Goal: Task Accomplishment & Management: Use online tool/utility

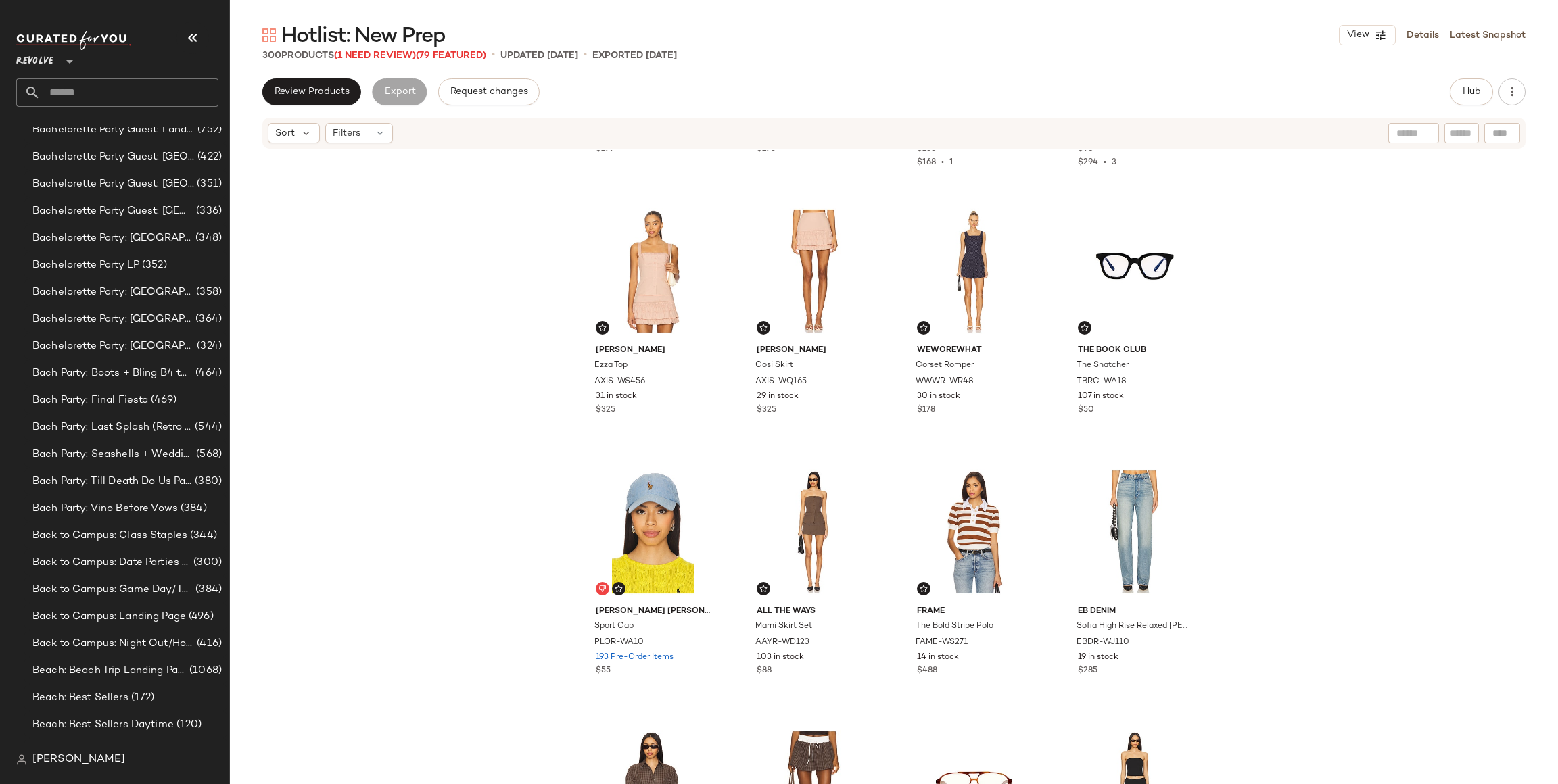
scroll to position [608, 0]
click at [120, 94] on input "text" at bounding box center [130, 92] width 178 height 28
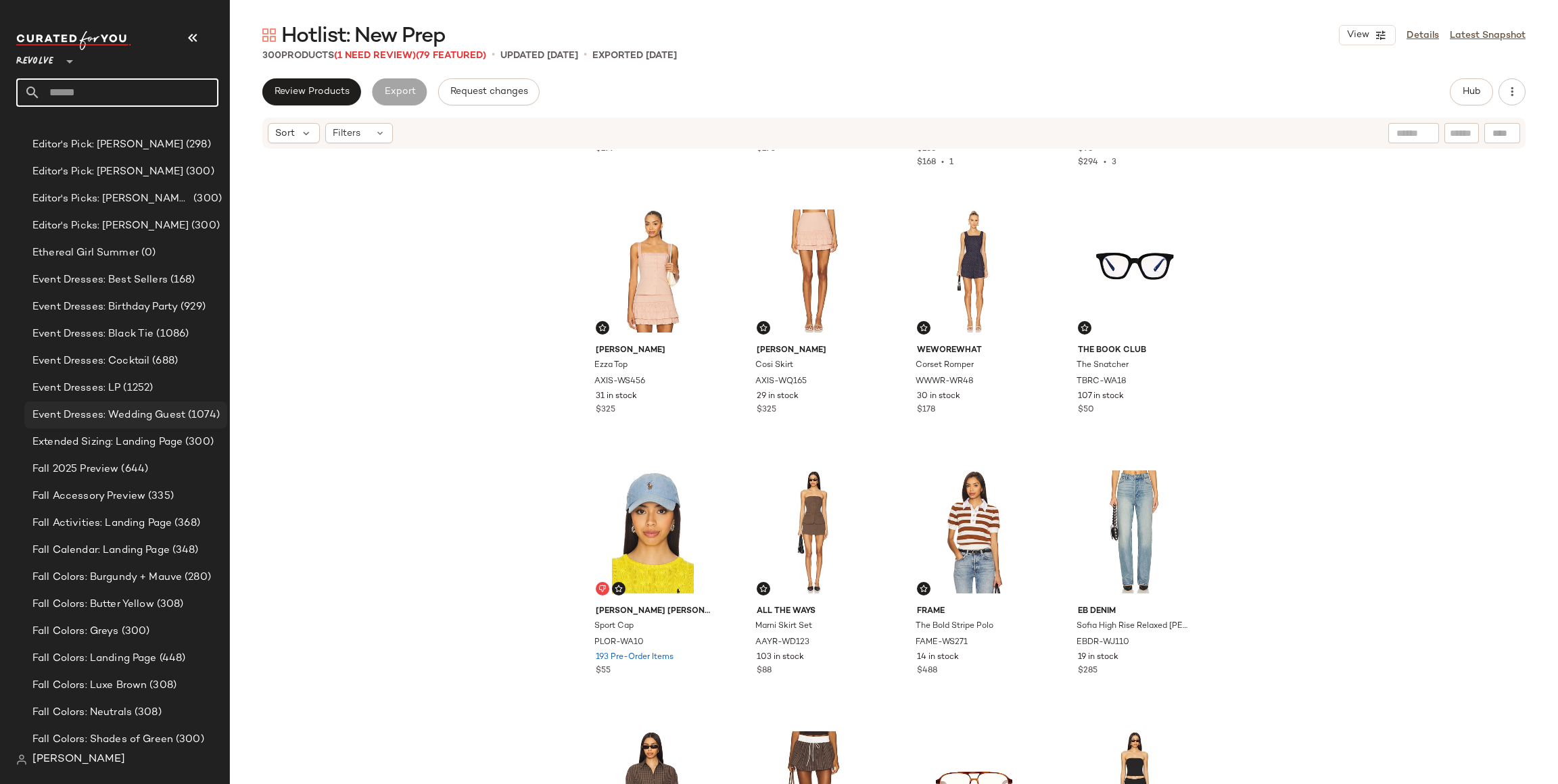
scroll to position [2360, 0]
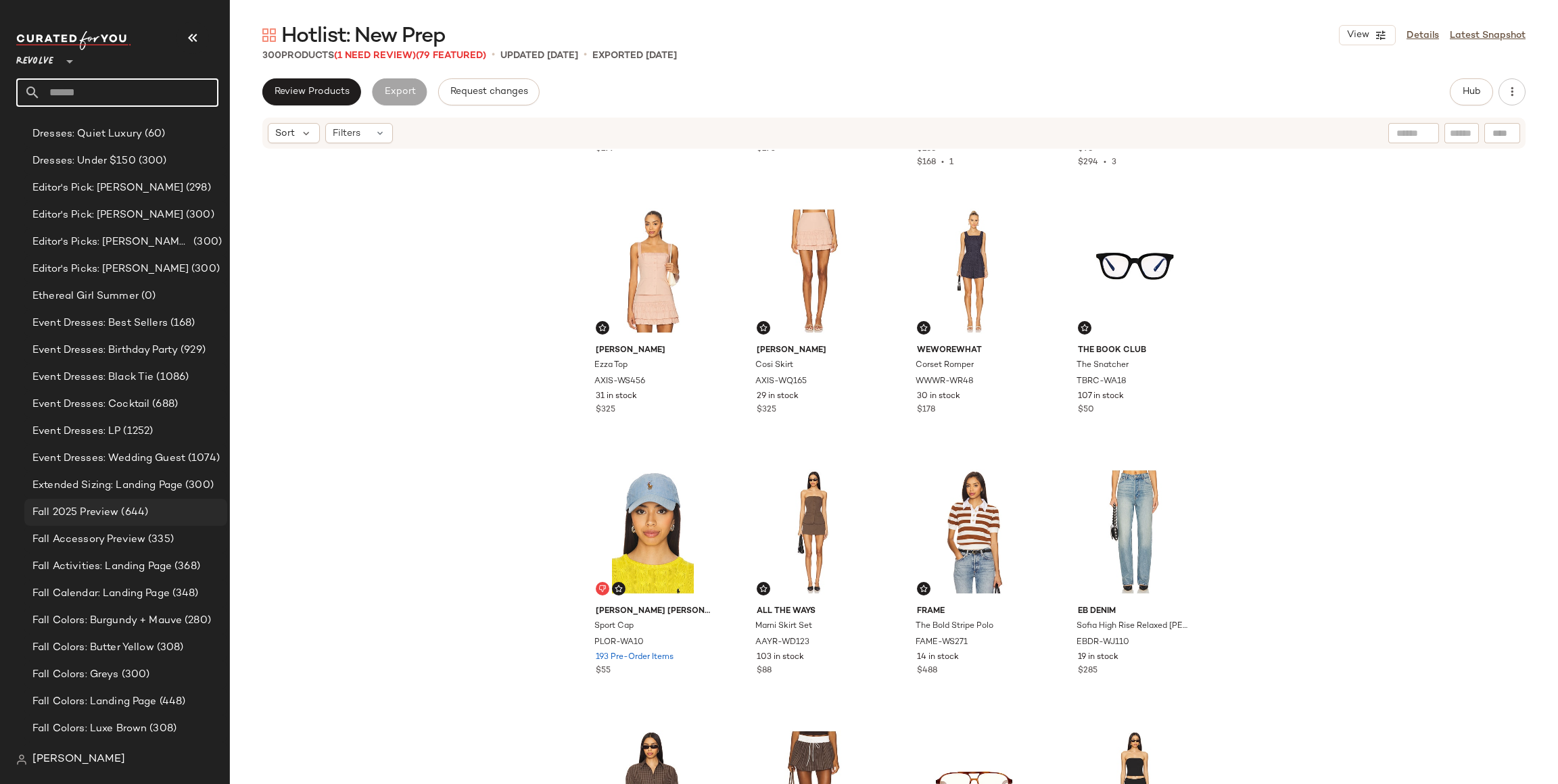
click at [131, 512] on span "(644)" at bounding box center [133, 512] width 30 height 15
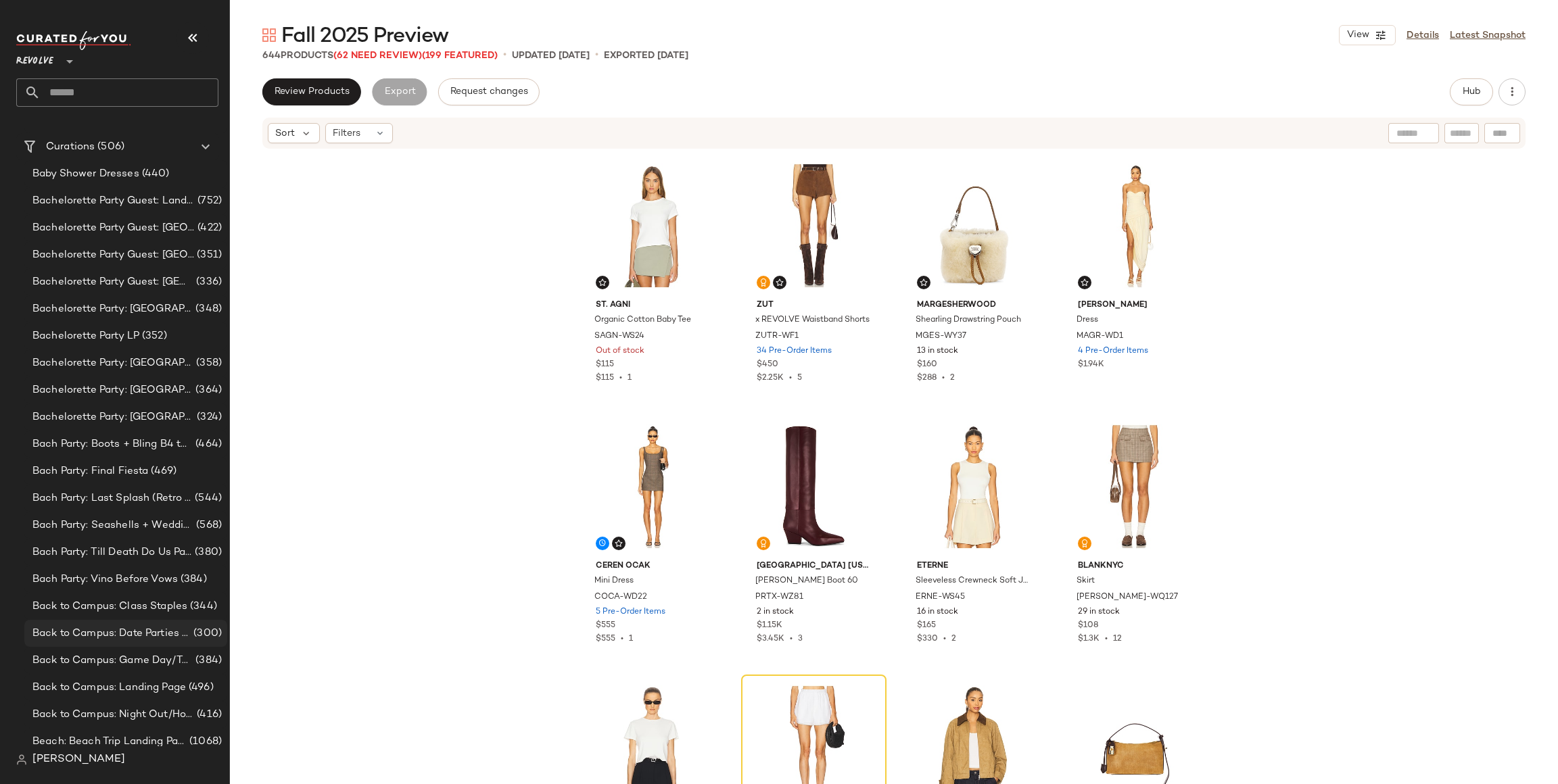
scroll to position [534, 0]
click at [152, 178] on span "Create New Curation" at bounding box center [146, 173] width 110 height 11
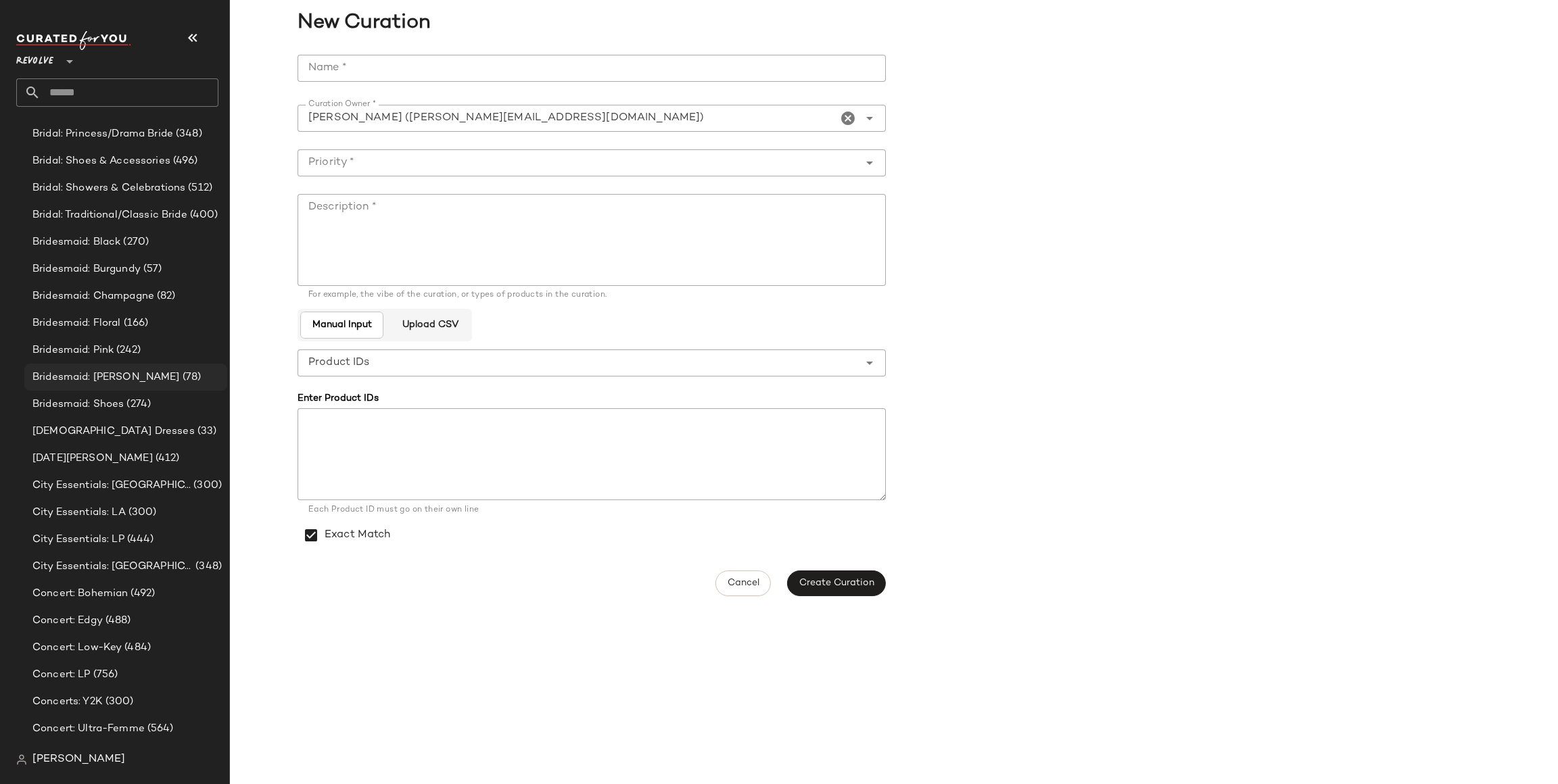
scroll to position [2056, 0]
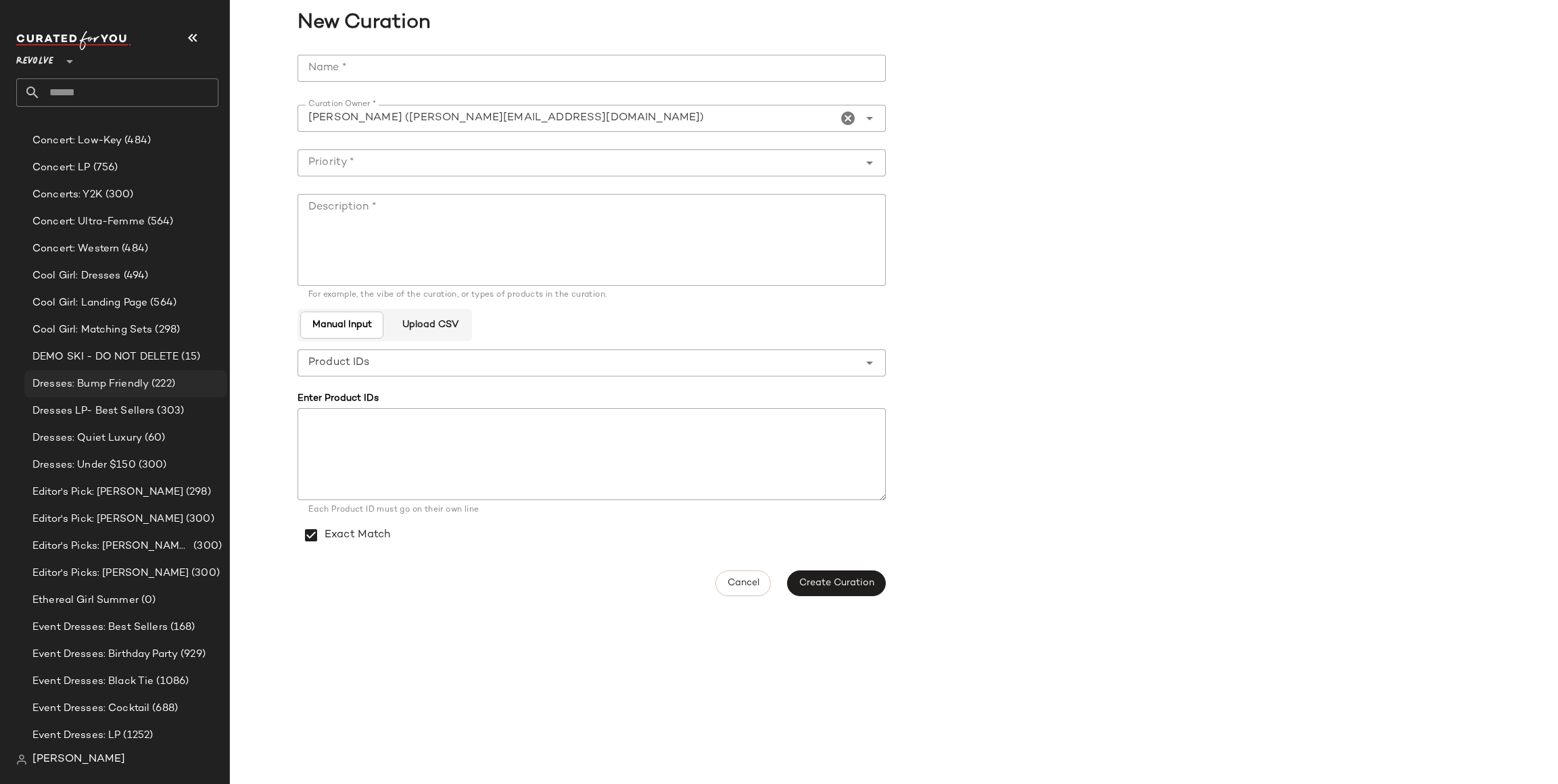
click at [108, 373] on div "Dresses: Bump Friendly (222)" at bounding box center [126, 384] width 203 height 27
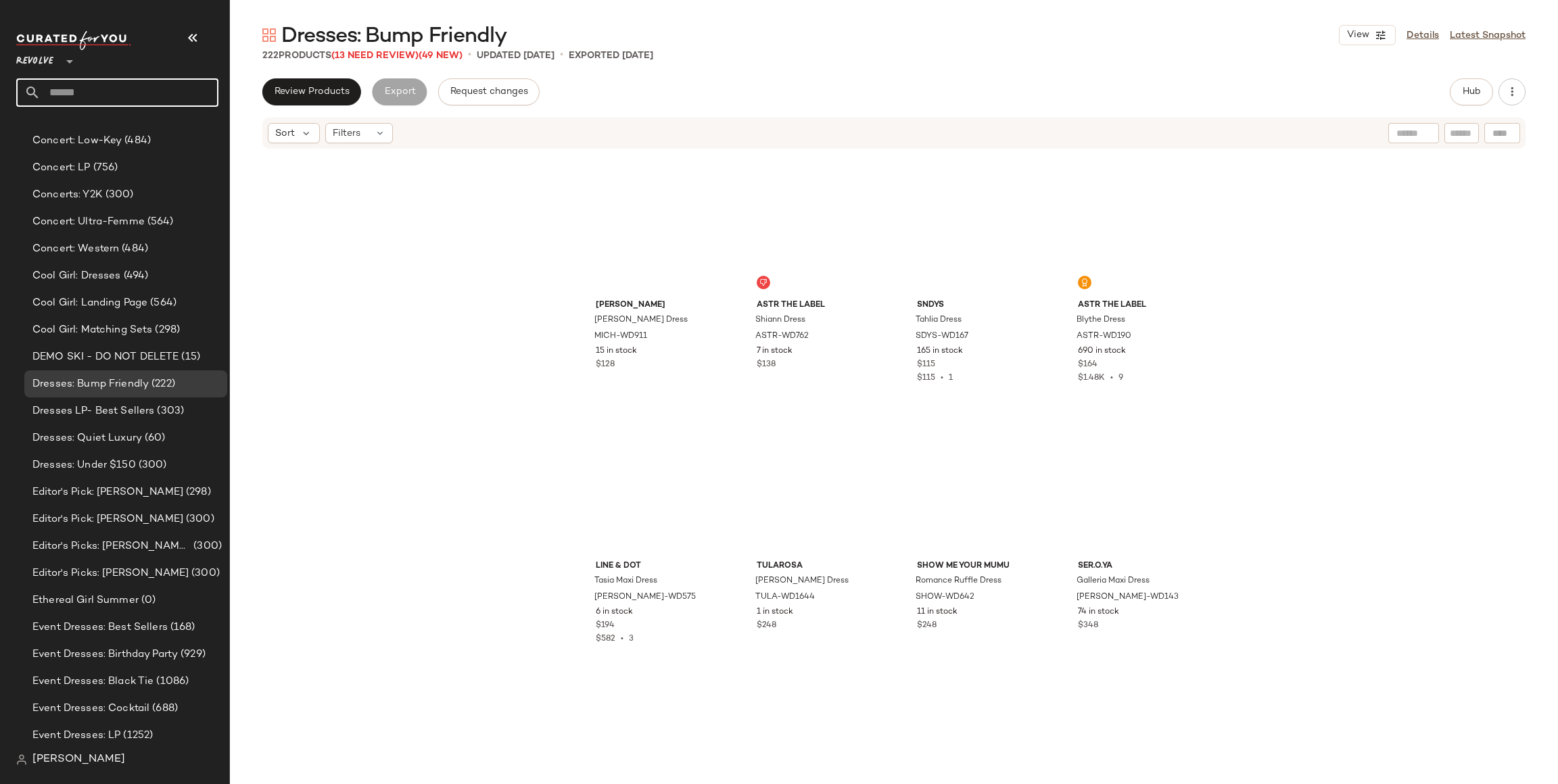
click at [127, 91] on input "text" at bounding box center [130, 92] width 178 height 28
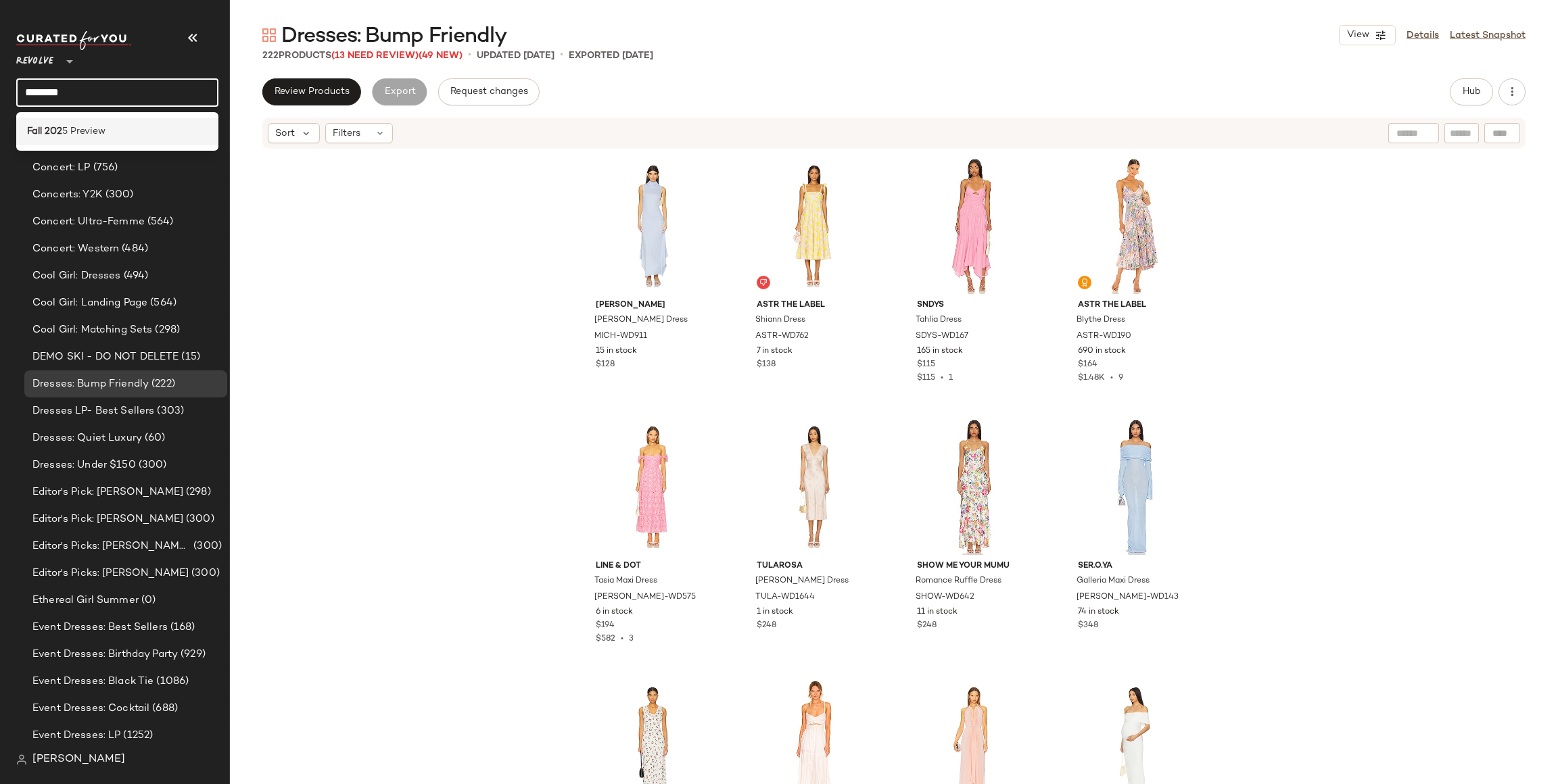
type input "********"
click at [112, 134] on div "Fall 202 5 Preview" at bounding box center [117, 132] width 180 height 15
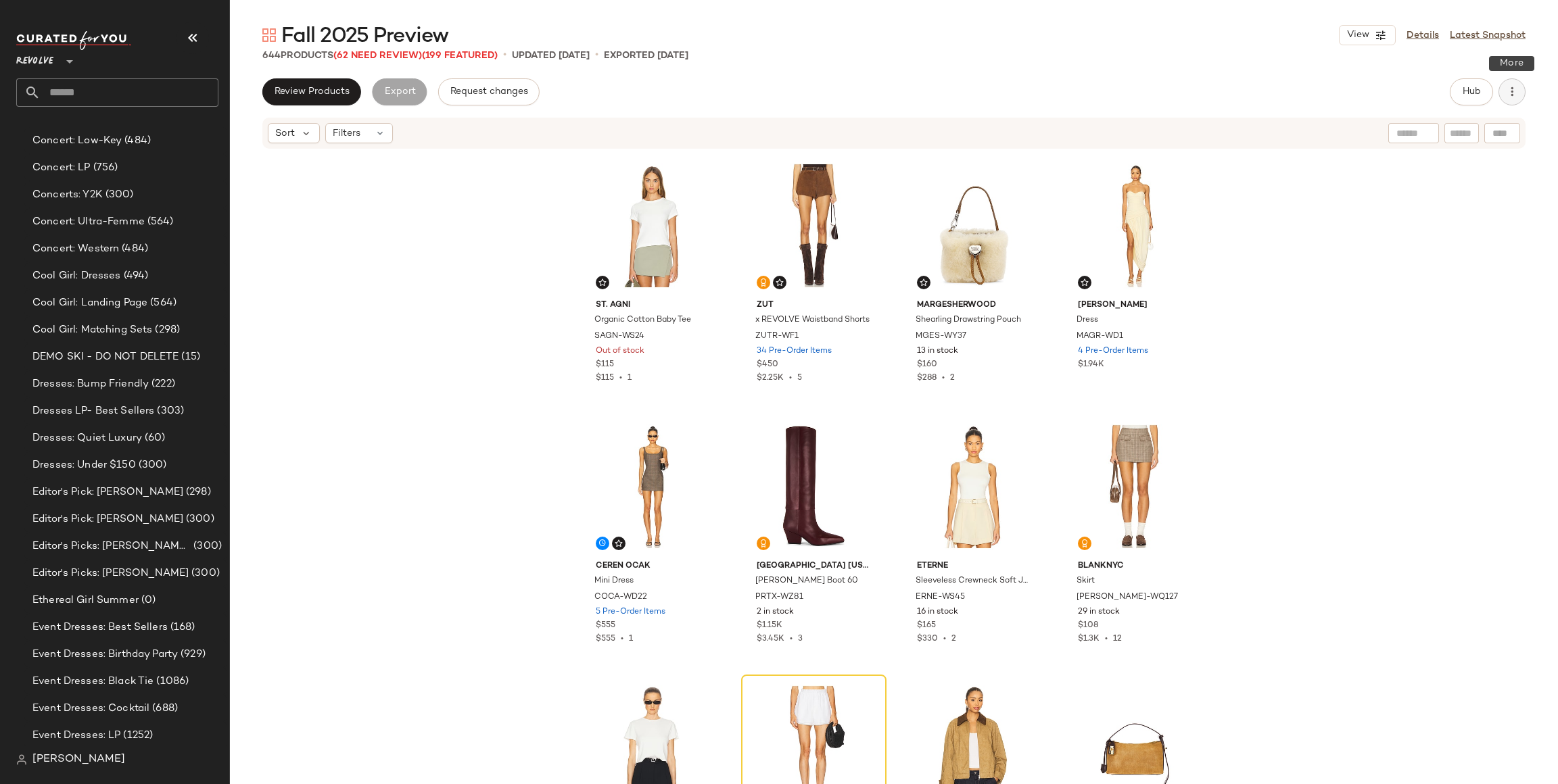
click at [1512, 85] on icon "button" at bounding box center [1512, 92] width 14 height 14
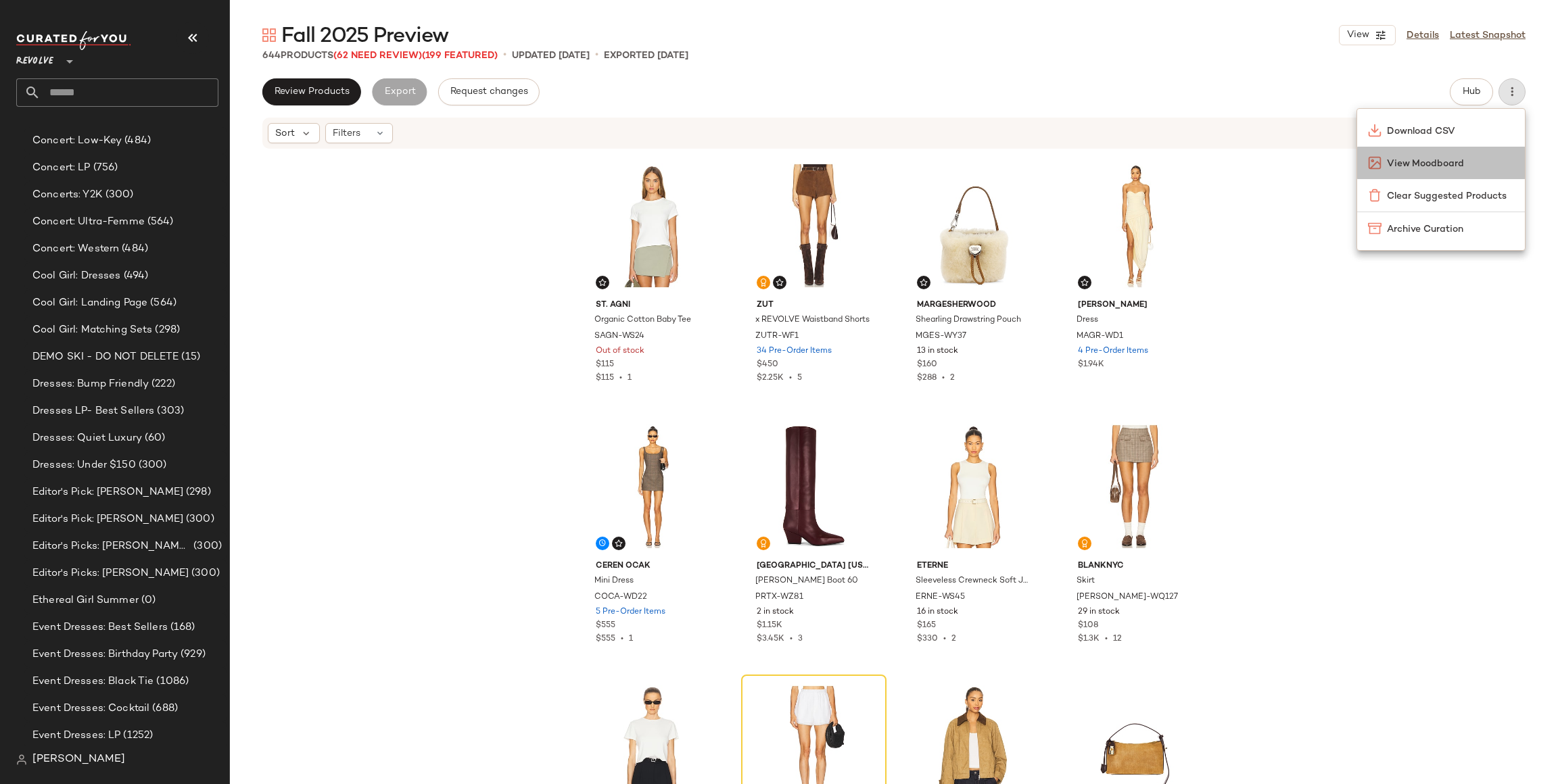
click at [1461, 166] on span "View Moodboard" at bounding box center [1450, 164] width 127 height 15
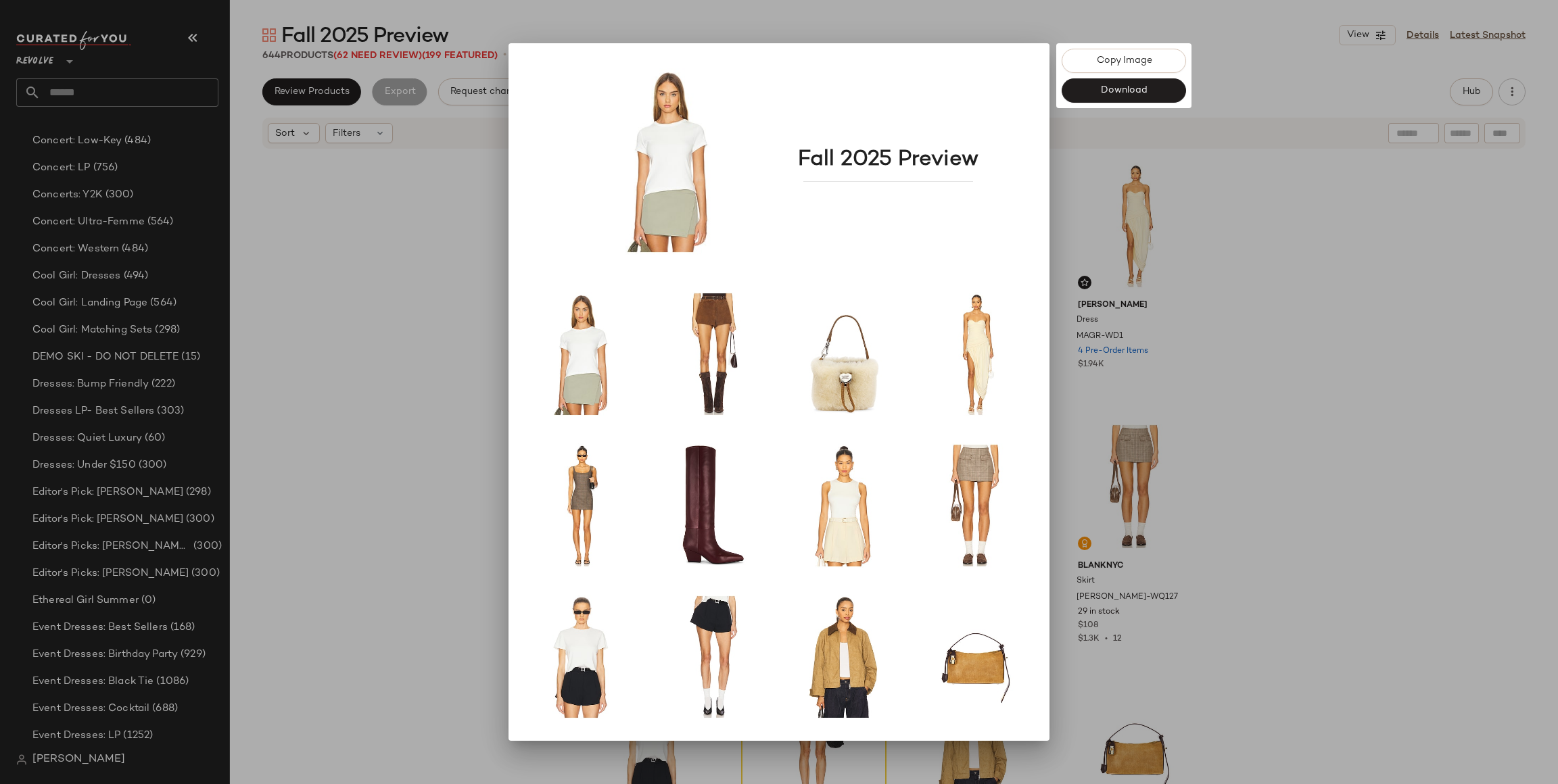
click at [1276, 310] on div at bounding box center [779, 392] width 1558 height 784
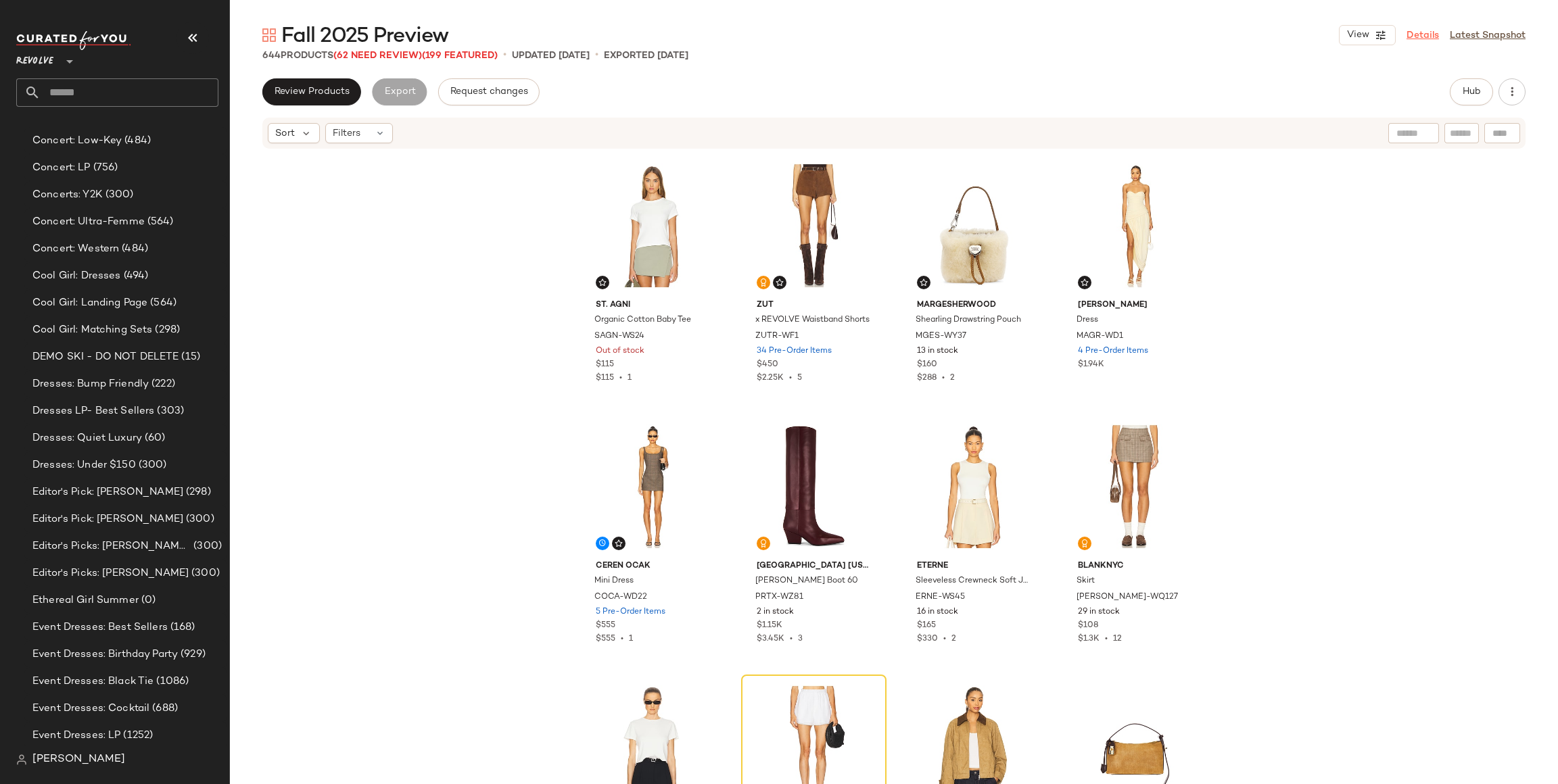
click at [1425, 33] on link "Details" at bounding box center [1423, 35] width 32 height 15
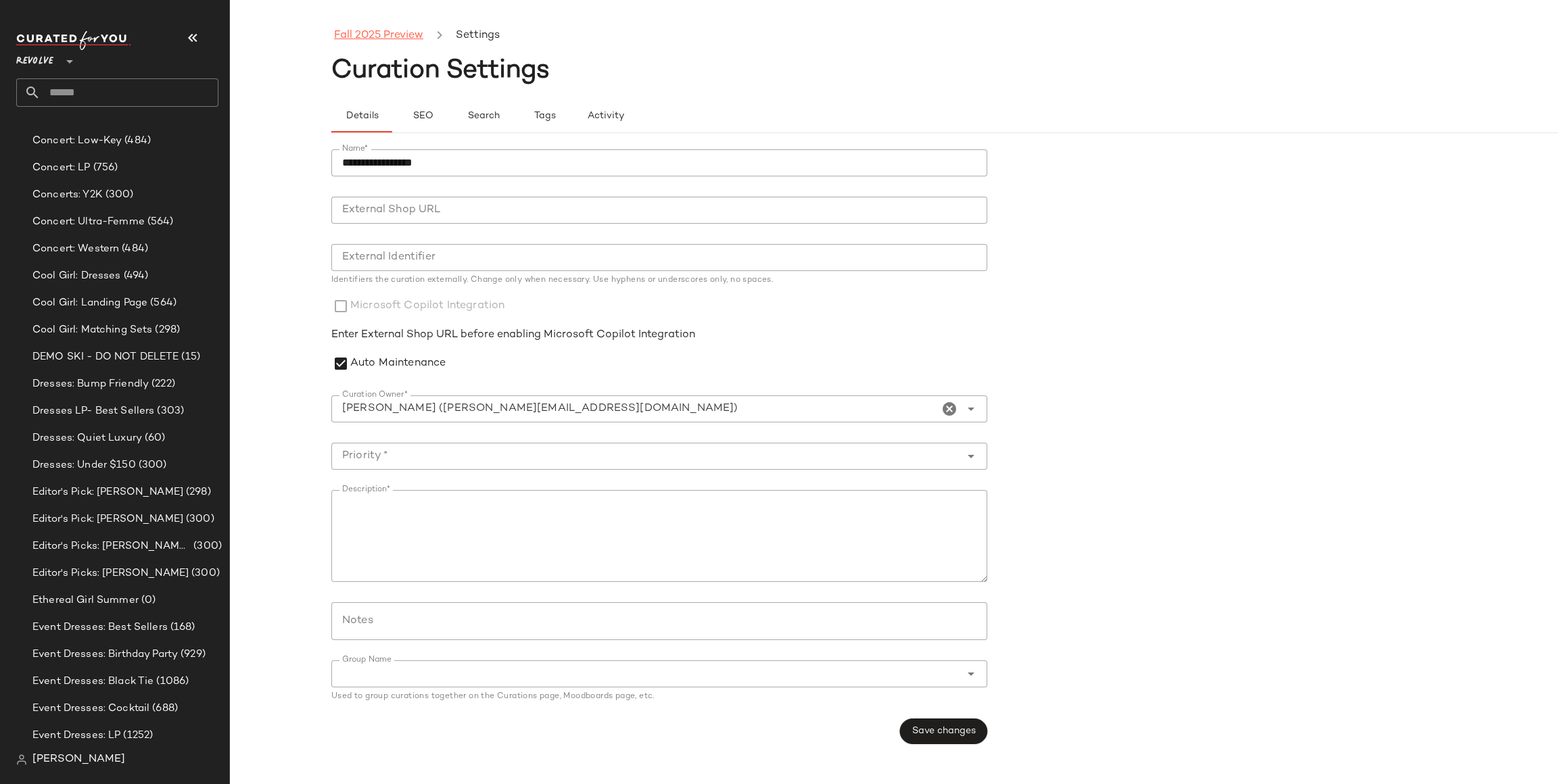
click at [384, 27] on link "Fall 2025 Preview" at bounding box center [378, 36] width 90 height 18
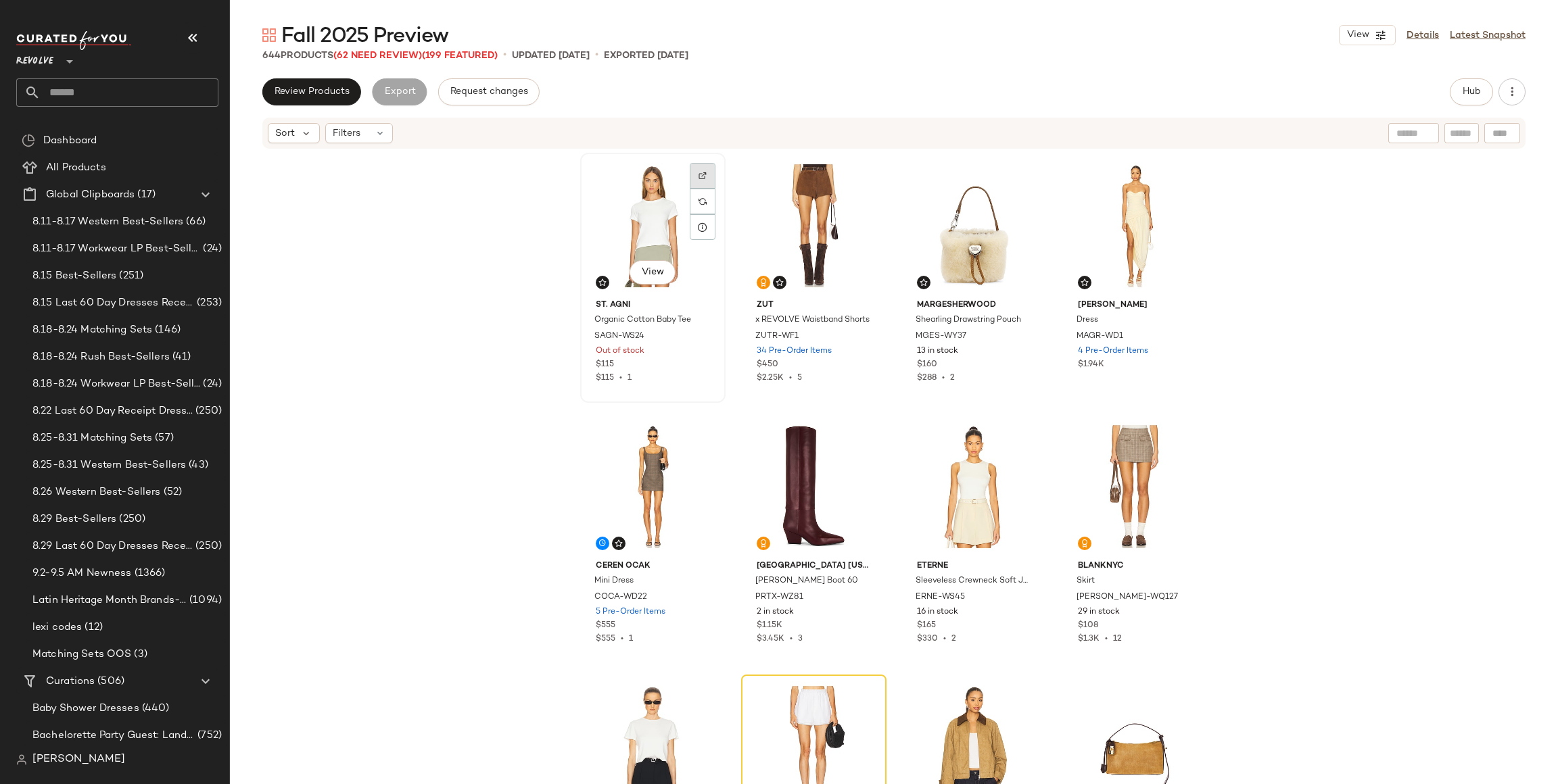
click at [694, 179] on div at bounding box center [703, 176] width 26 height 26
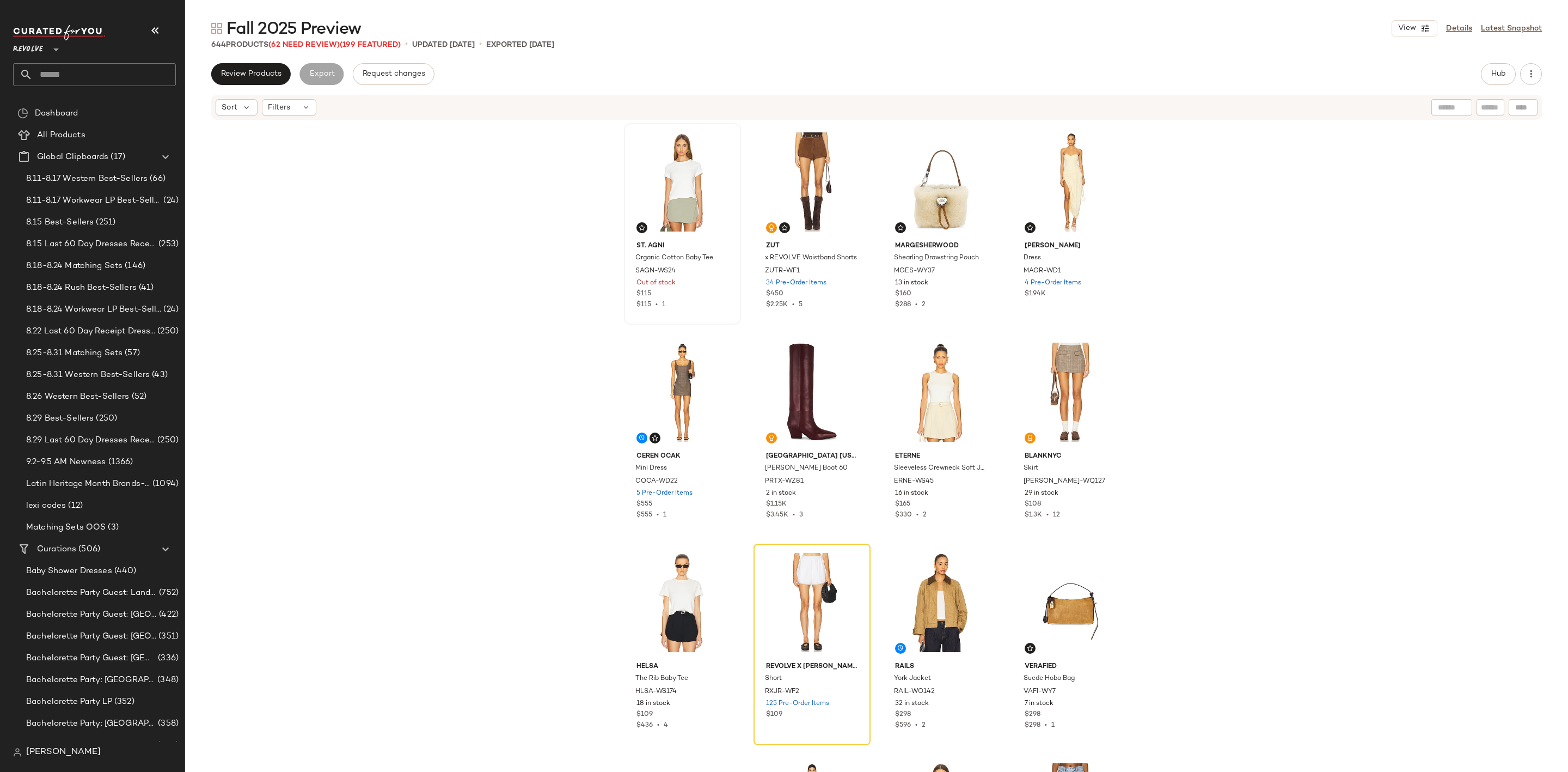
click at [93, 69] on input "text" at bounding box center [105, 74] width 143 height 23
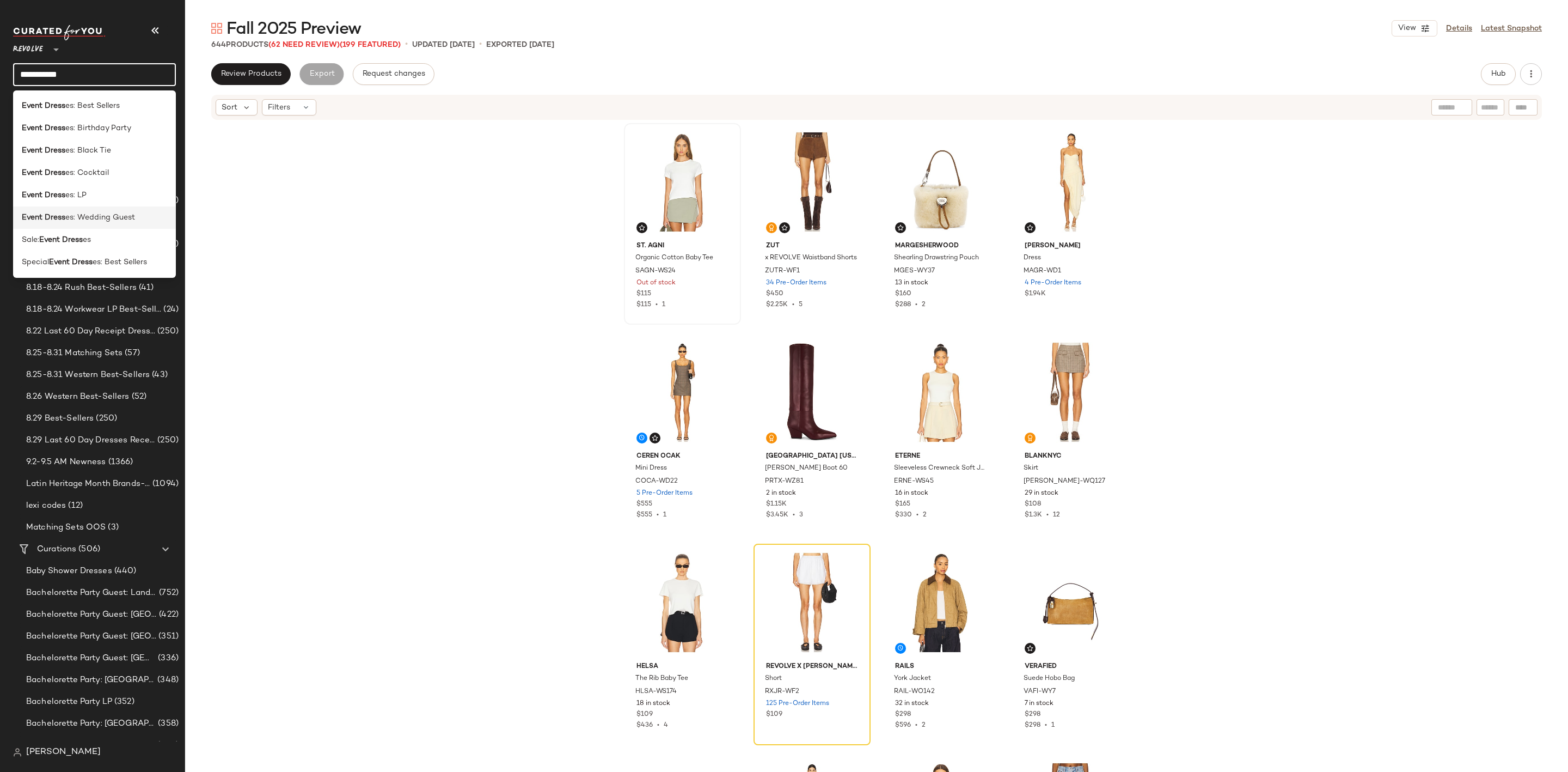
type input "**********"
click at [131, 214] on span "es: Wedding Guest" at bounding box center [100, 217] width 69 height 12
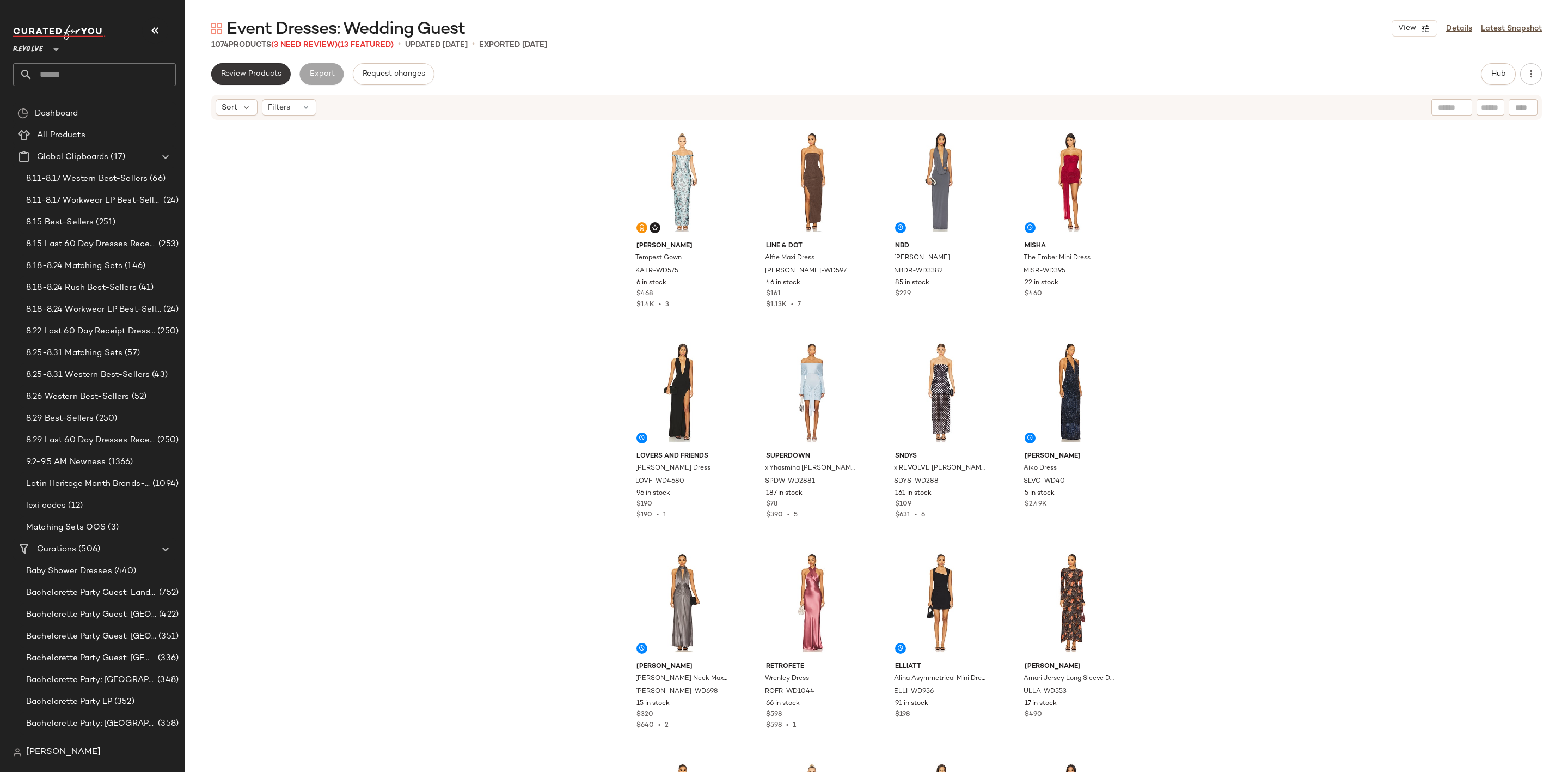
click at [231, 67] on button "Review Products" at bounding box center [251, 74] width 80 height 22
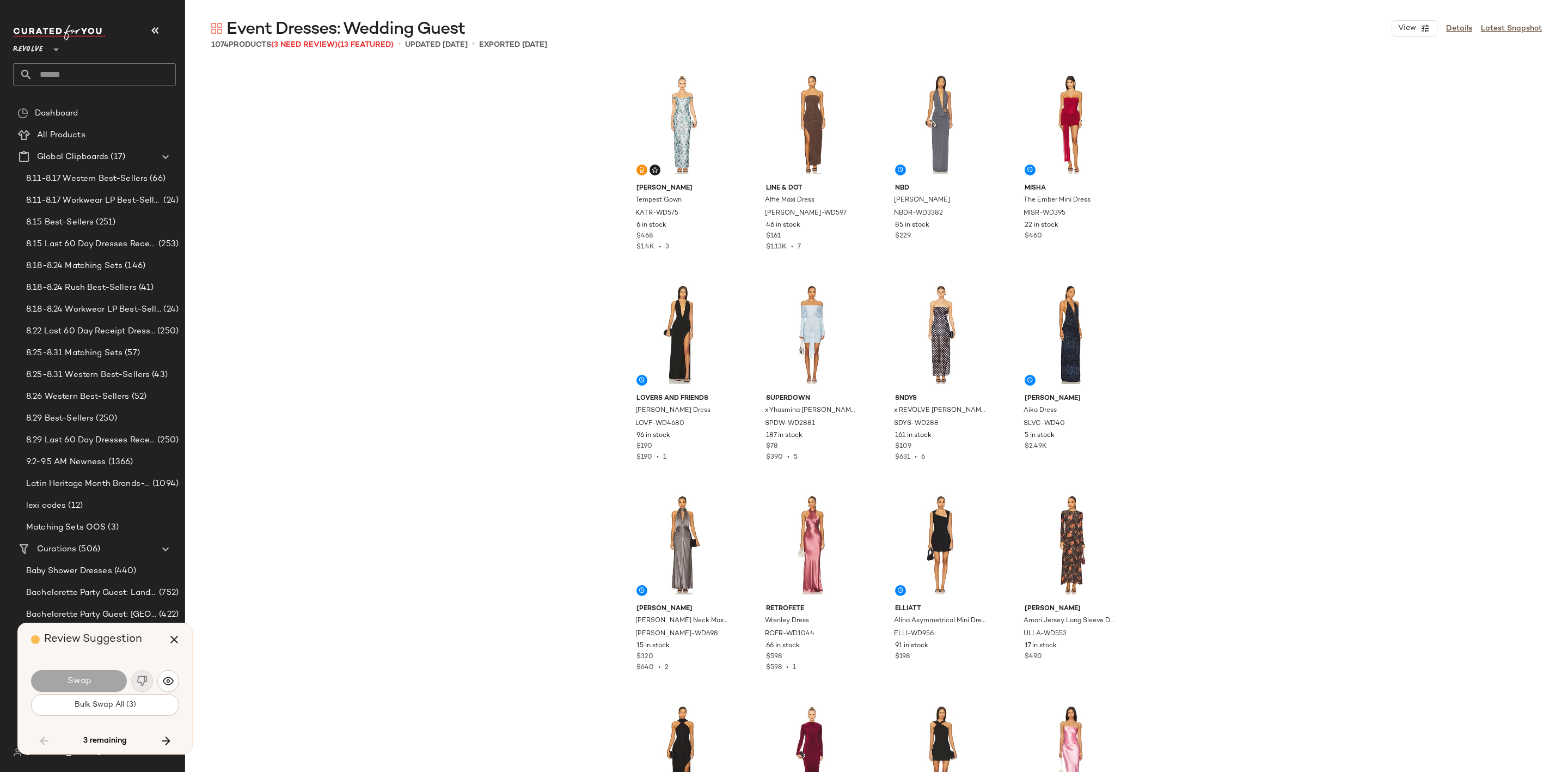
scroll to position [12617, 0]
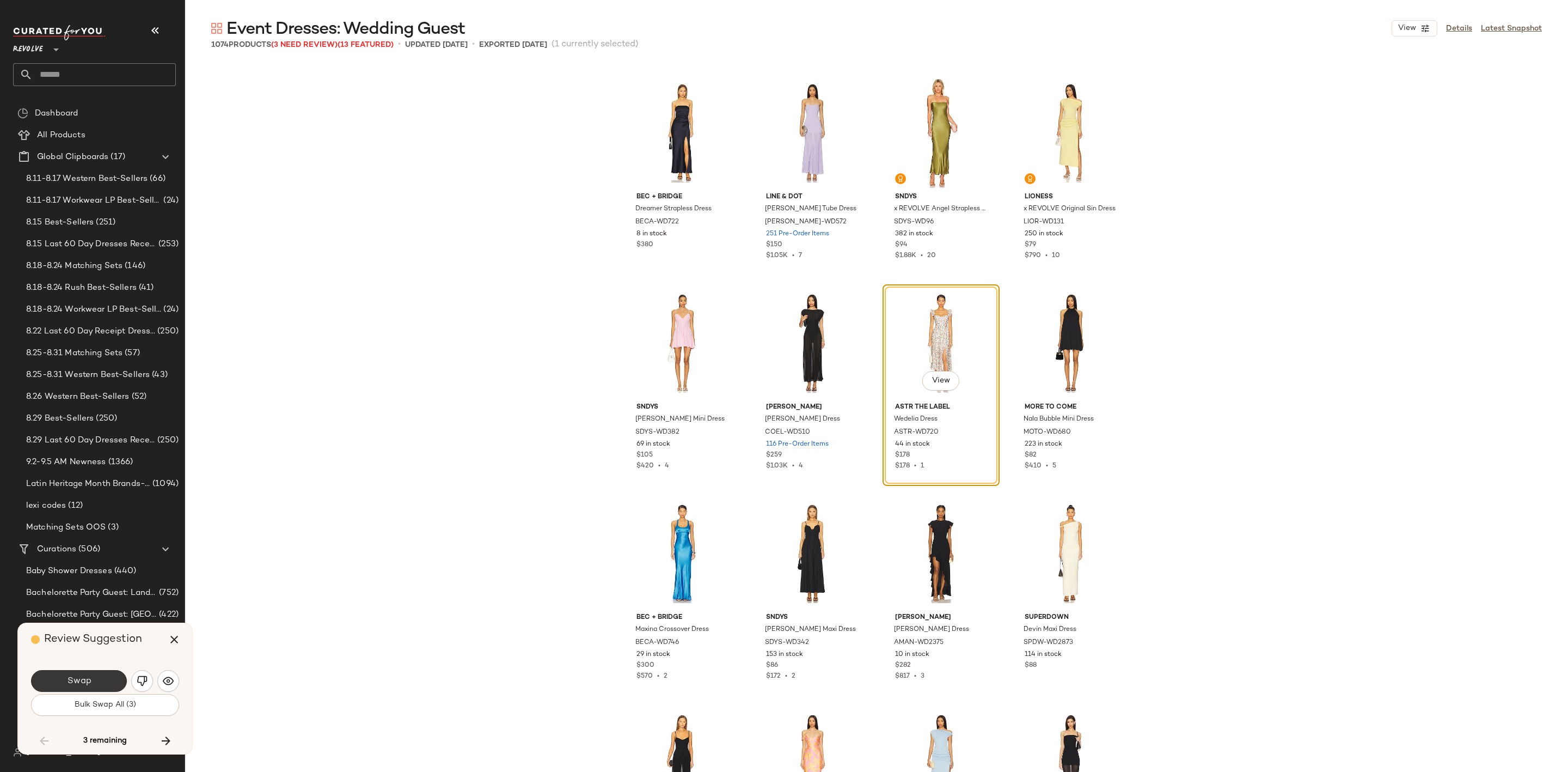
click at [92, 682] on button "Swap" at bounding box center [78, 681] width 96 height 22
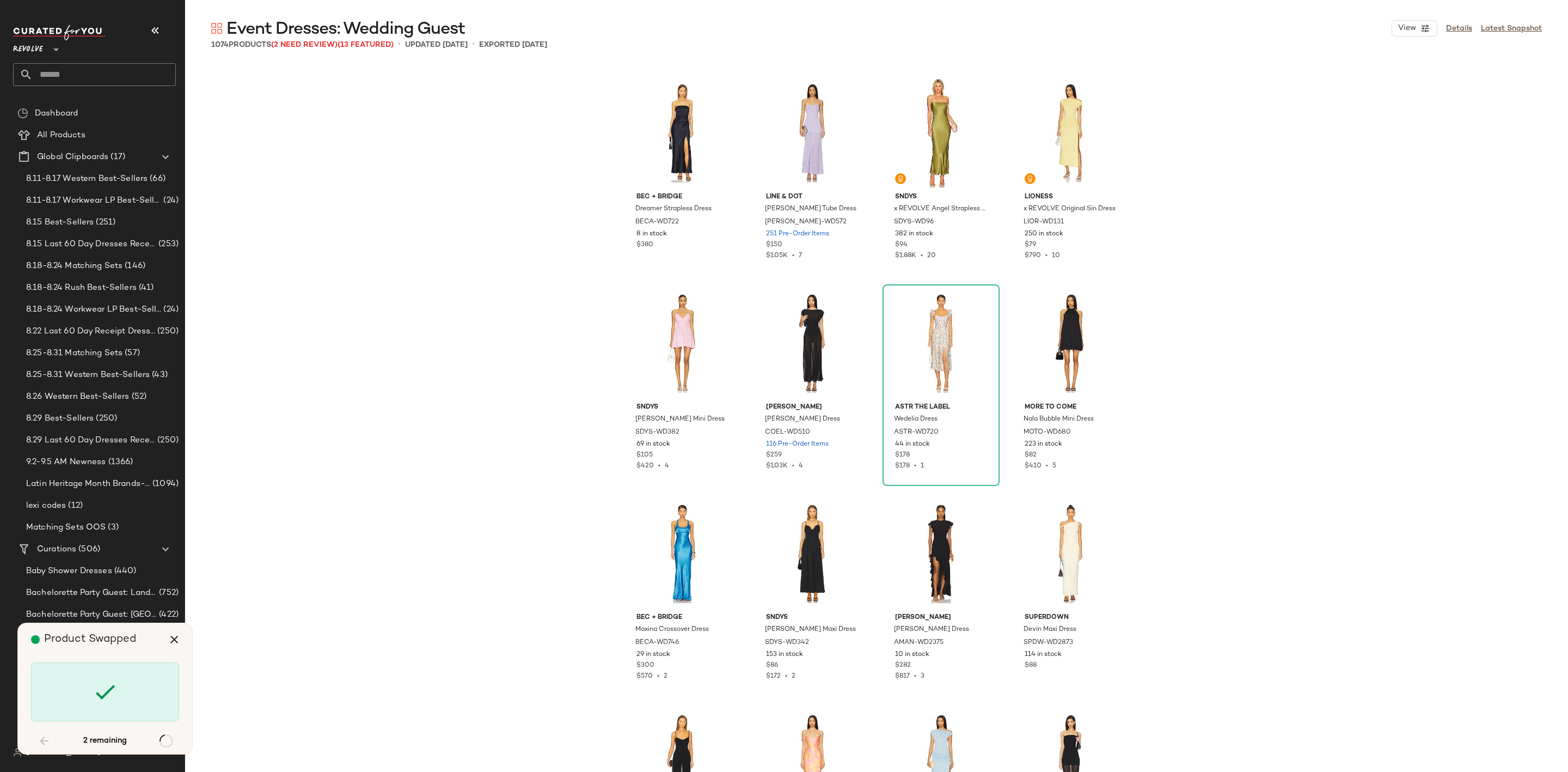
scroll to position [28177, 0]
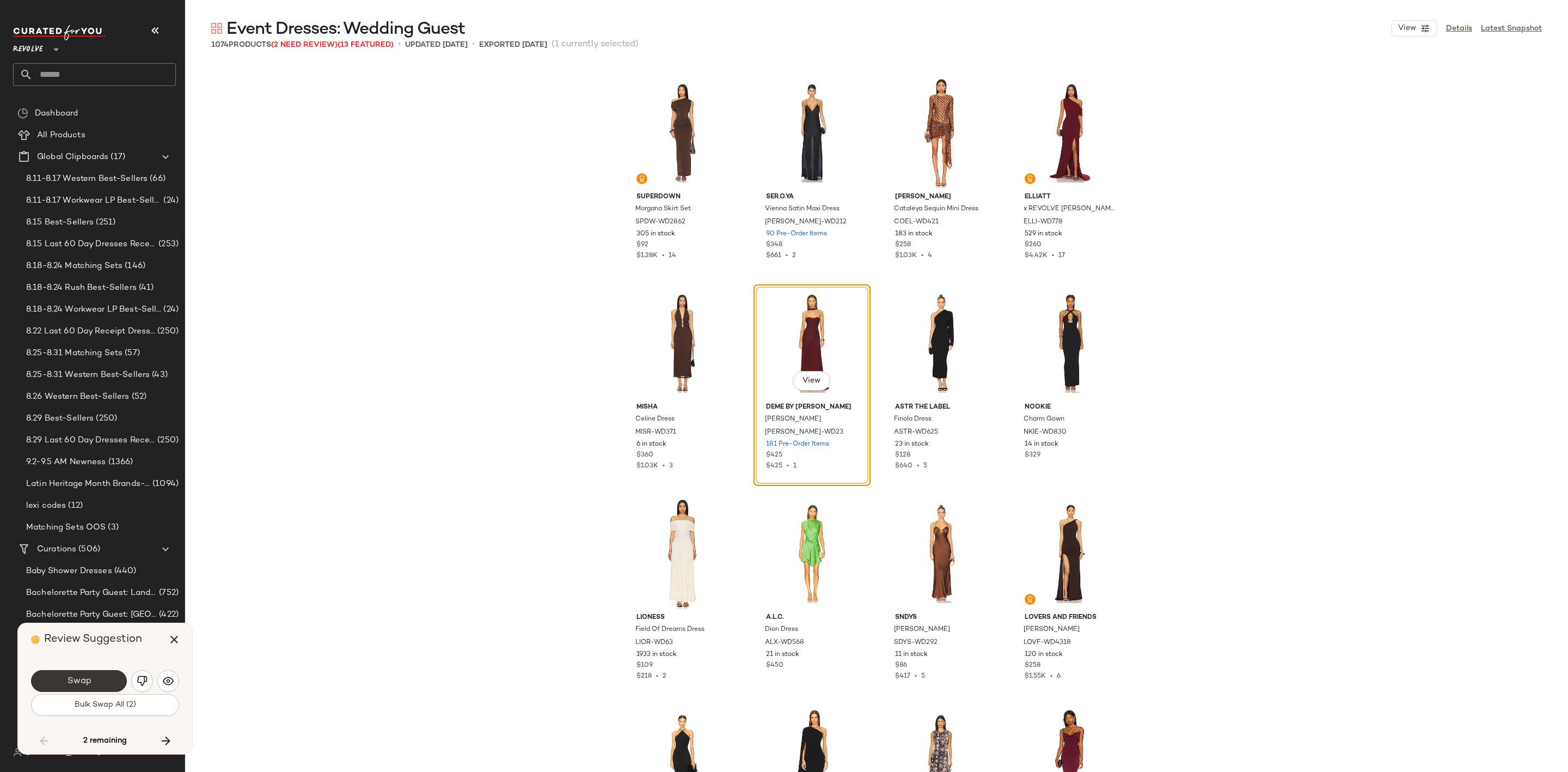
click at [85, 678] on span "Swap" at bounding box center [79, 681] width 25 height 10
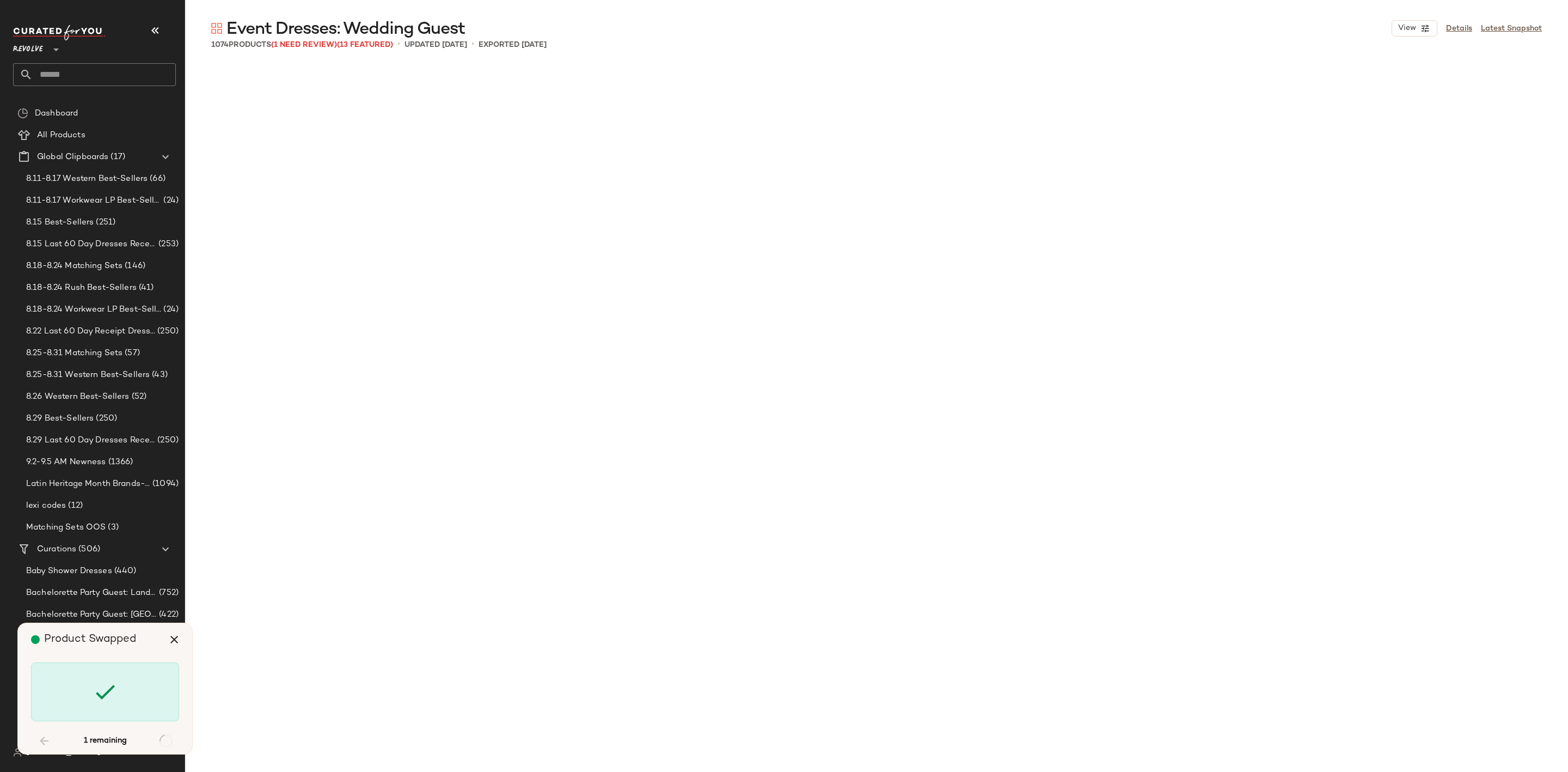
scroll to position [45420, 0]
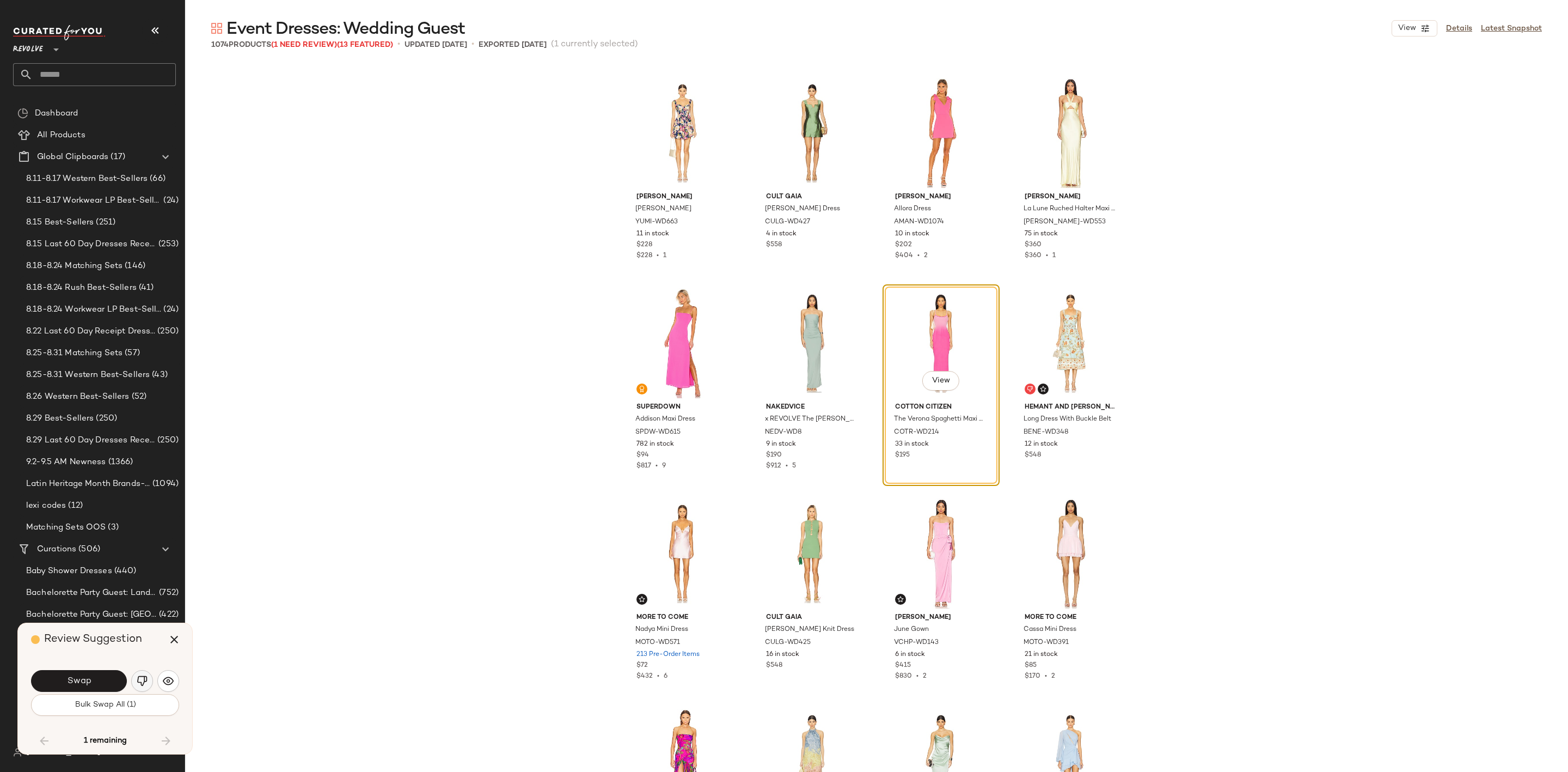
click at [144, 682] on img "button" at bounding box center [142, 681] width 11 height 11
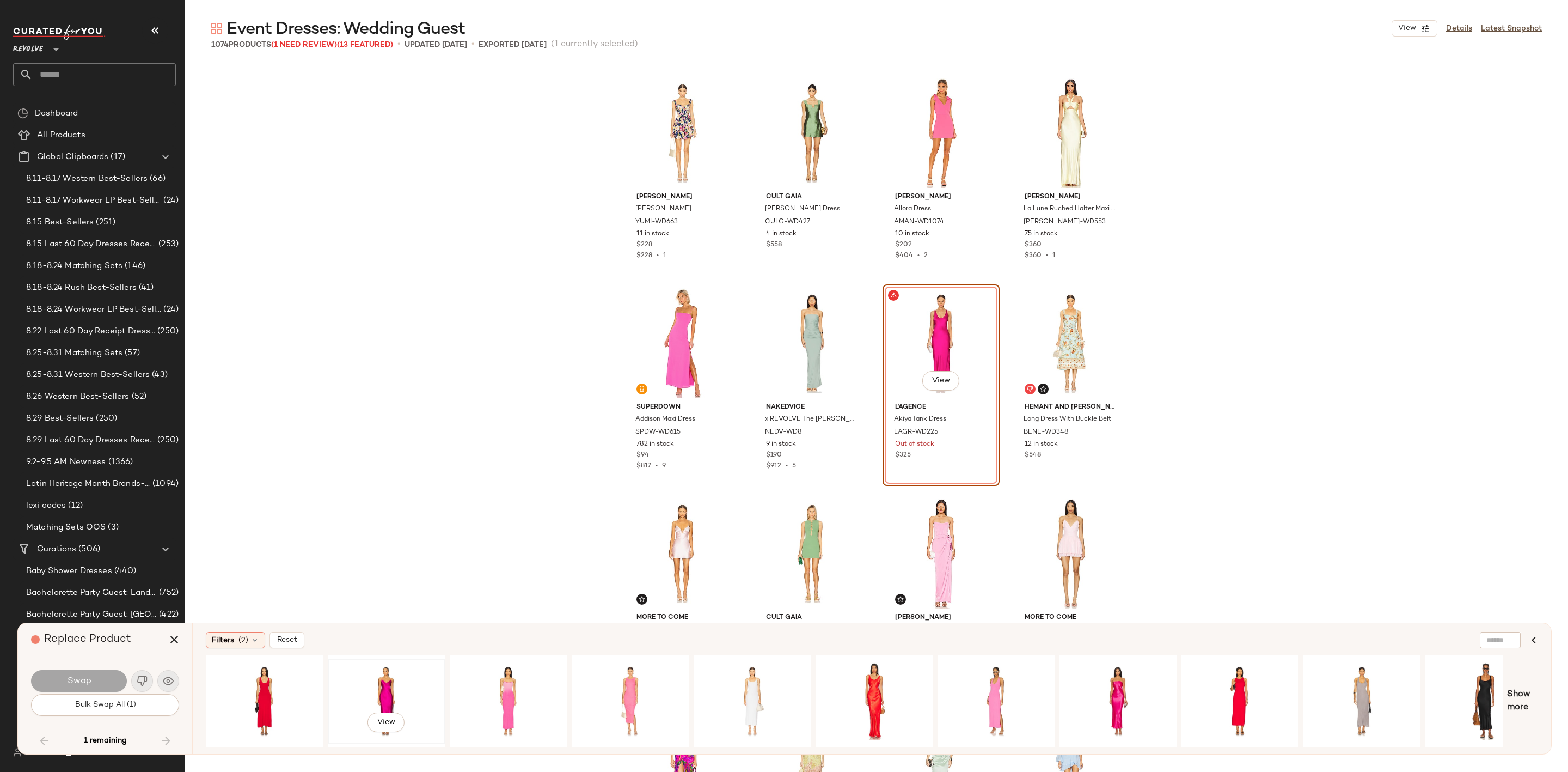
click at [400, 684] on div "View" at bounding box center [386, 701] width 109 height 77
click at [67, 677] on span "Swap" at bounding box center [79, 681] width 25 height 10
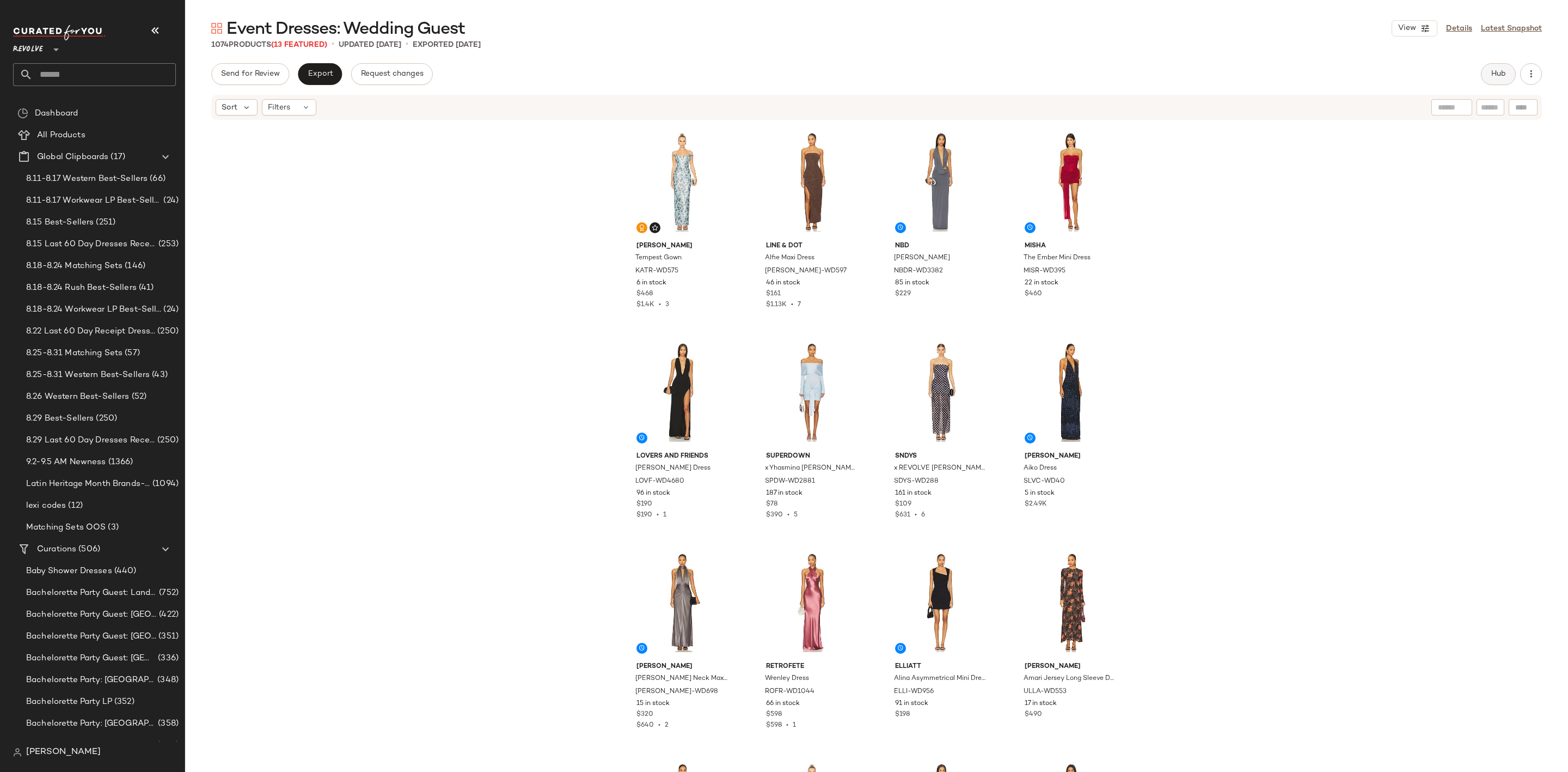
click at [1483, 74] on button "Hub" at bounding box center [1499, 74] width 35 height 22
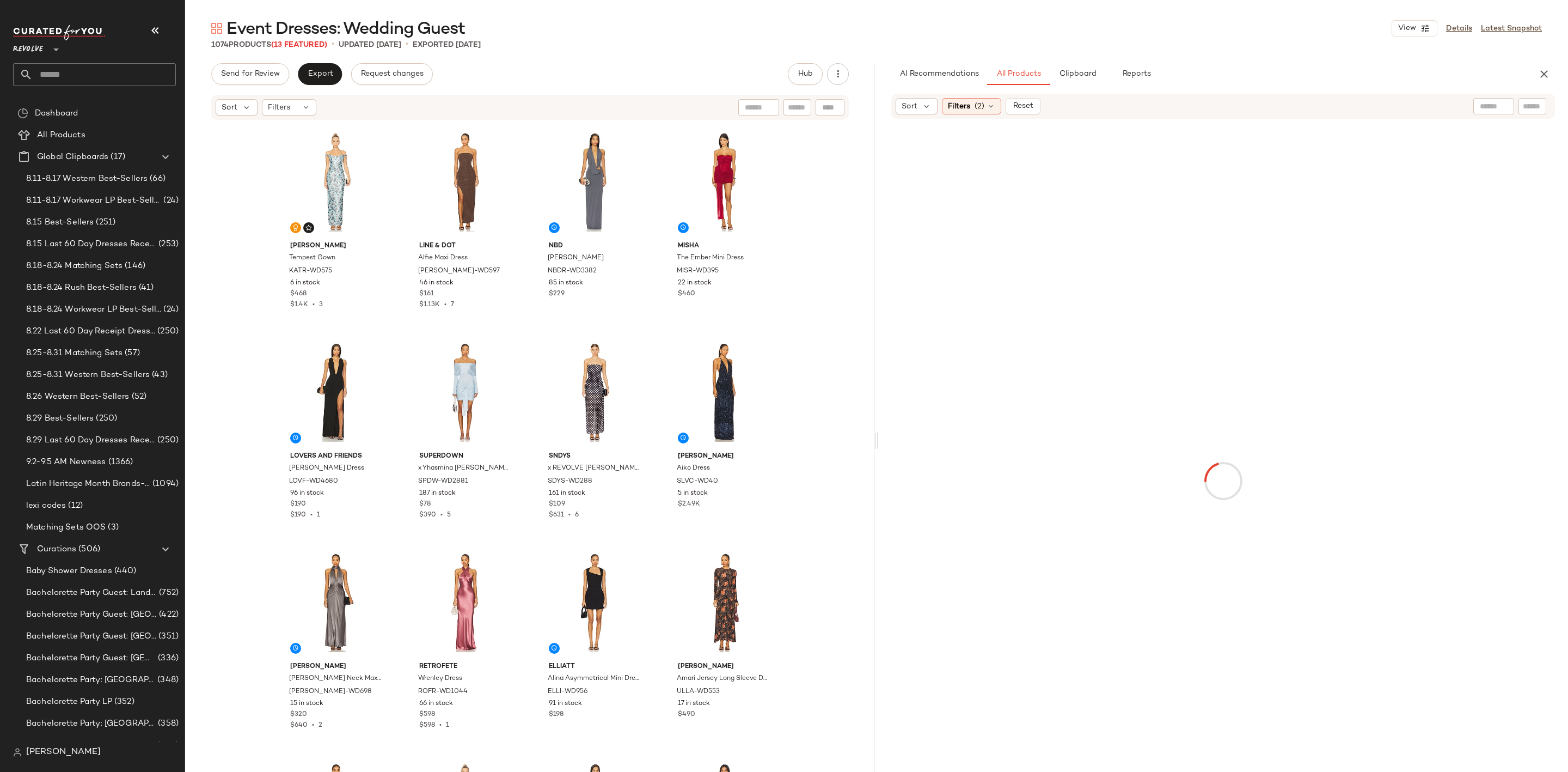
click at [835, 451] on div "Event Dresses: Wedding Guest View Details Latest Snapshot 1074 Products (13 Fea…" at bounding box center [876, 394] width 1383 height 755
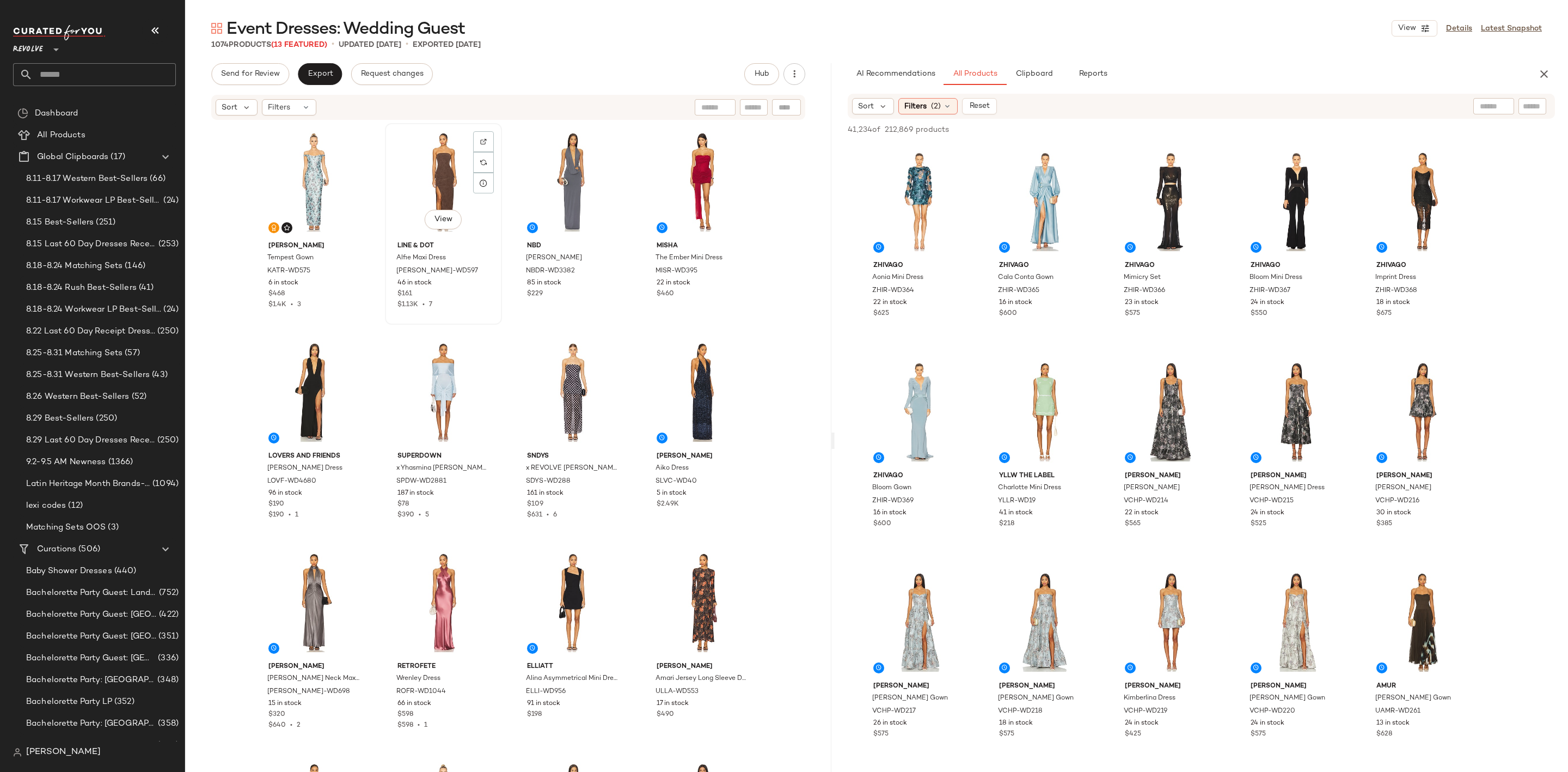
click at [425, 175] on div "View" at bounding box center [443, 182] width 109 height 110
click at [564, 167] on div "View" at bounding box center [573, 182] width 109 height 110
click at [701, 164] on div "View" at bounding box center [702, 182] width 109 height 110
click at [287, 384] on div "View" at bounding box center [314, 392] width 109 height 110
click at [449, 375] on div "View" at bounding box center [443, 392] width 109 height 110
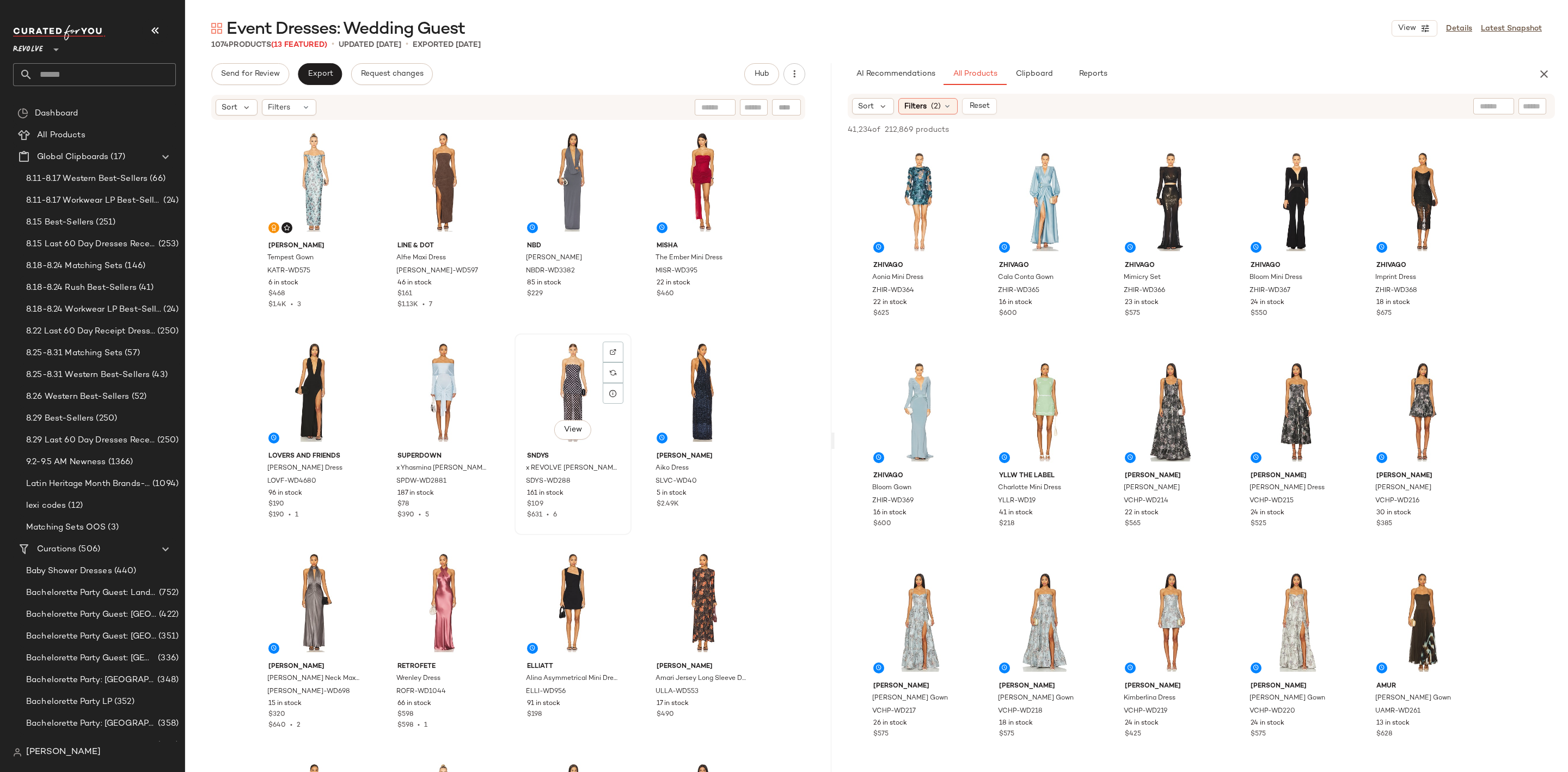
click at [556, 380] on div "View" at bounding box center [573, 392] width 109 height 110
click at [697, 375] on div "View" at bounding box center [702, 392] width 109 height 110
click at [290, 389] on div "View" at bounding box center [314, 392] width 109 height 110
click at [693, 381] on div "View" at bounding box center [702, 392] width 109 height 110
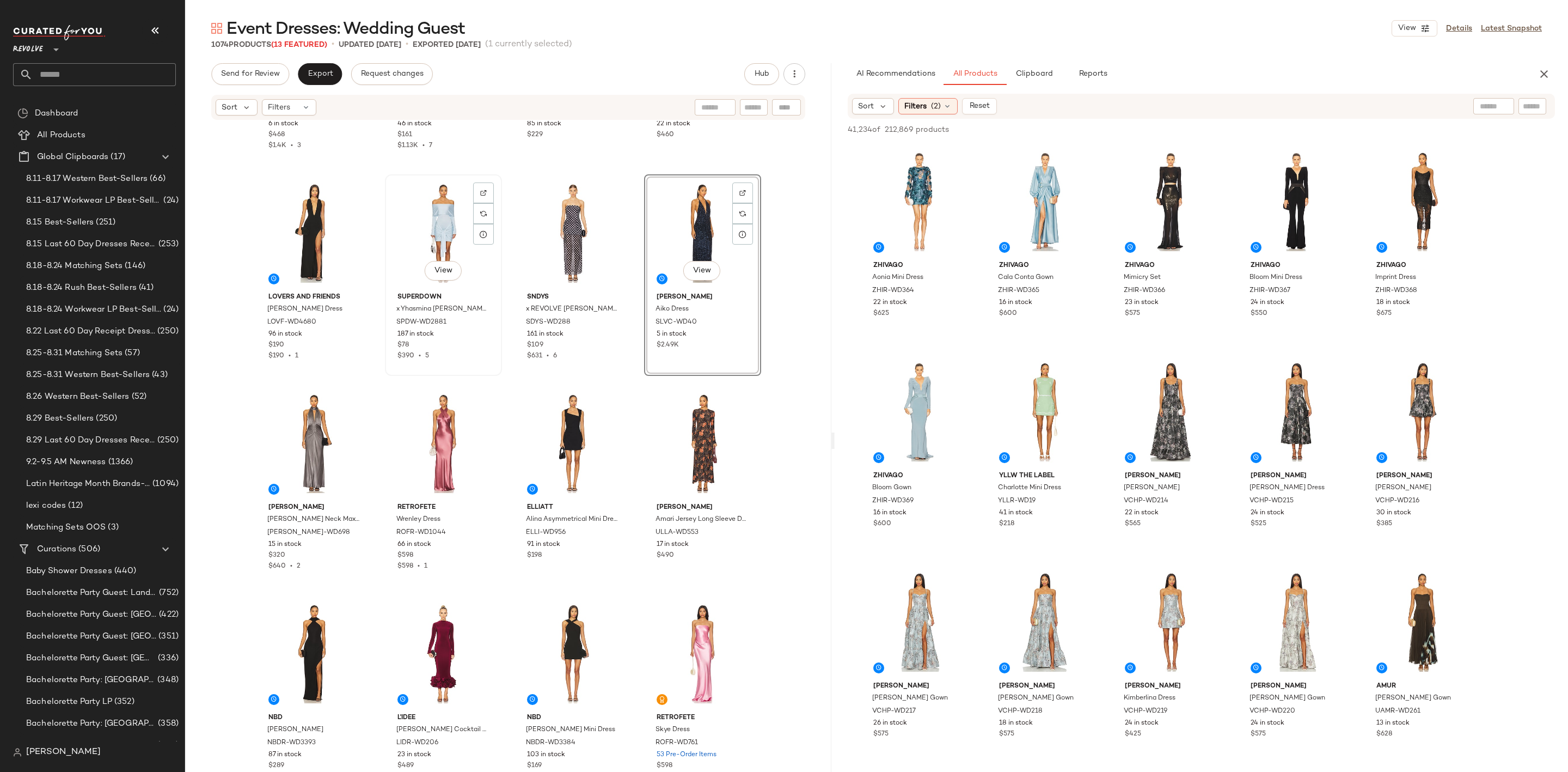
scroll to position [164, 0]
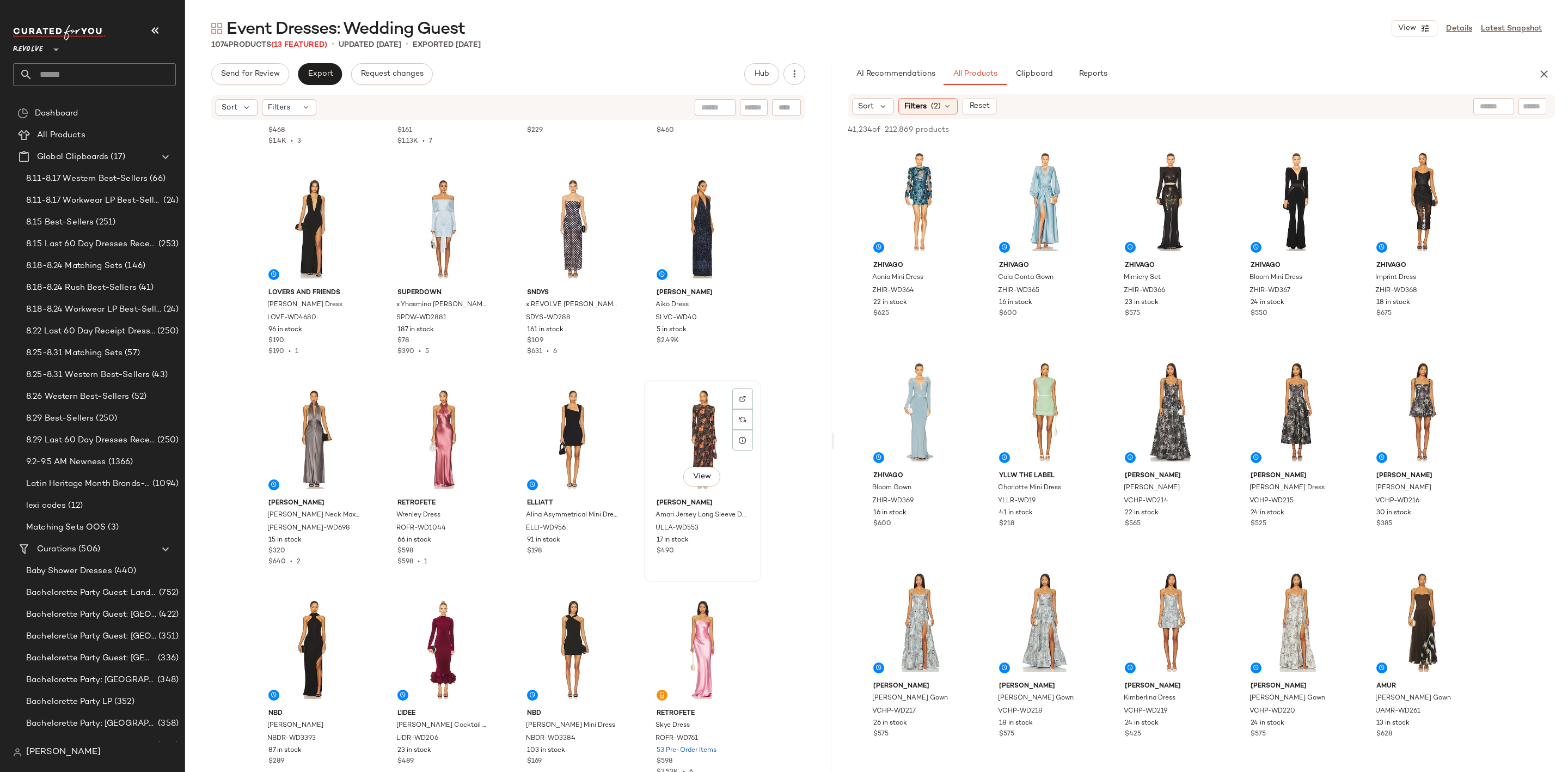
click at [699, 425] on div "View" at bounding box center [702, 439] width 109 height 110
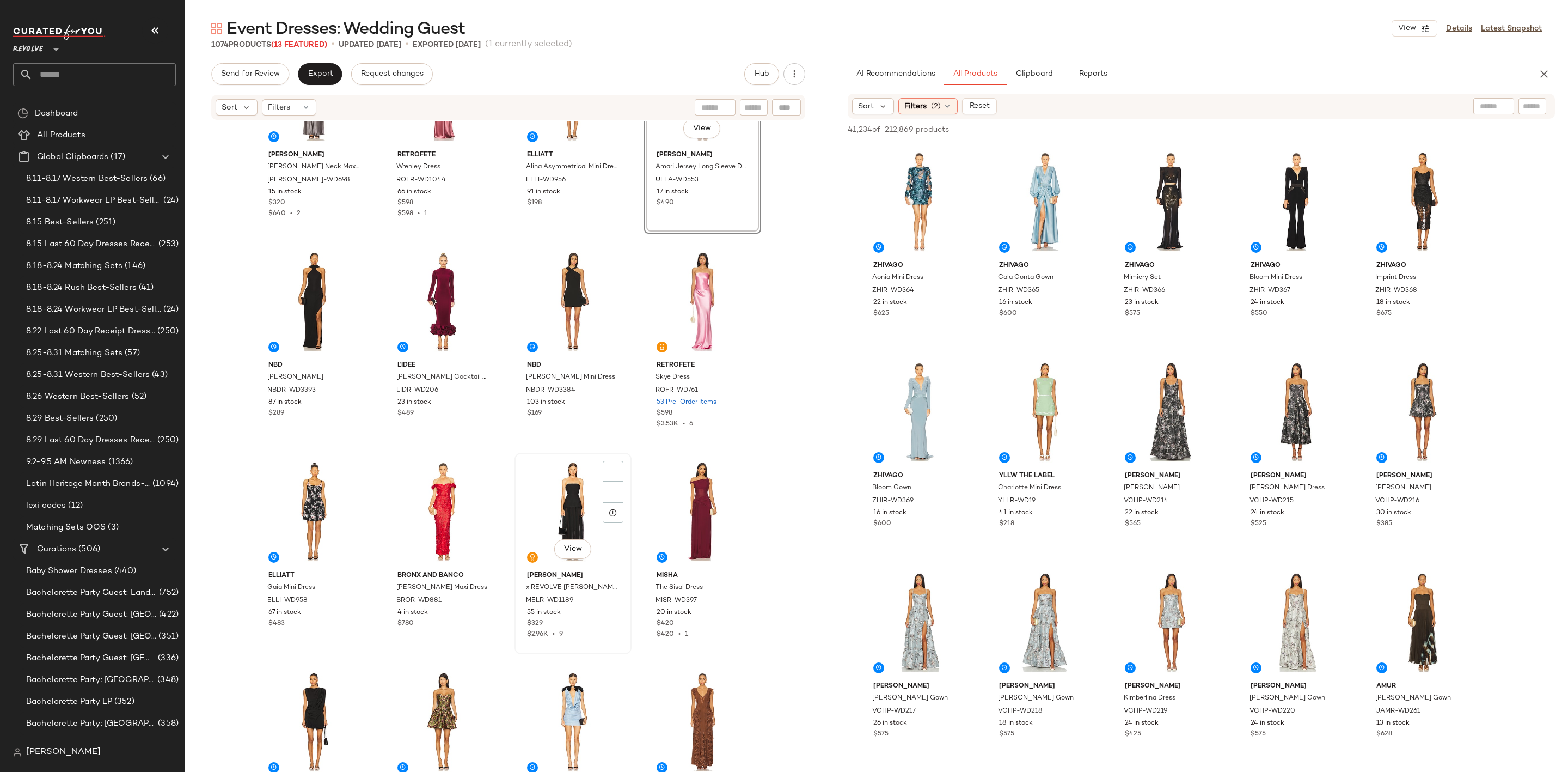
scroll to position [581, 0]
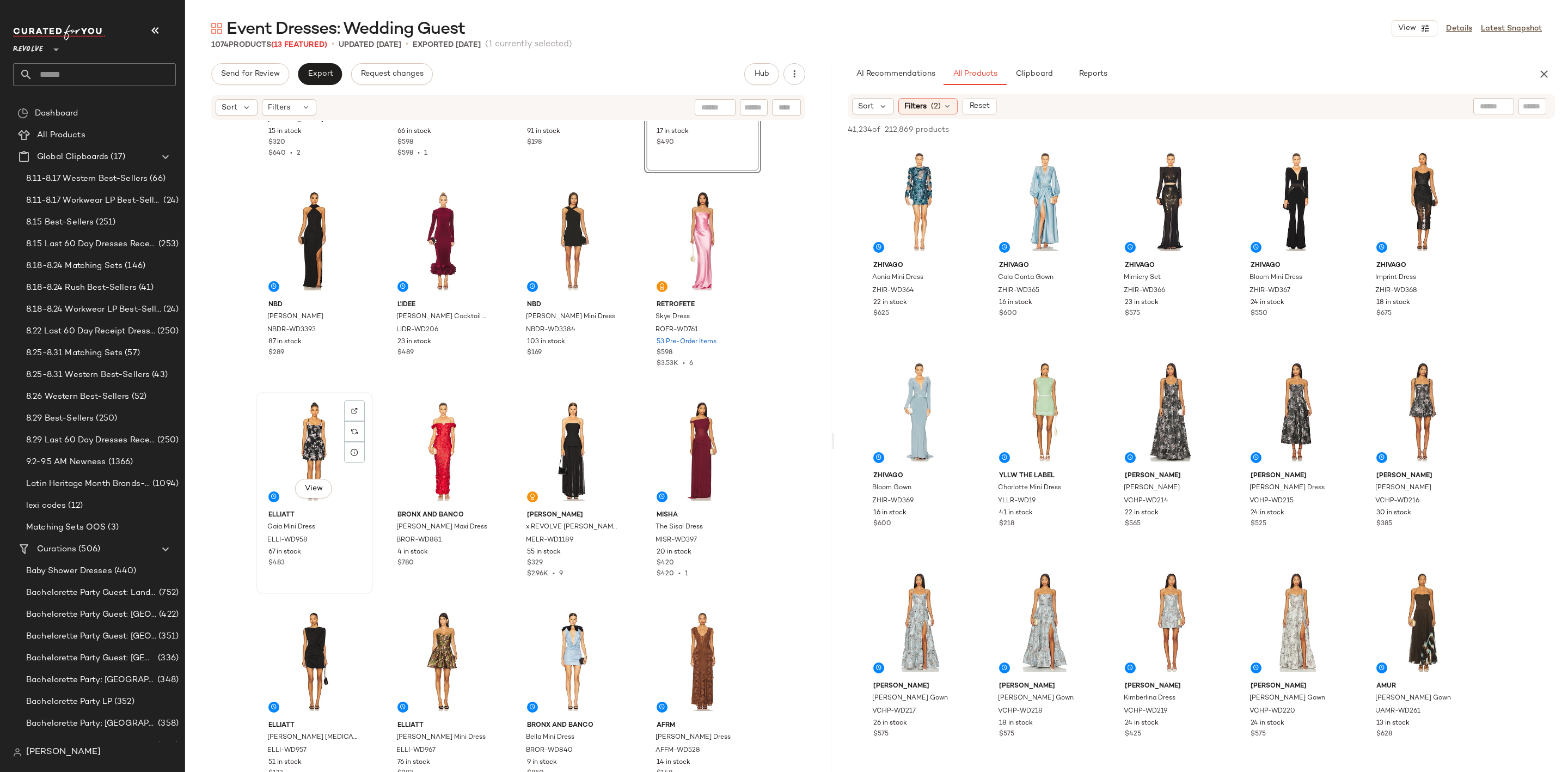
click at [301, 446] on div "View" at bounding box center [314, 451] width 109 height 110
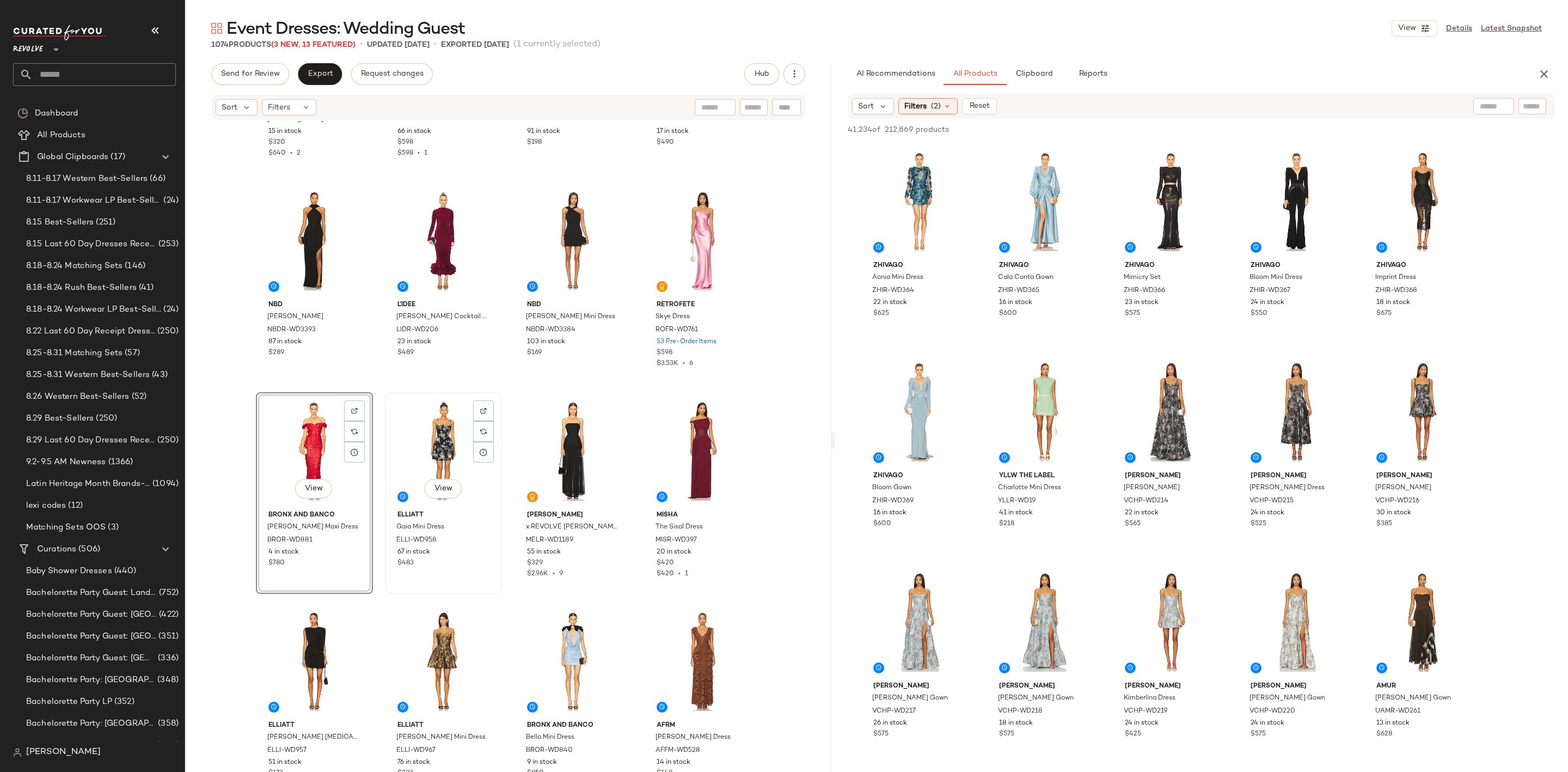
click at [423, 436] on div "View" at bounding box center [443, 451] width 109 height 110
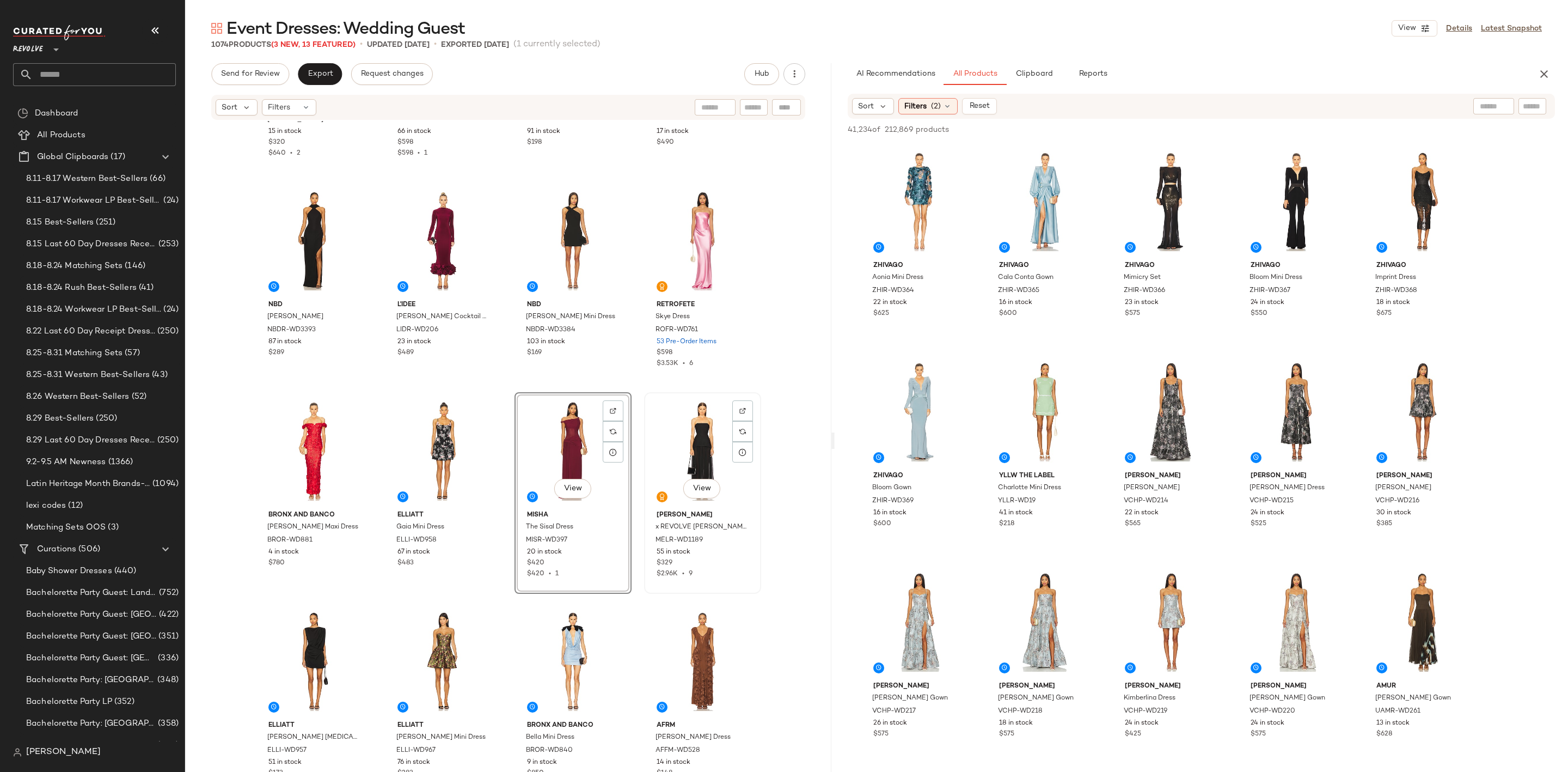
click at [688, 438] on div "View" at bounding box center [702, 451] width 109 height 110
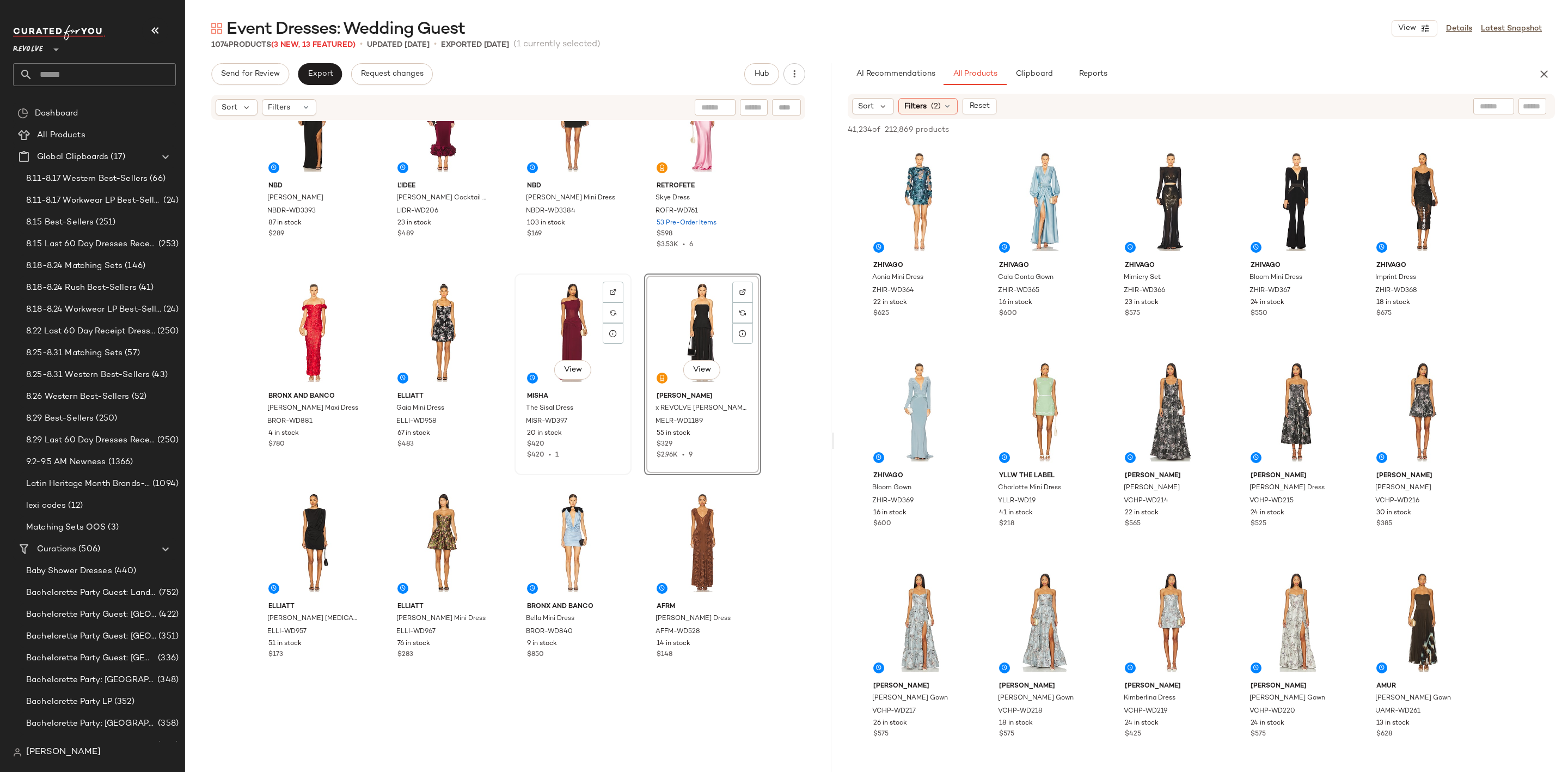
scroll to position [744, 0]
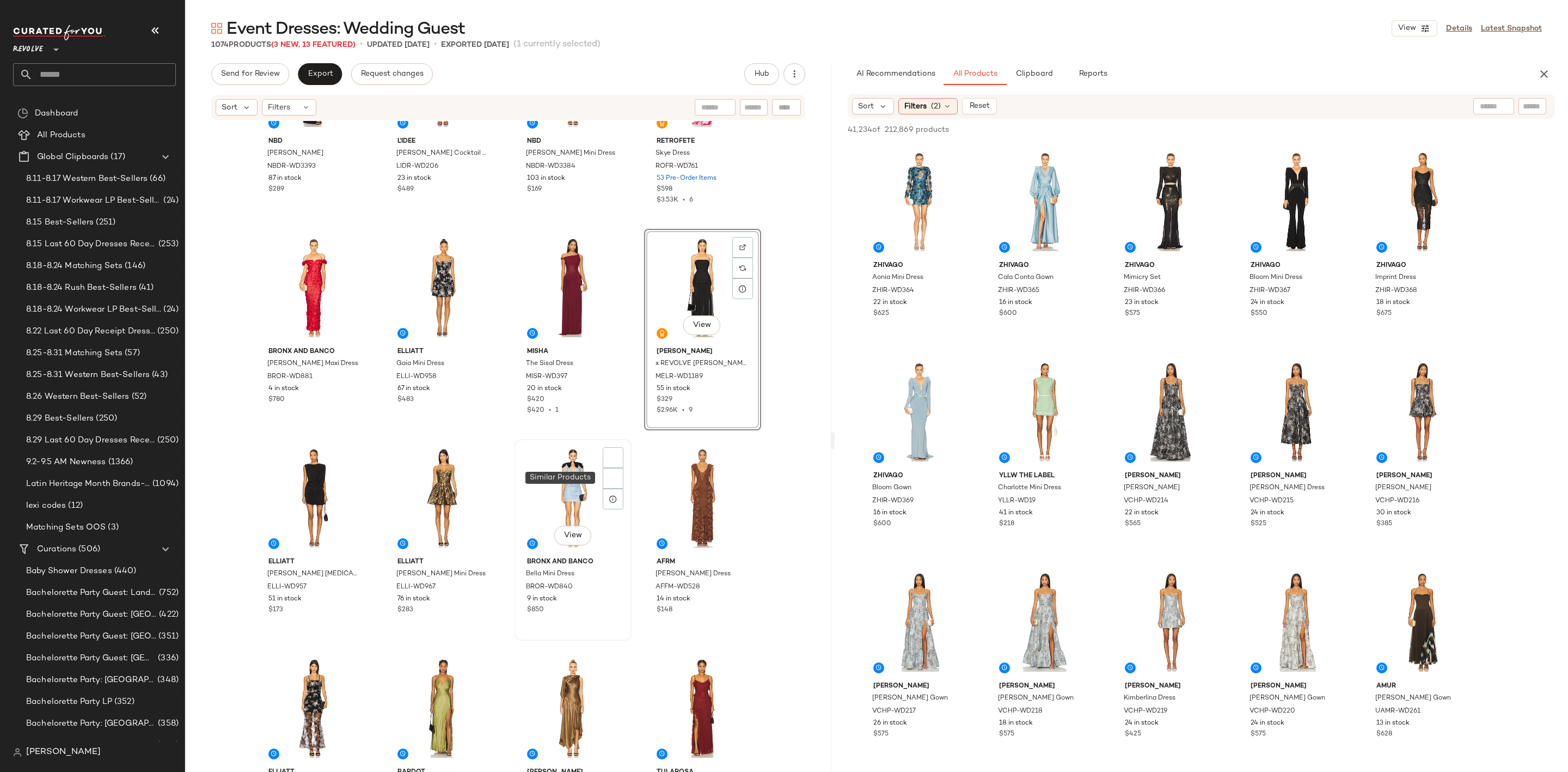
click at [545, 480] on div "View" at bounding box center [573, 498] width 109 height 110
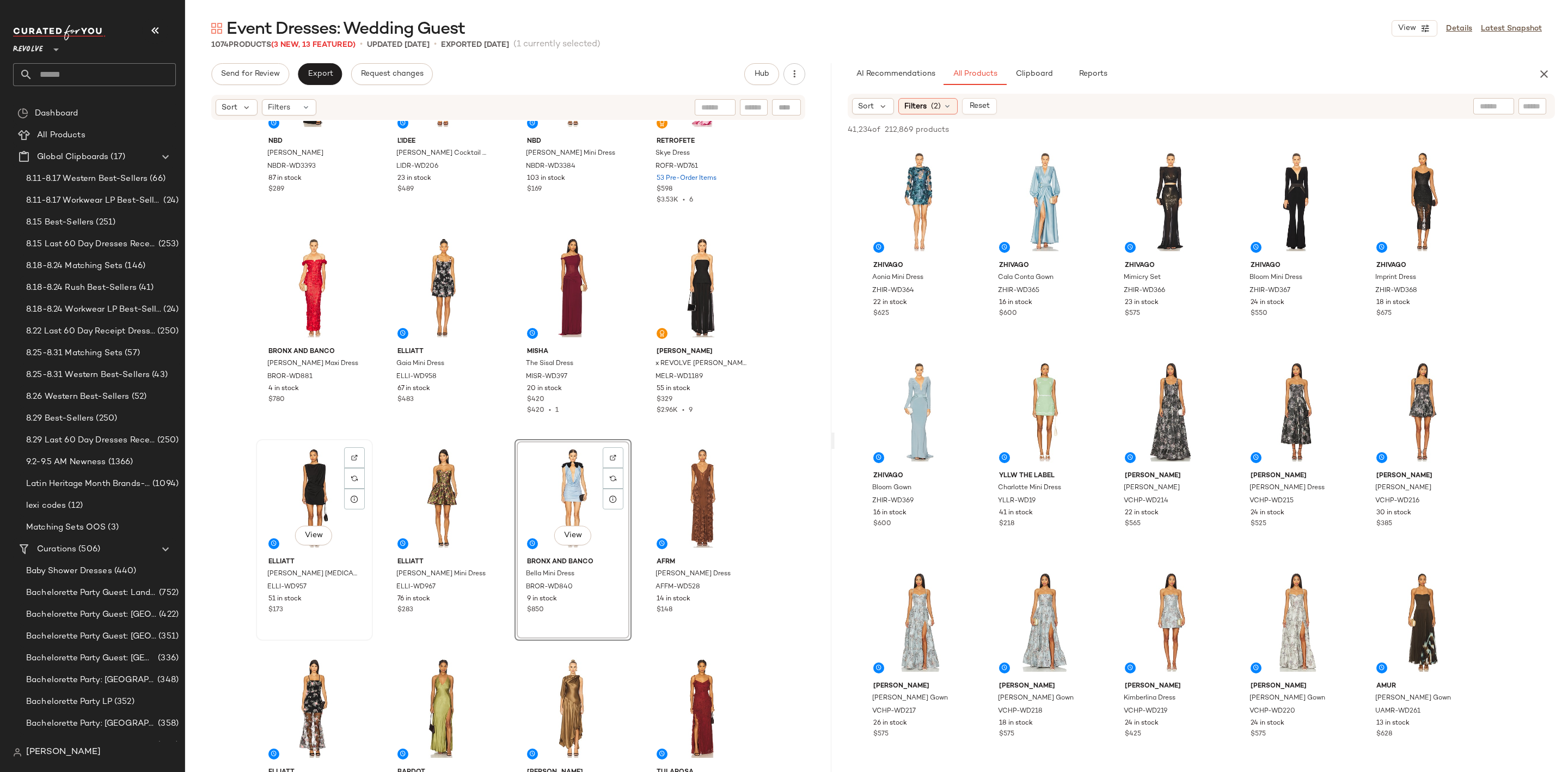
click at [293, 507] on div "View" at bounding box center [314, 498] width 109 height 110
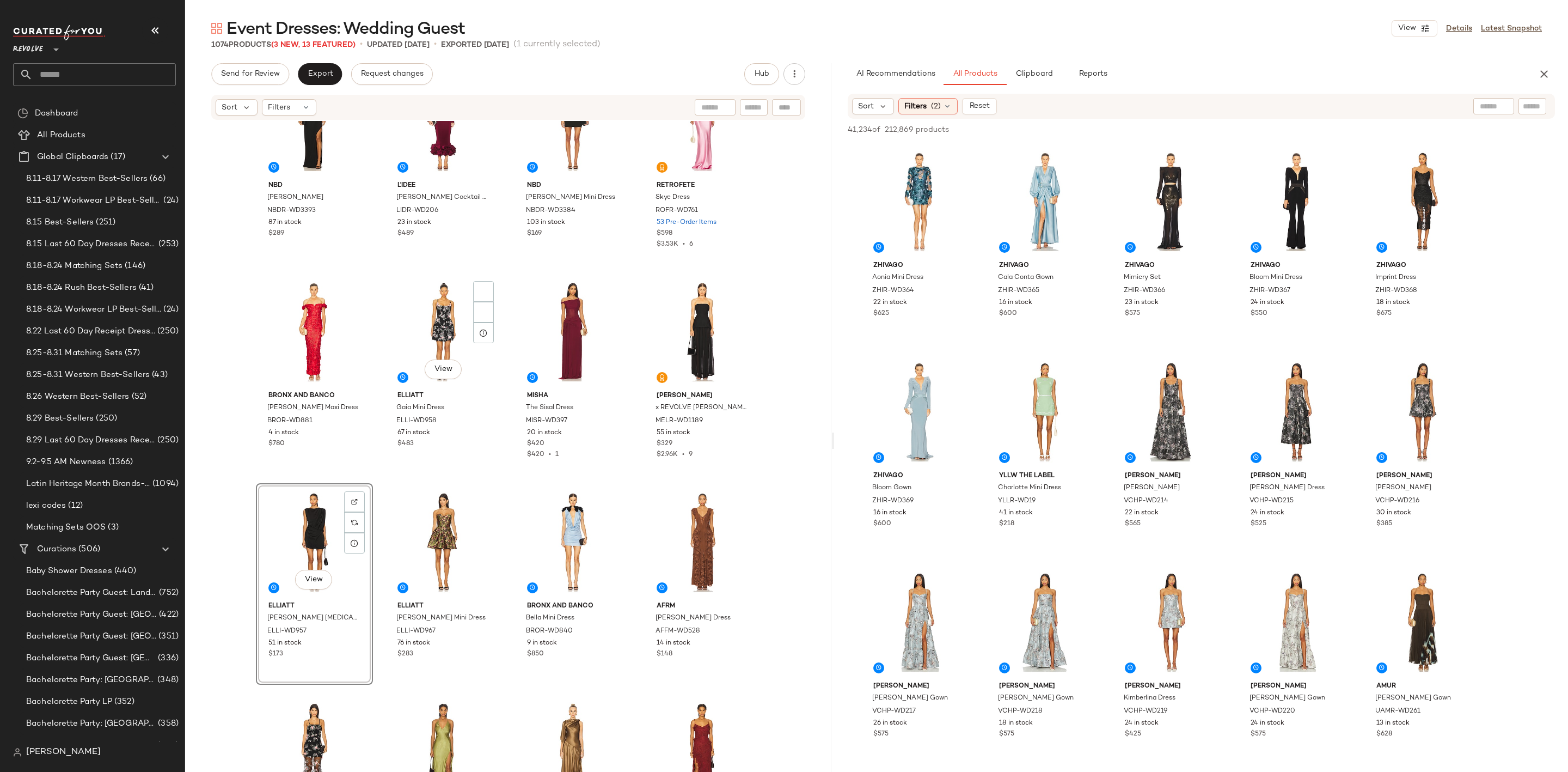
scroll to position [663, 0]
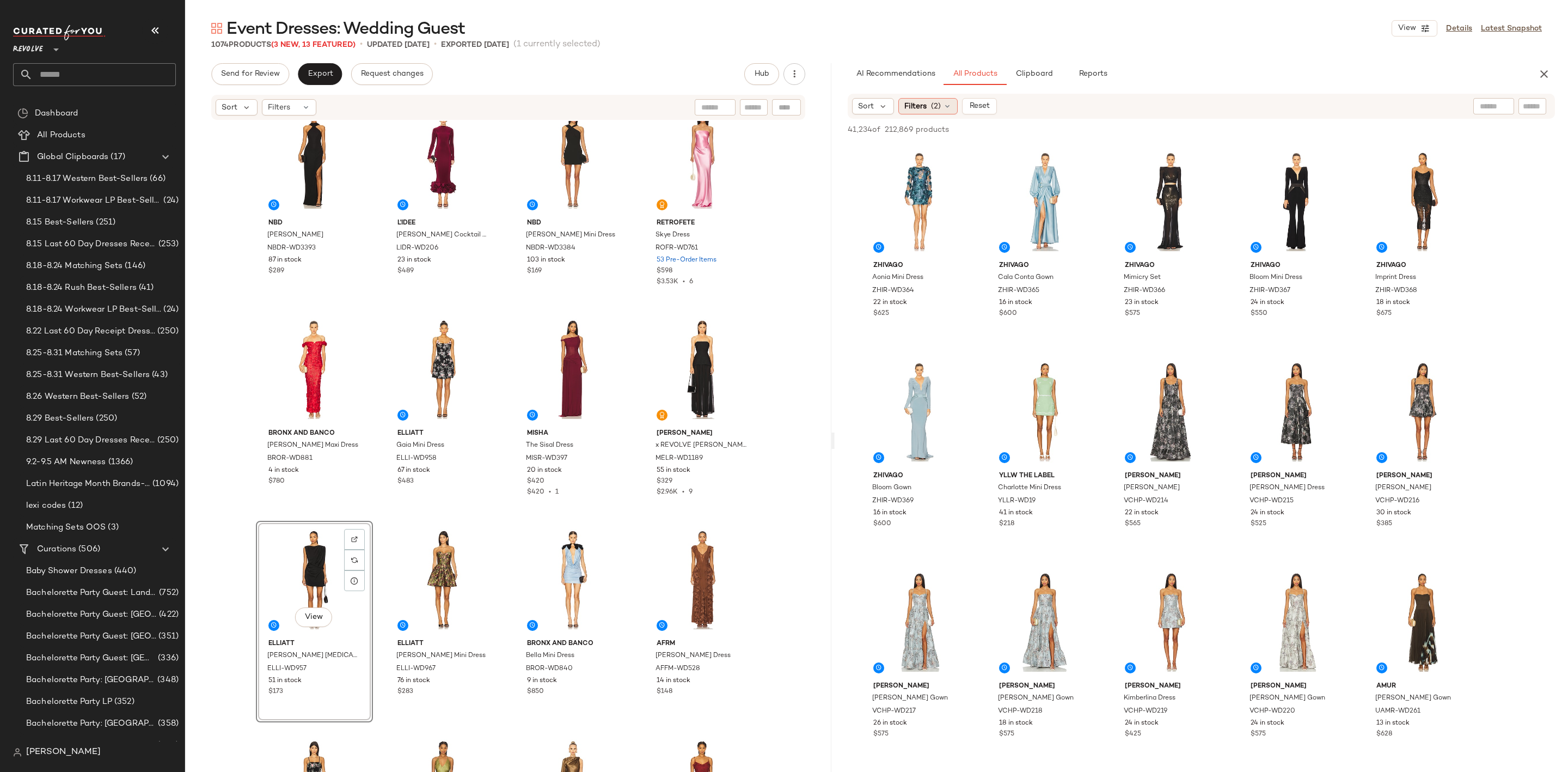
click at [922, 101] on span "Filters" at bounding box center [915, 106] width 22 height 12
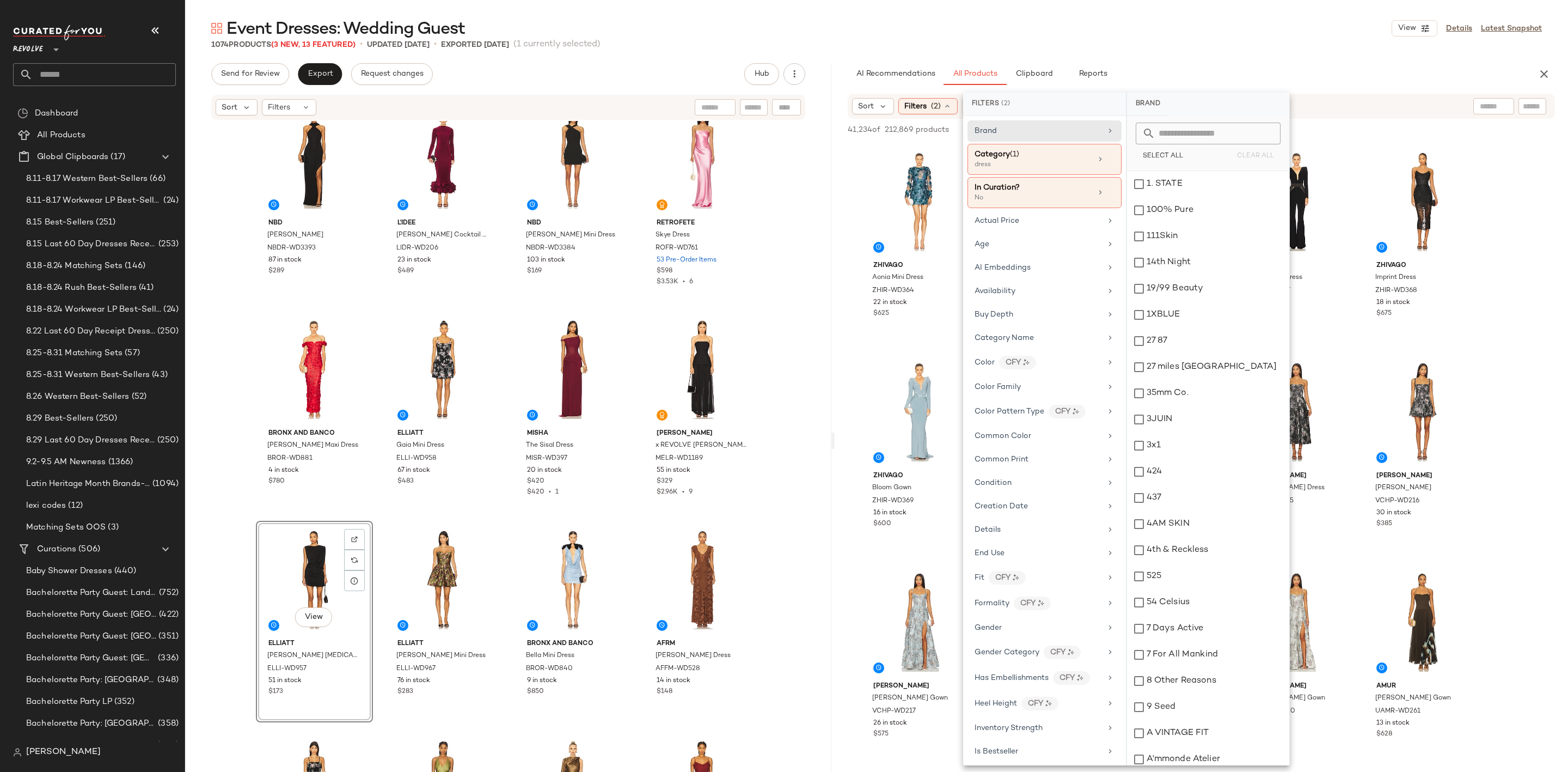
click at [1247, 36] on div "Event Dresses: Wedding Guest View Details Latest Snapshot" at bounding box center [876, 28] width 1383 height 22
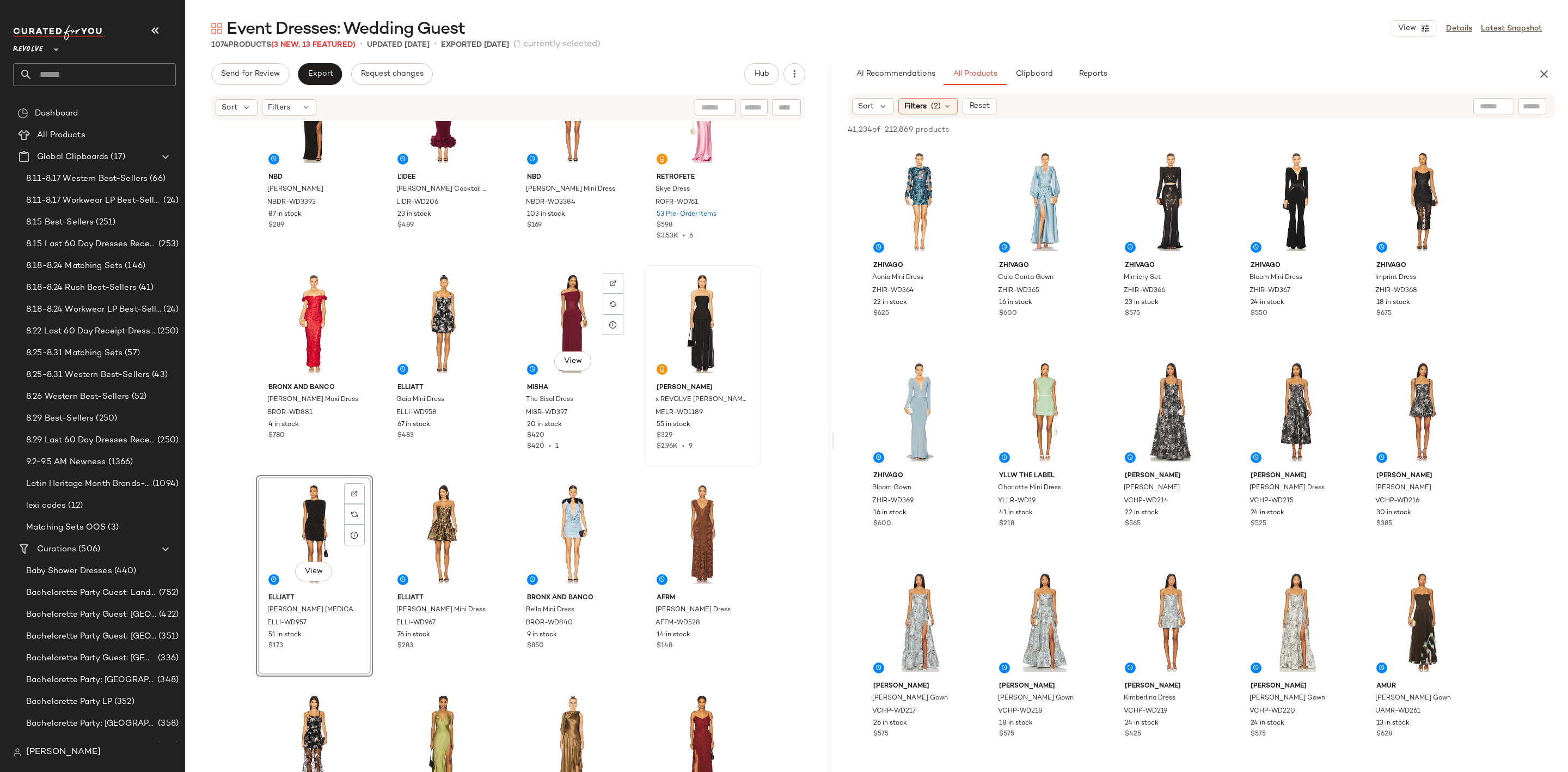
scroll to position [744, 0]
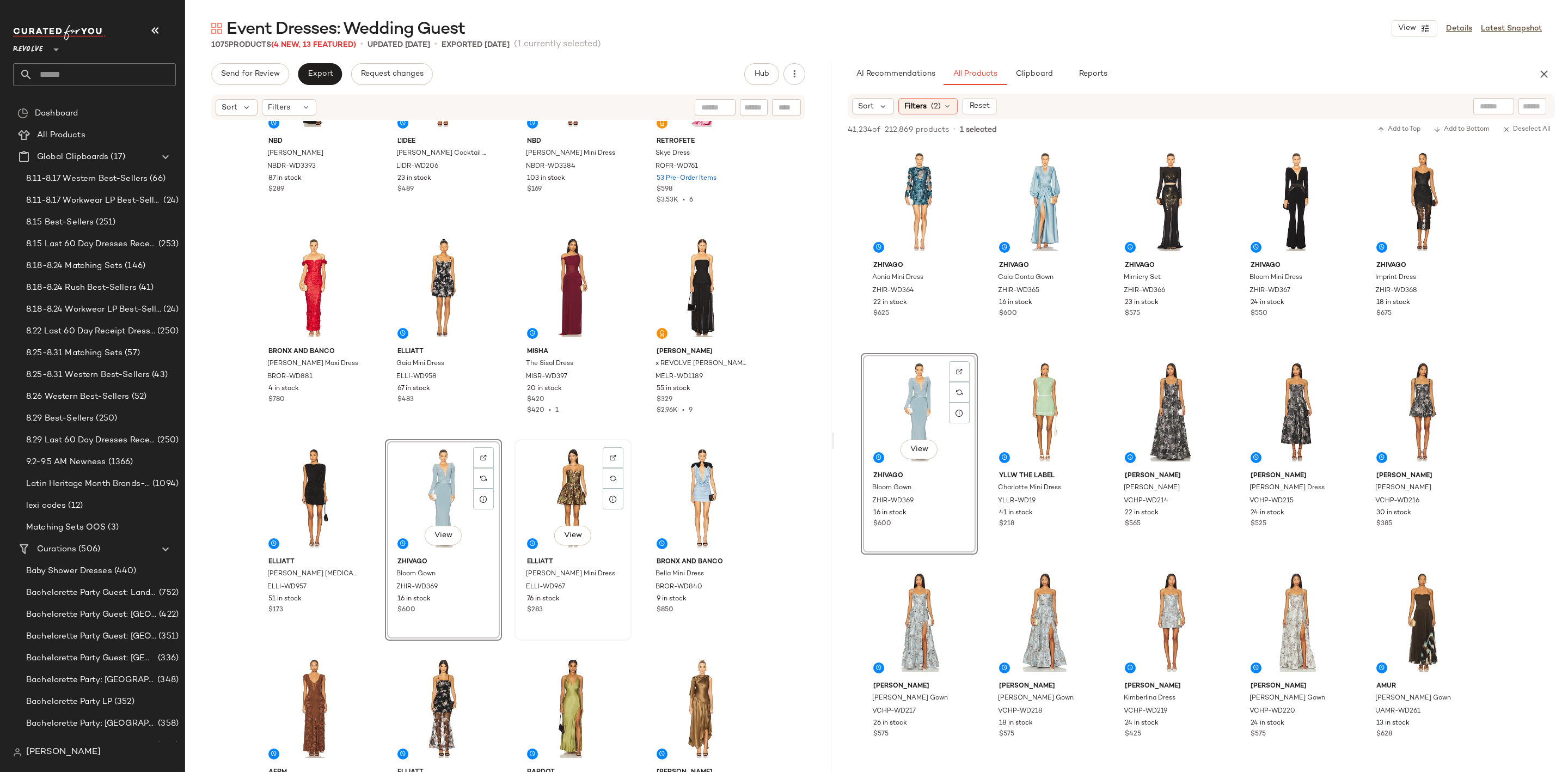
click at [563, 475] on div "View" at bounding box center [573, 498] width 109 height 110
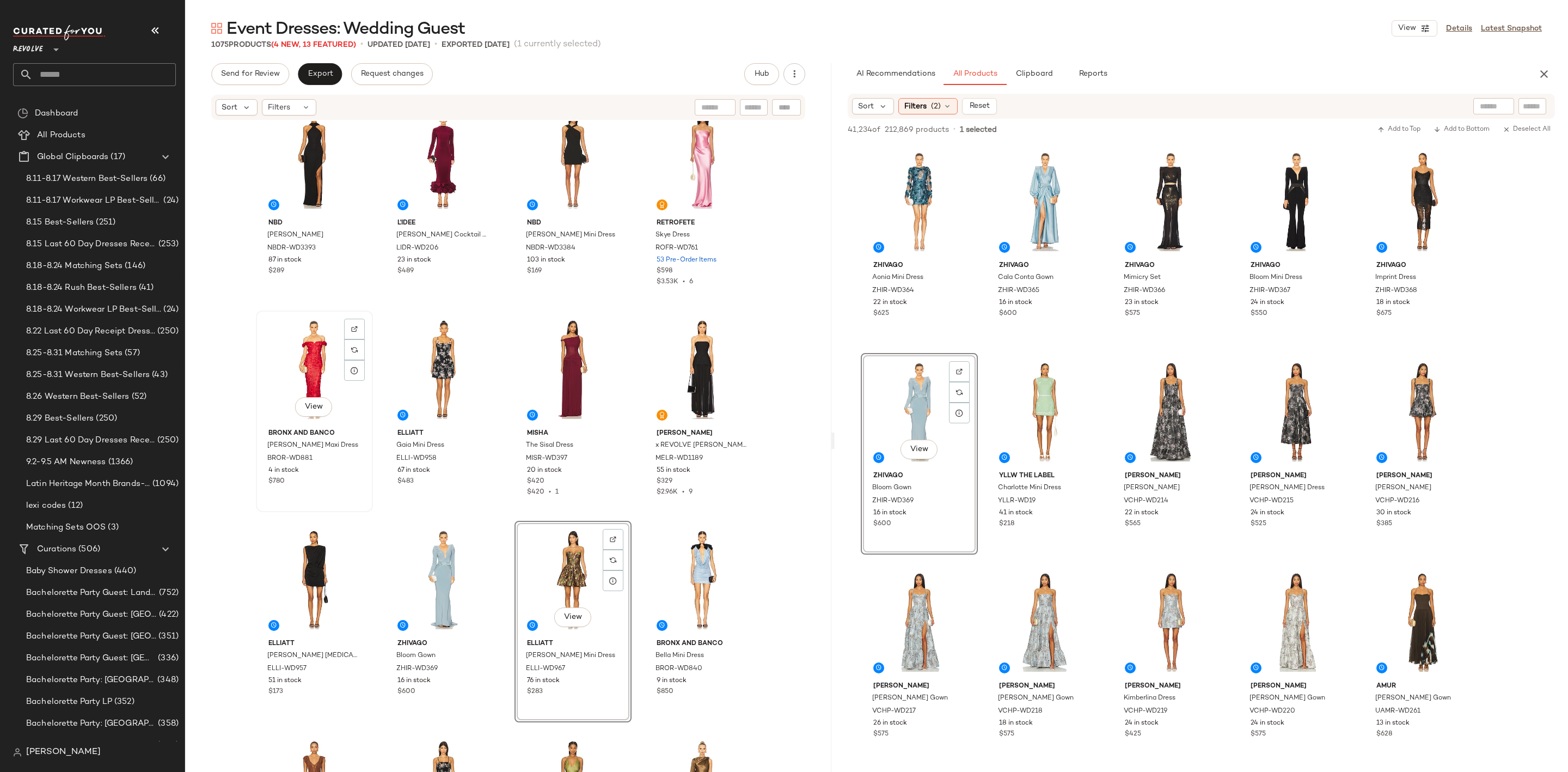
click at [290, 367] on div "View" at bounding box center [314, 369] width 109 height 110
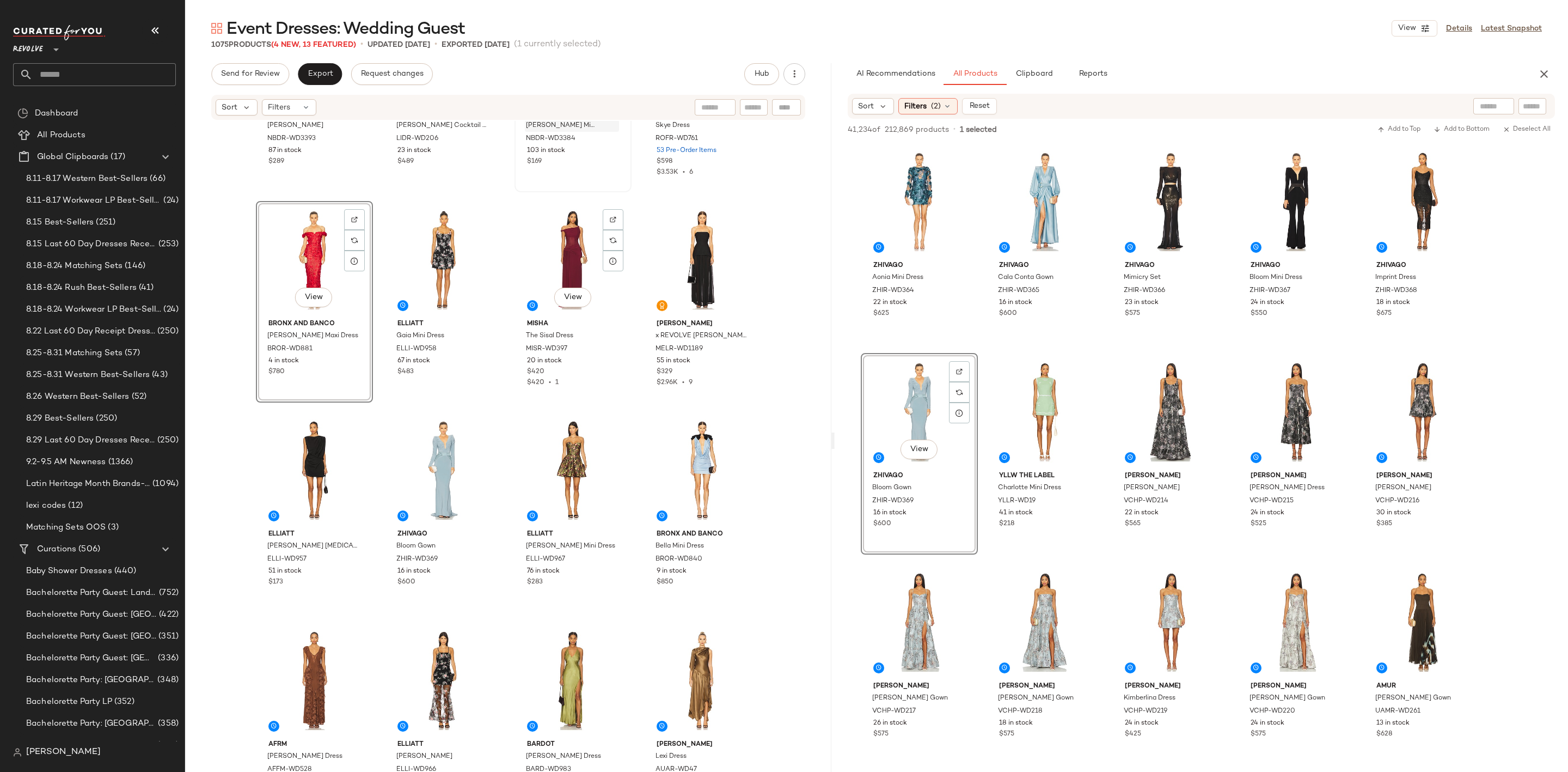
scroll to position [826, 0]
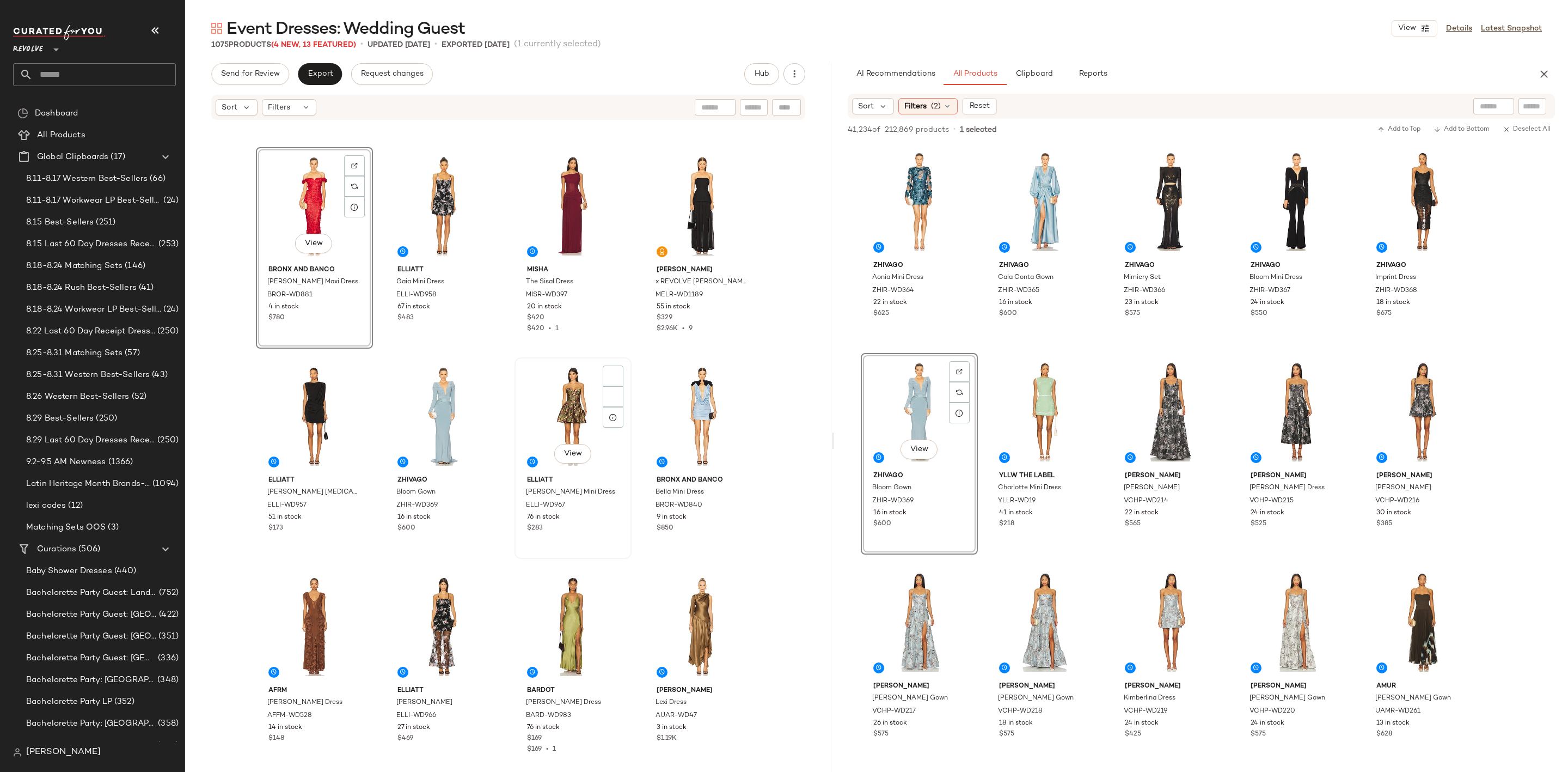
click at [558, 397] on div "View" at bounding box center [573, 416] width 109 height 110
click at [289, 415] on div "View" at bounding box center [314, 416] width 109 height 110
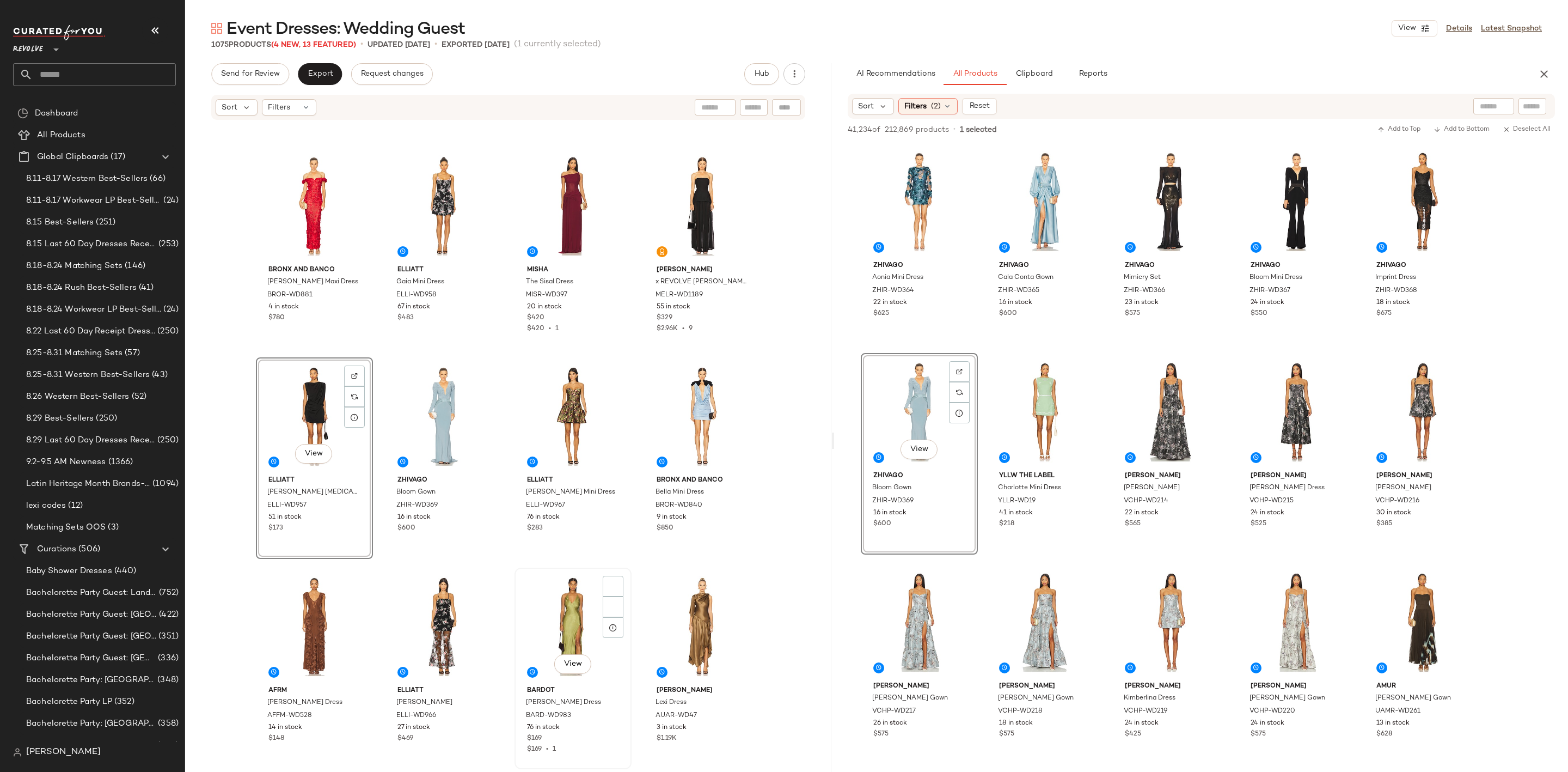
click at [558, 603] on div "View" at bounding box center [573, 627] width 109 height 110
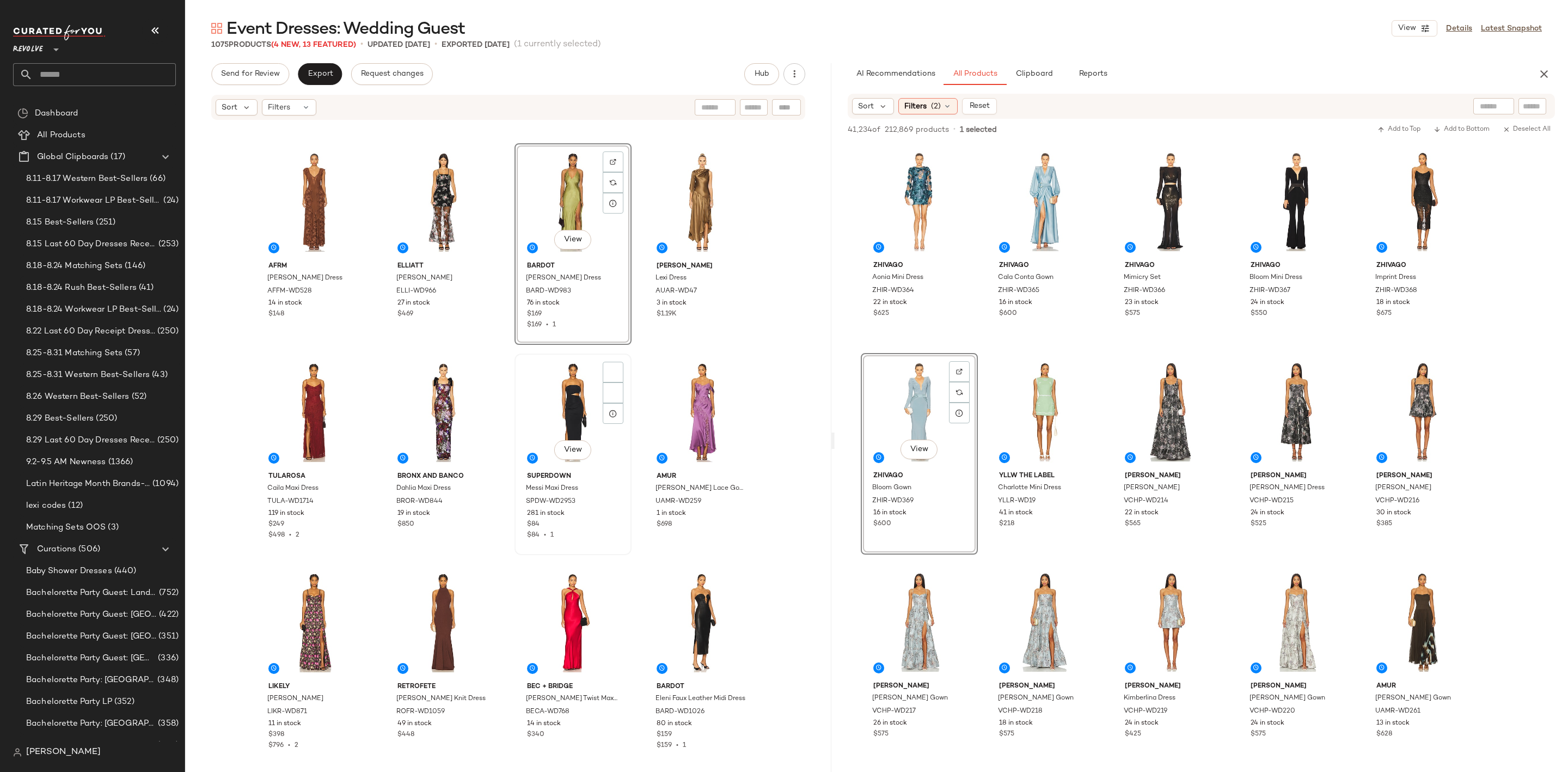
scroll to position [1071, 0]
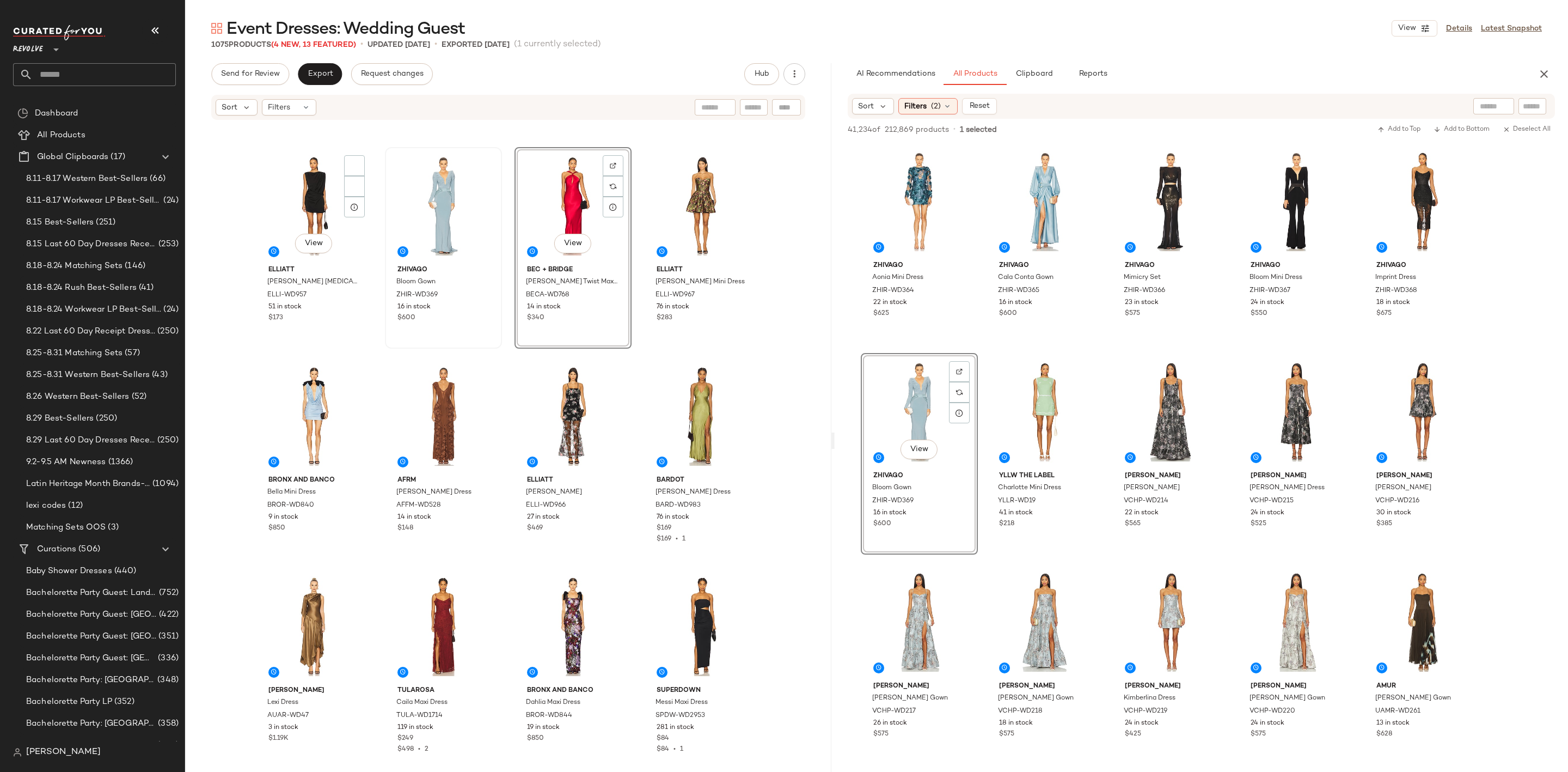
scroll to position [826, 0]
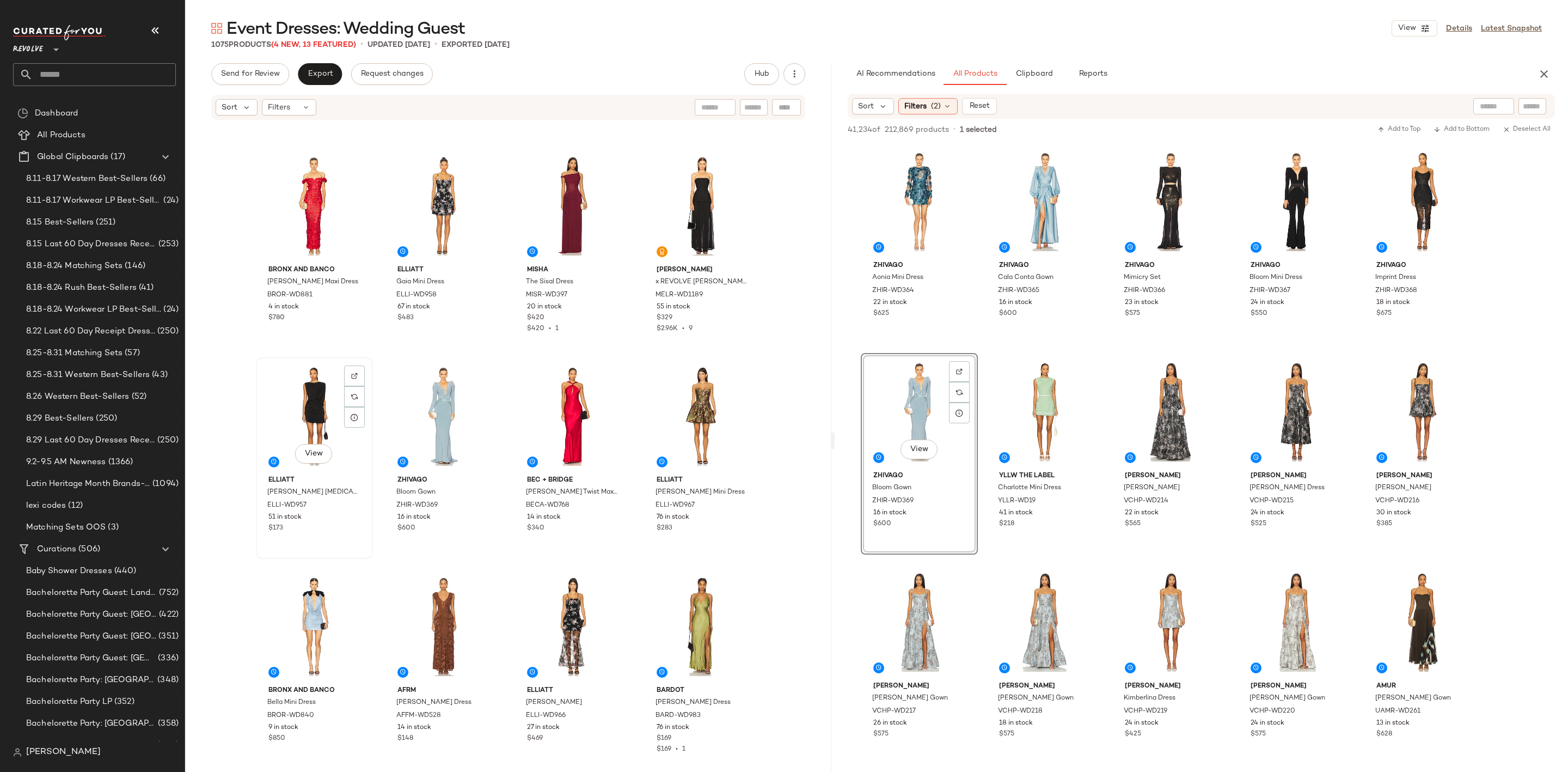
click at [276, 417] on div "View" at bounding box center [314, 416] width 109 height 110
click at [410, 414] on div "View" at bounding box center [443, 416] width 109 height 110
click at [580, 407] on div "View" at bounding box center [573, 416] width 109 height 110
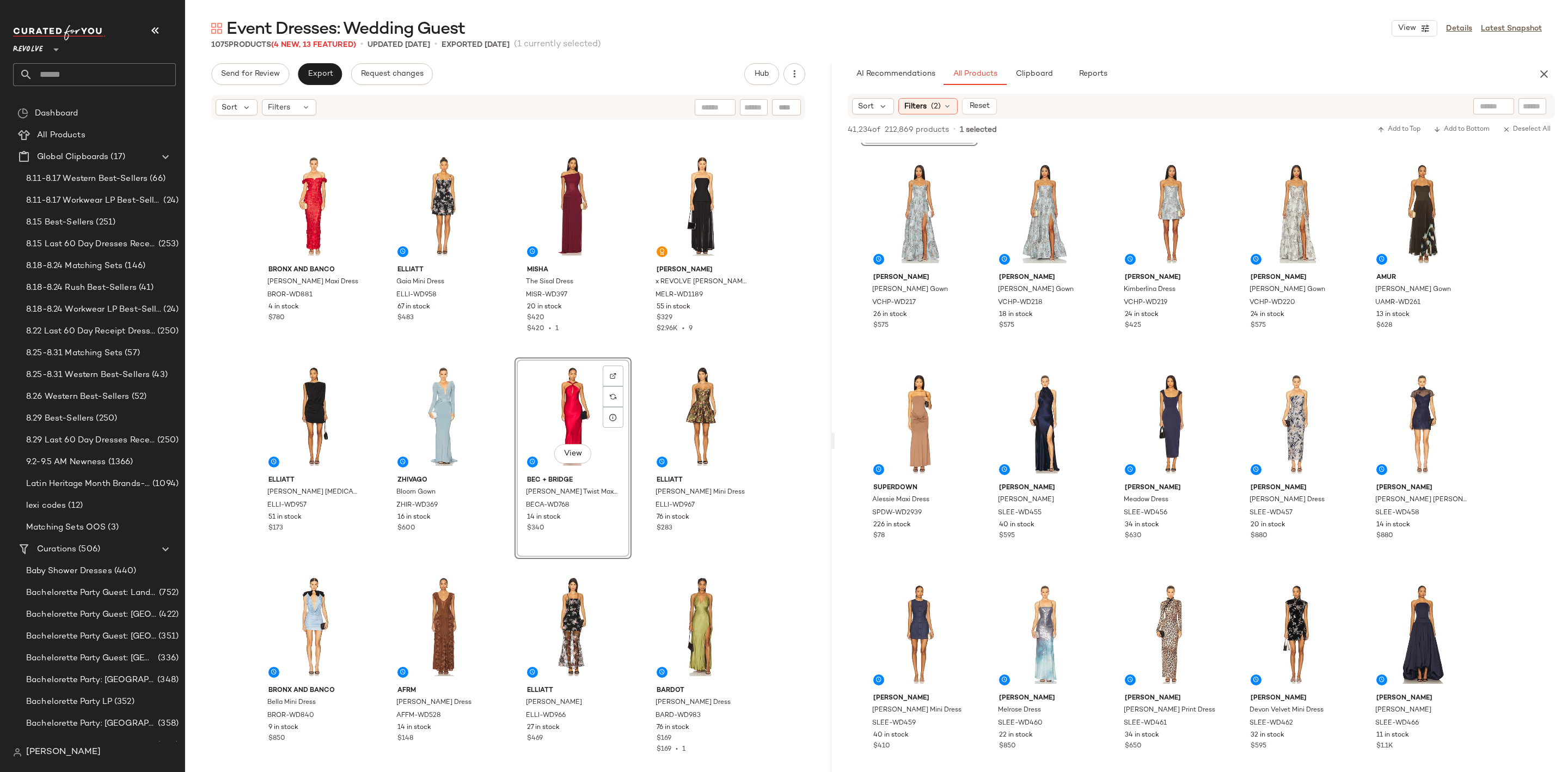
scroll to position [572, 0]
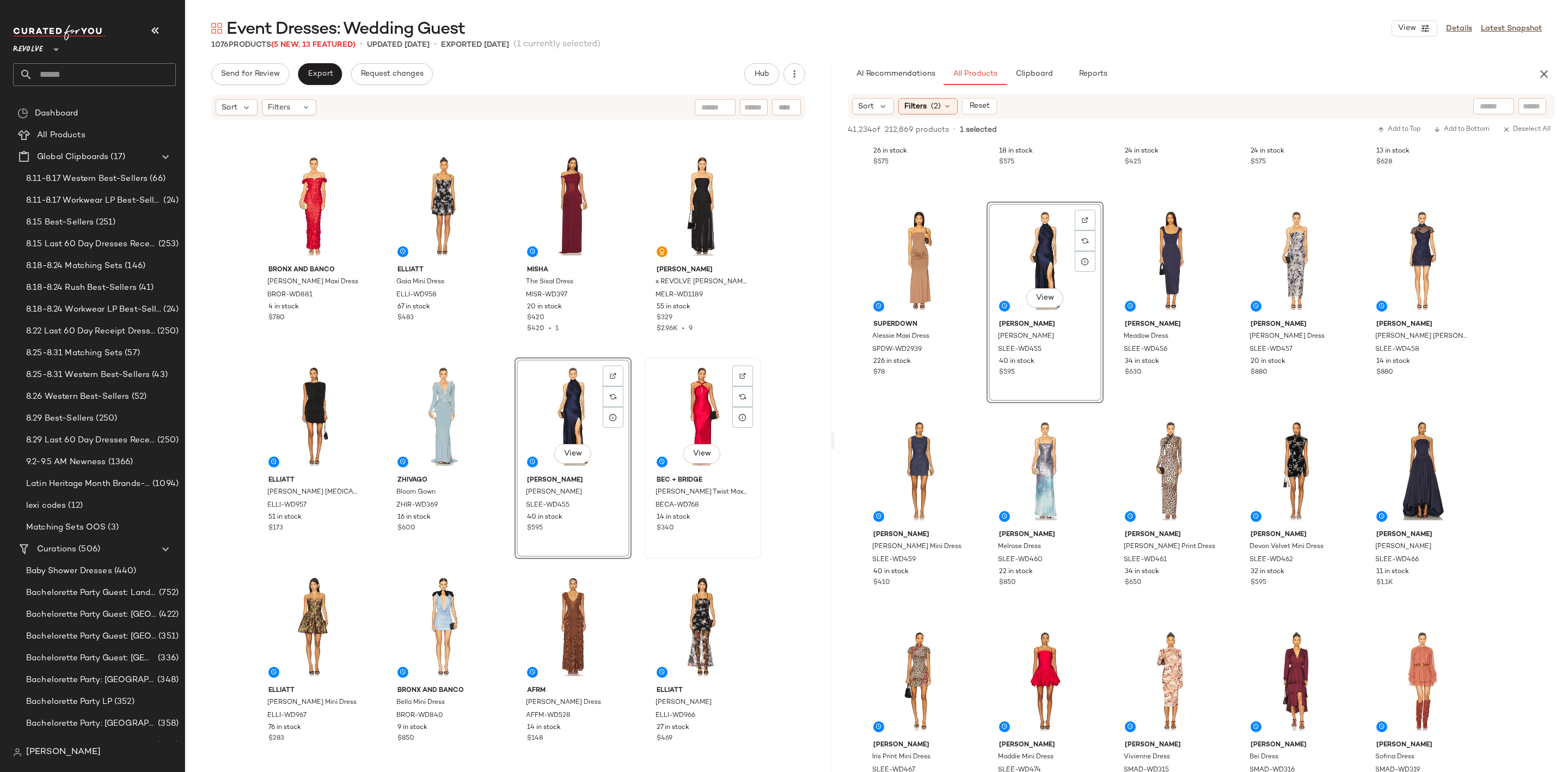
click at [696, 429] on div "View" at bounding box center [702, 416] width 109 height 110
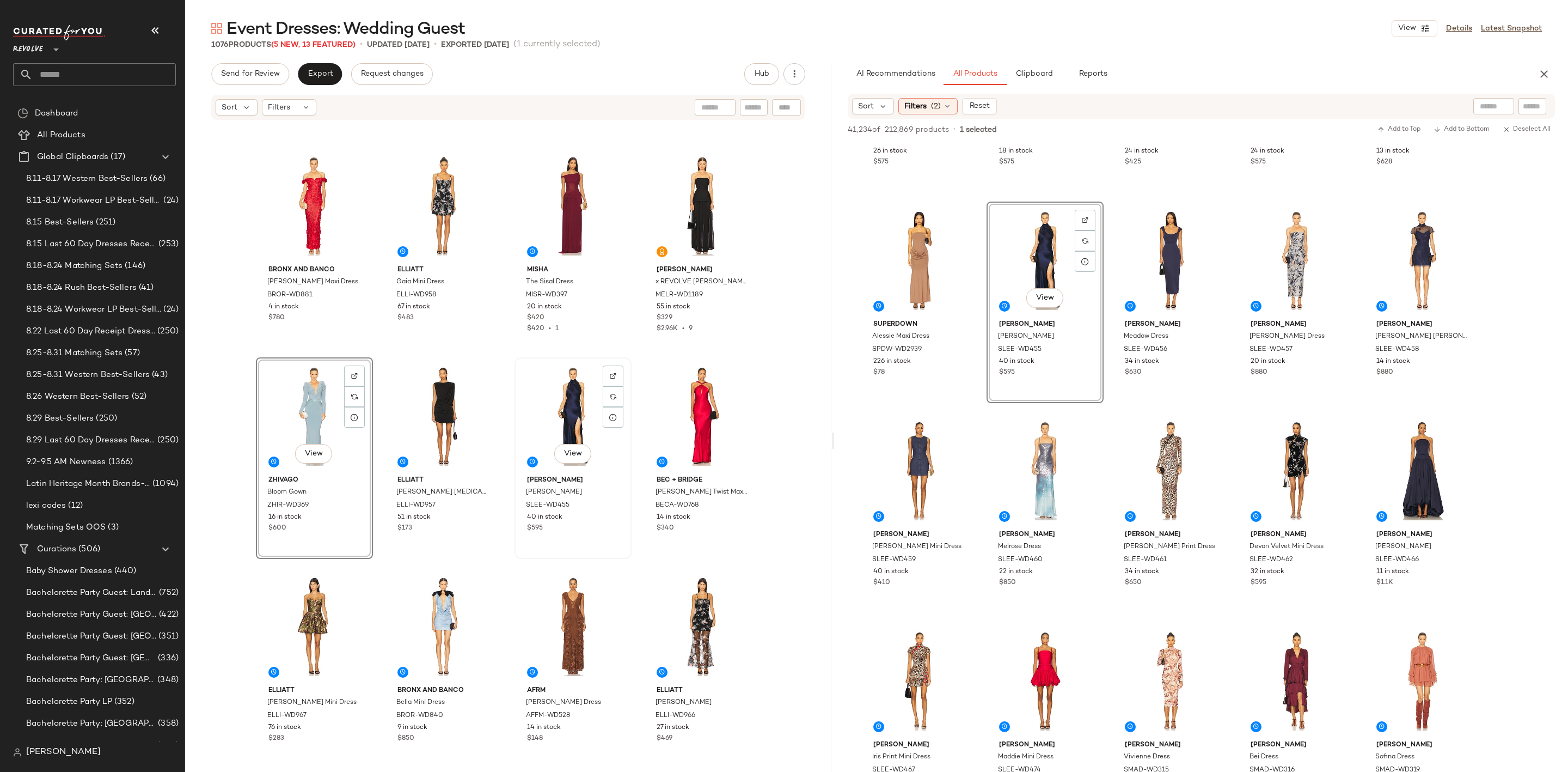
click at [567, 414] on div "View" at bounding box center [573, 416] width 109 height 110
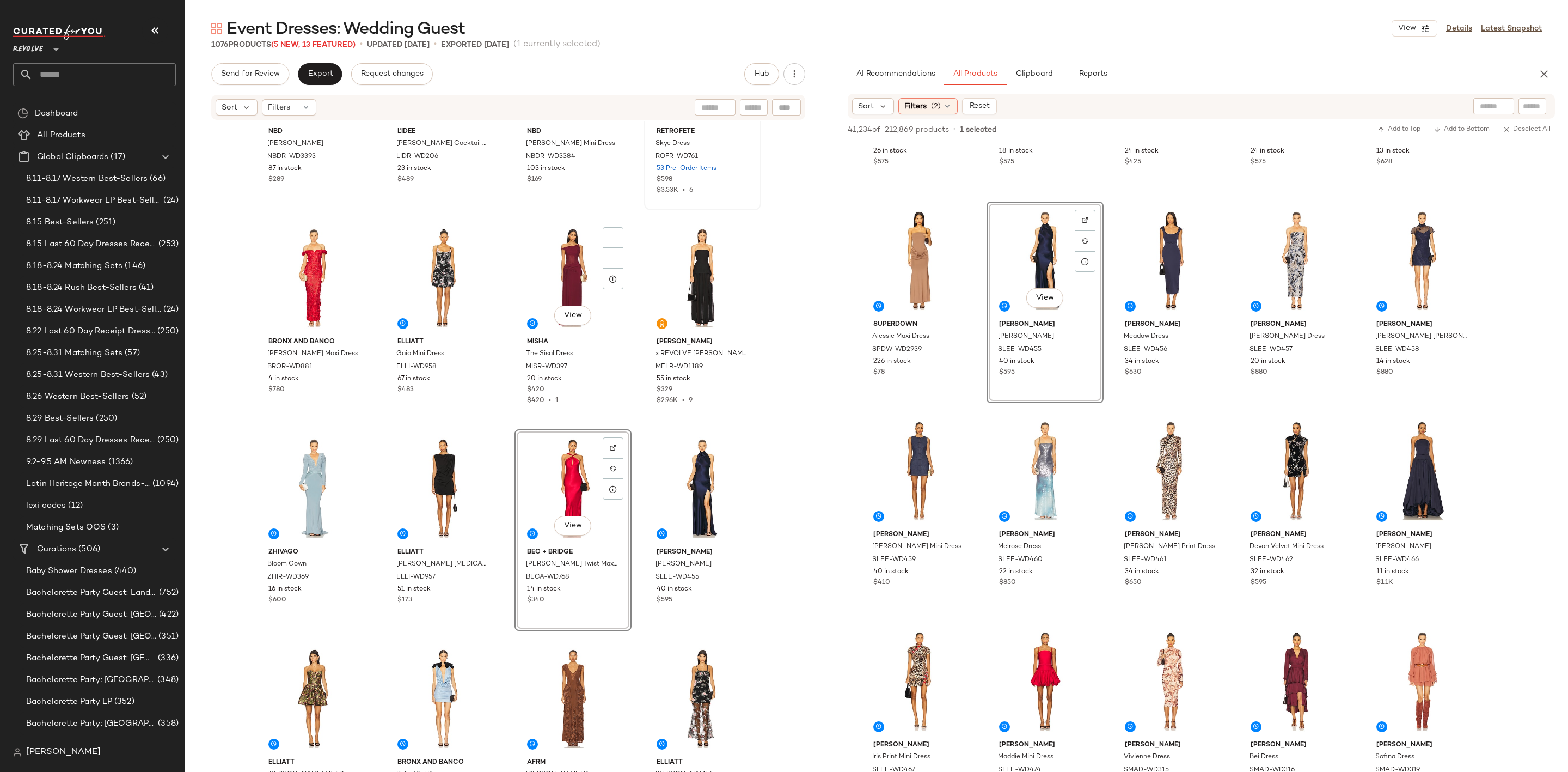
scroll to position [581, 0]
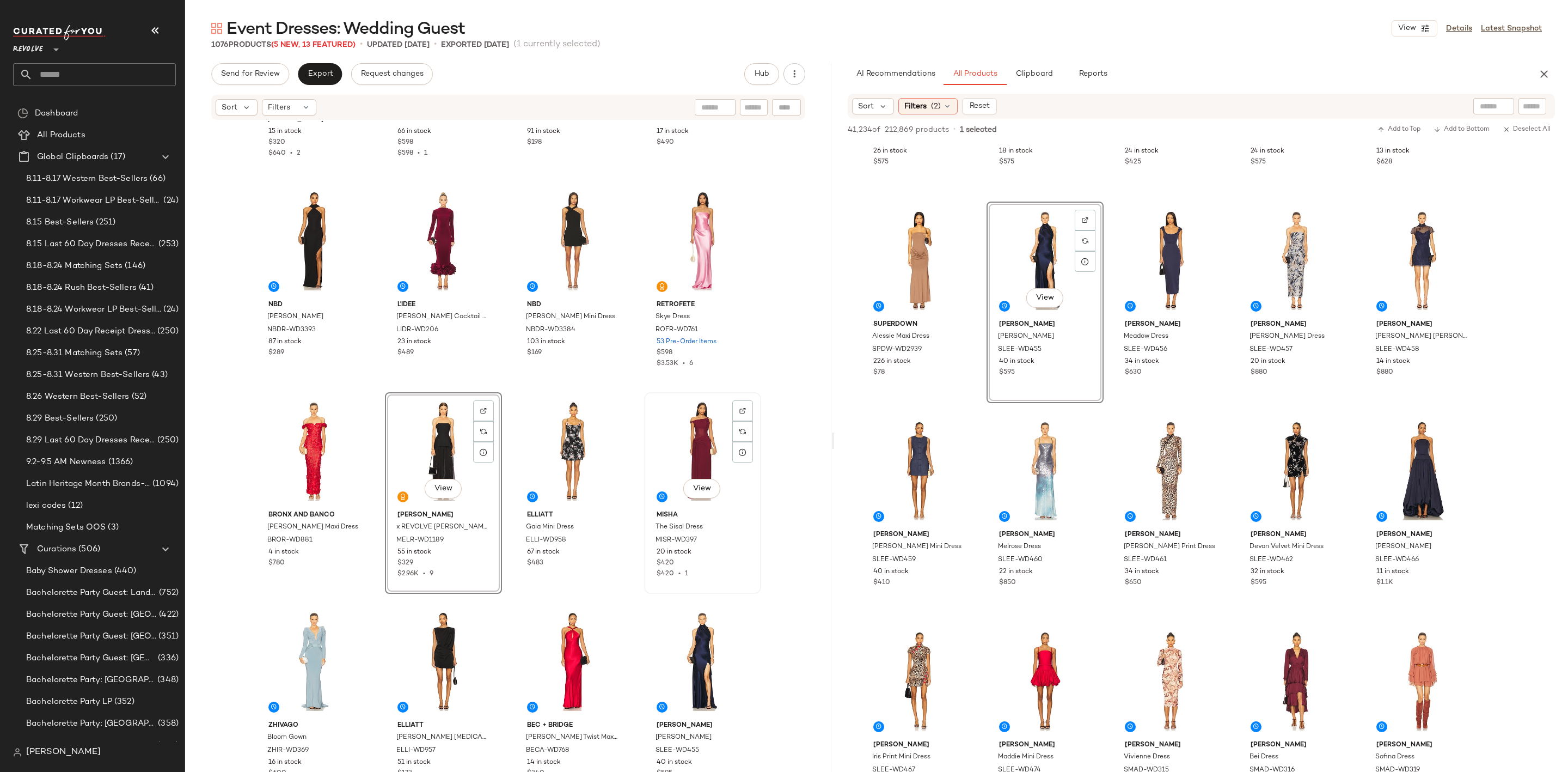
click at [680, 441] on div "View" at bounding box center [702, 451] width 109 height 110
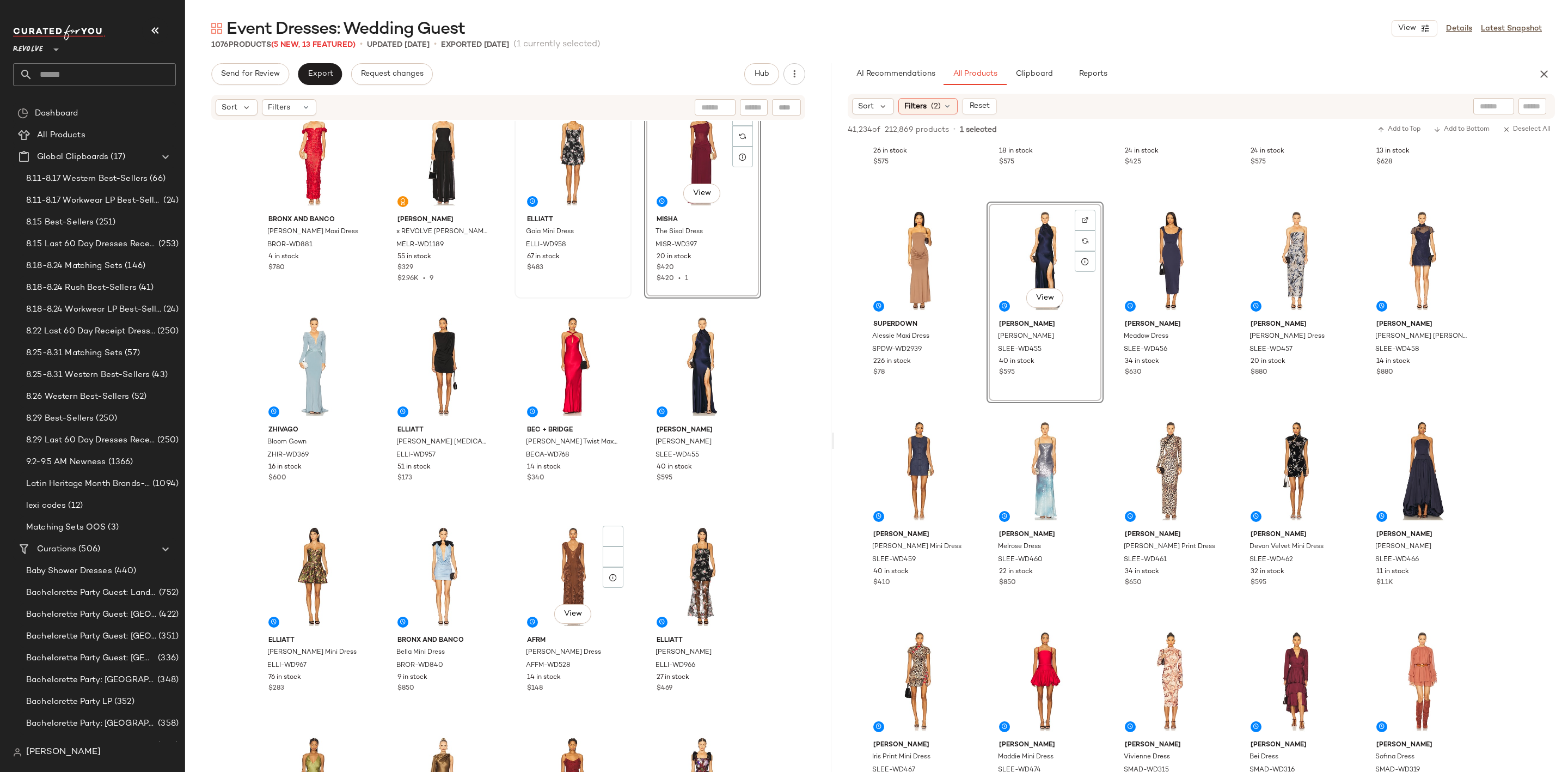
scroll to position [989, 0]
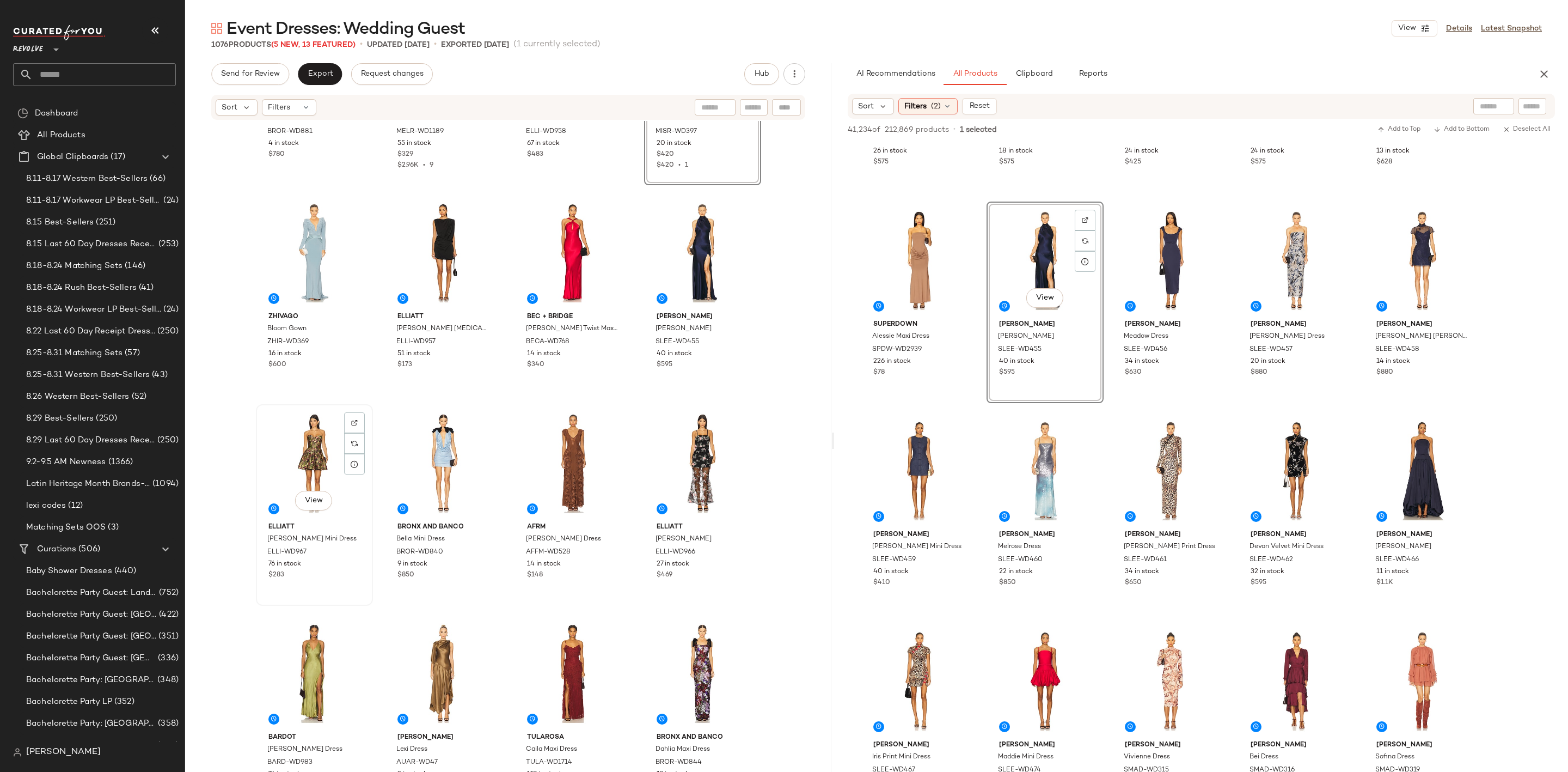
click at [273, 456] on div "View" at bounding box center [314, 463] width 109 height 110
click at [425, 454] on div "View" at bounding box center [443, 463] width 109 height 110
click at [565, 464] on div "View" at bounding box center [573, 463] width 109 height 110
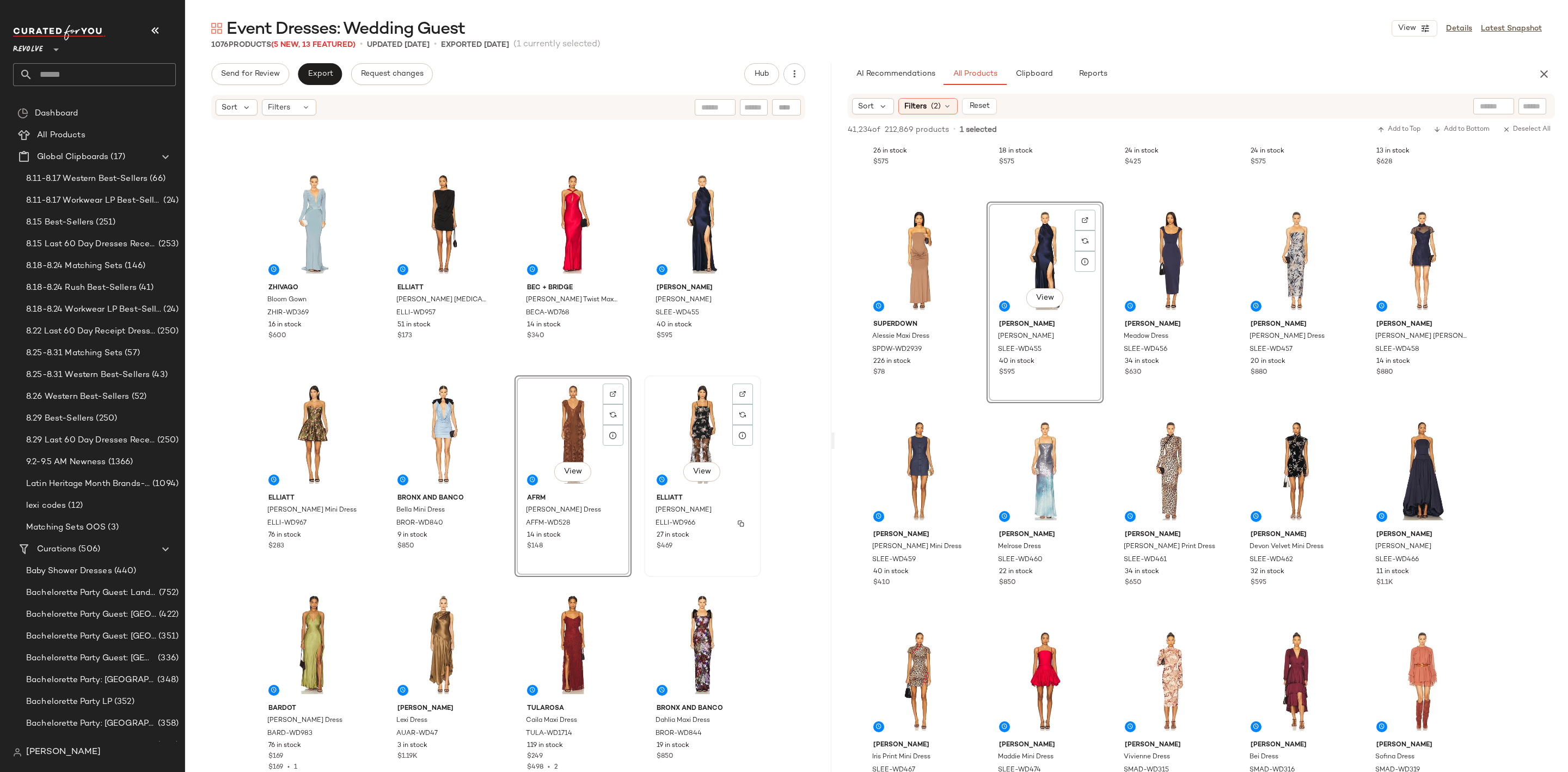
scroll to position [989, 0]
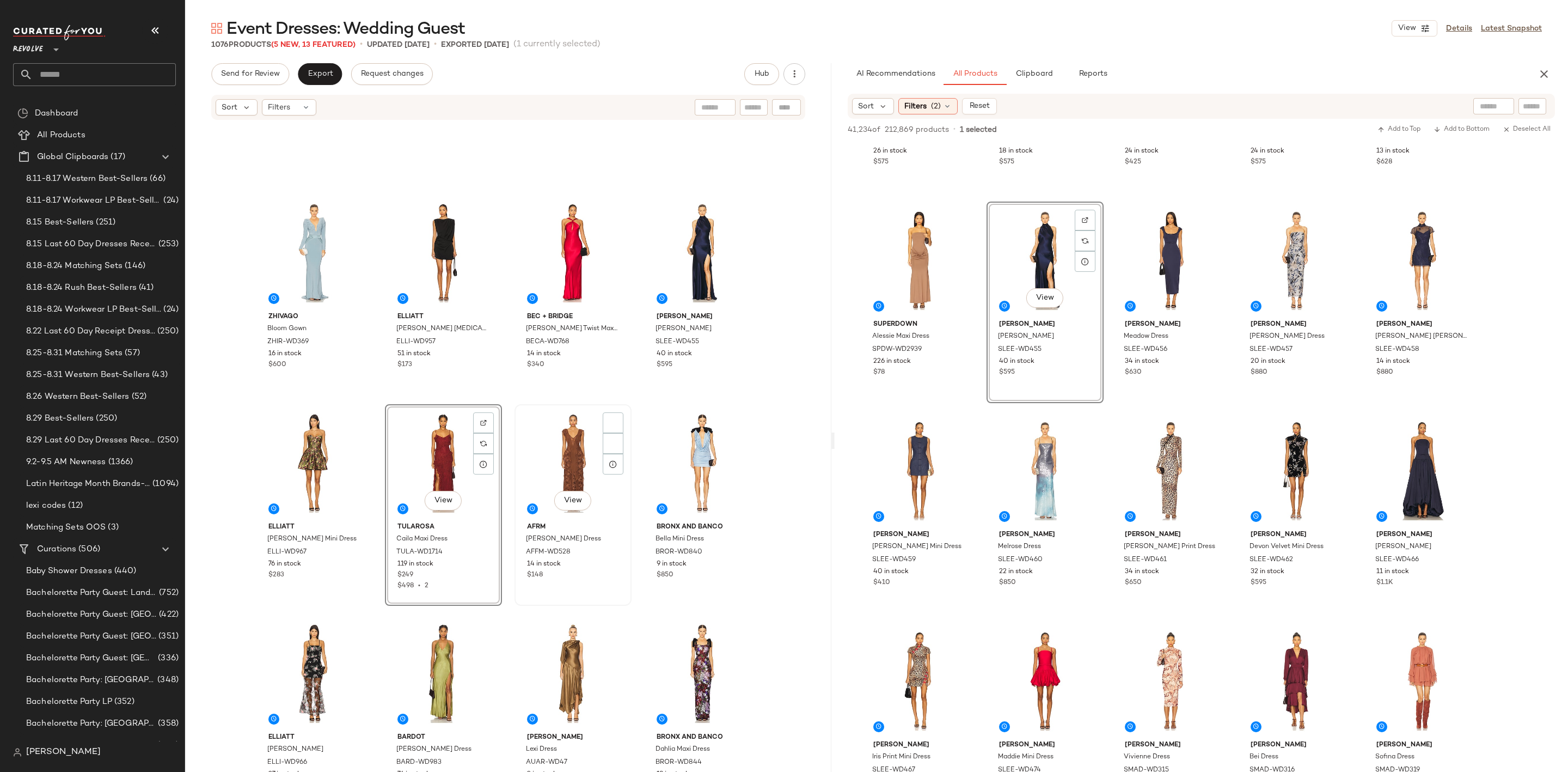
click at [546, 445] on div "View" at bounding box center [573, 463] width 109 height 110
click at [699, 643] on div at bounding box center [702, 674] width 109 height 110
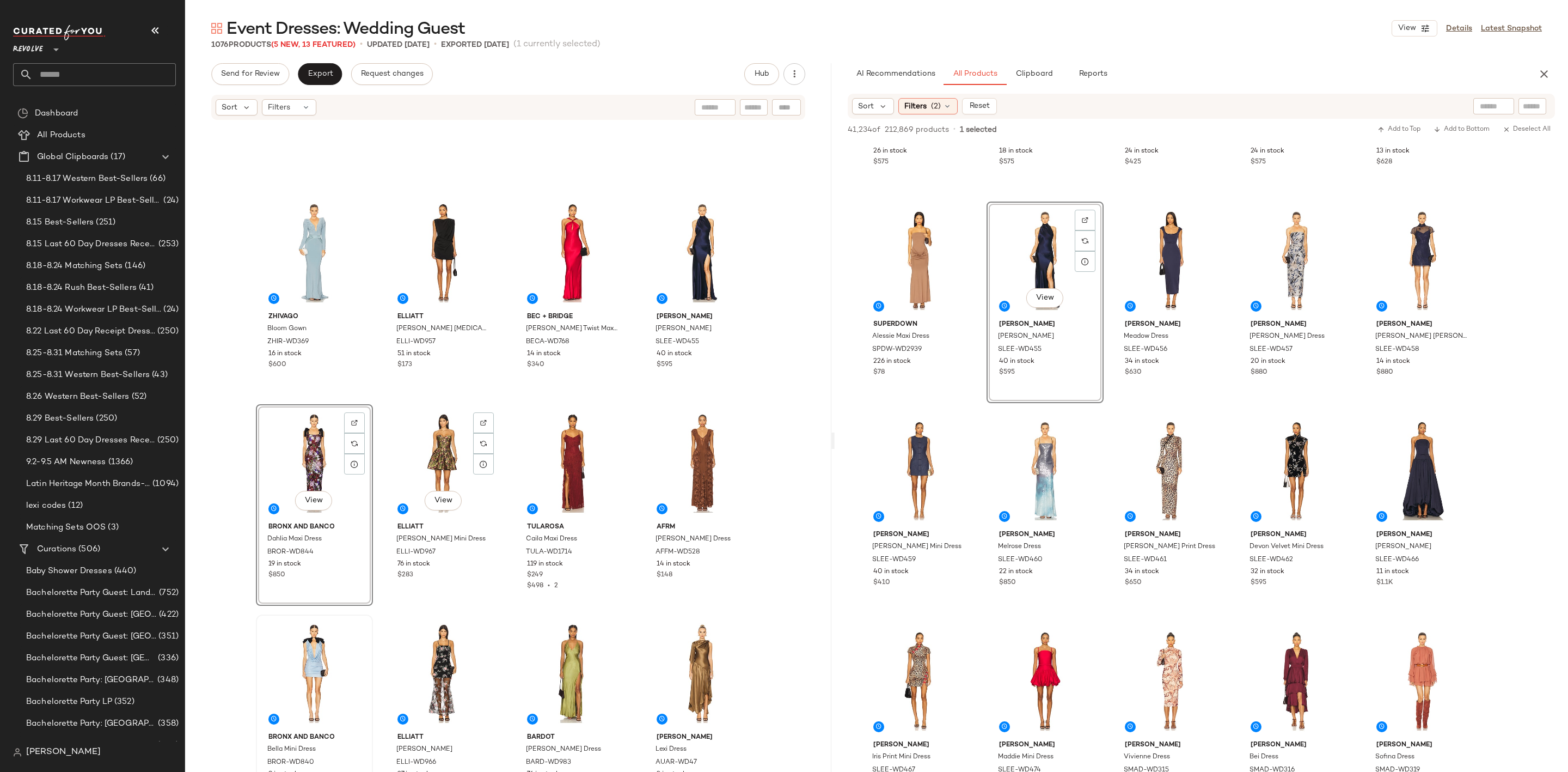
click at [303, 687] on div at bounding box center [314, 674] width 109 height 110
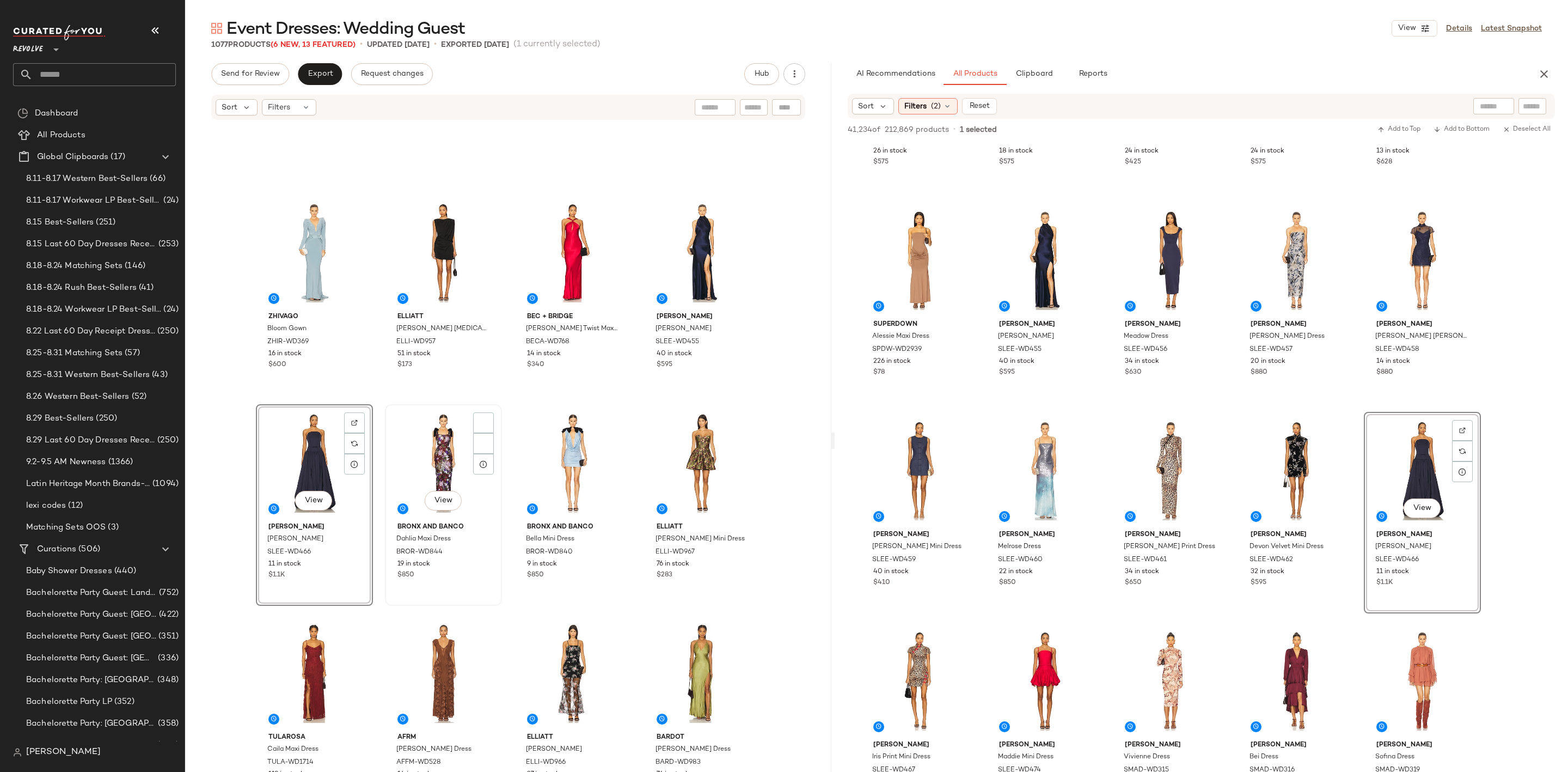
click at [425, 458] on div "View" at bounding box center [443, 463] width 109 height 110
click at [576, 442] on div "View" at bounding box center [573, 463] width 109 height 110
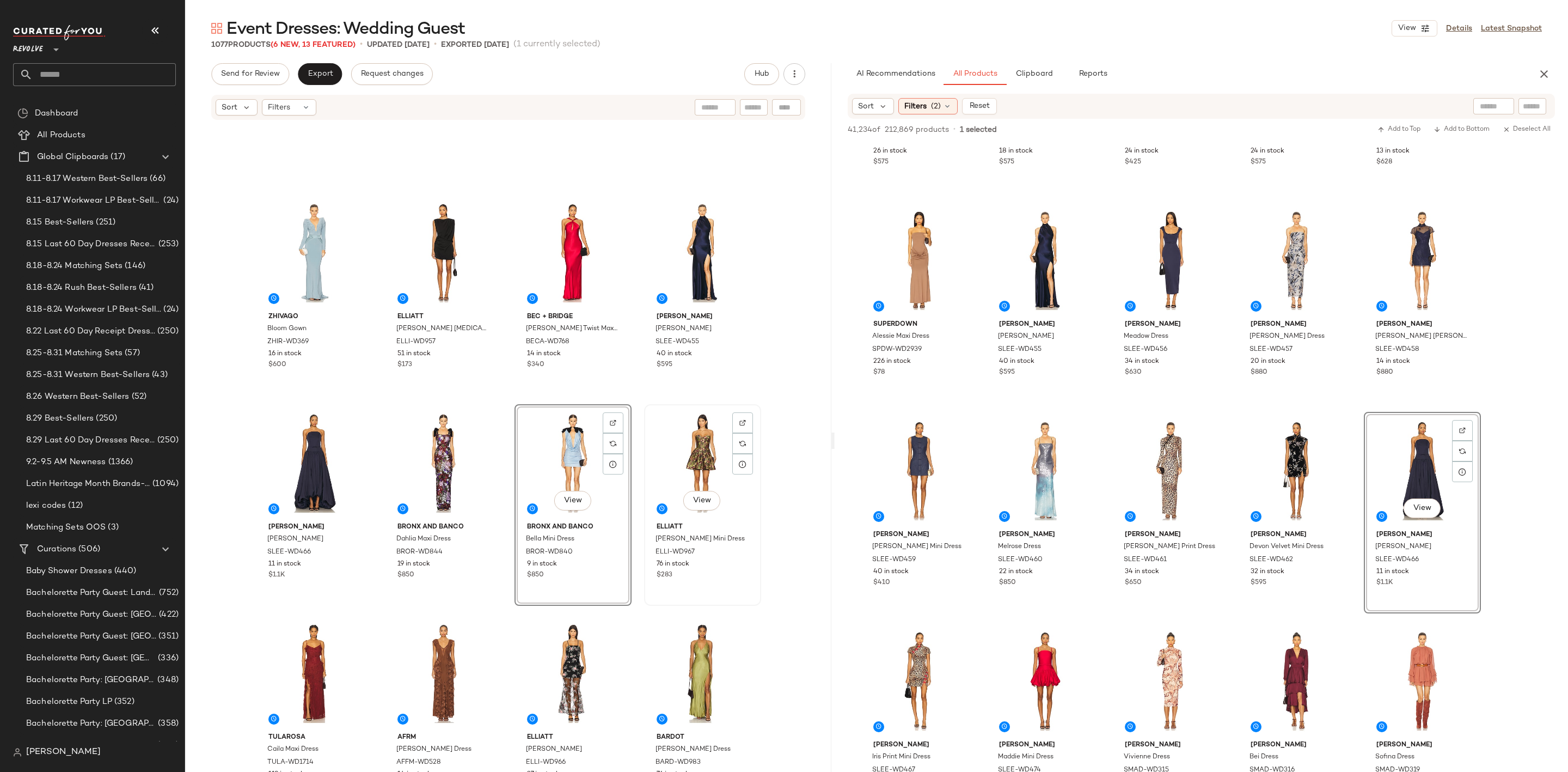
click at [665, 445] on div "View" at bounding box center [702, 463] width 109 height 110
click at [690, 680] on div "View" at bounding box center [702, 674] width 109 height 110
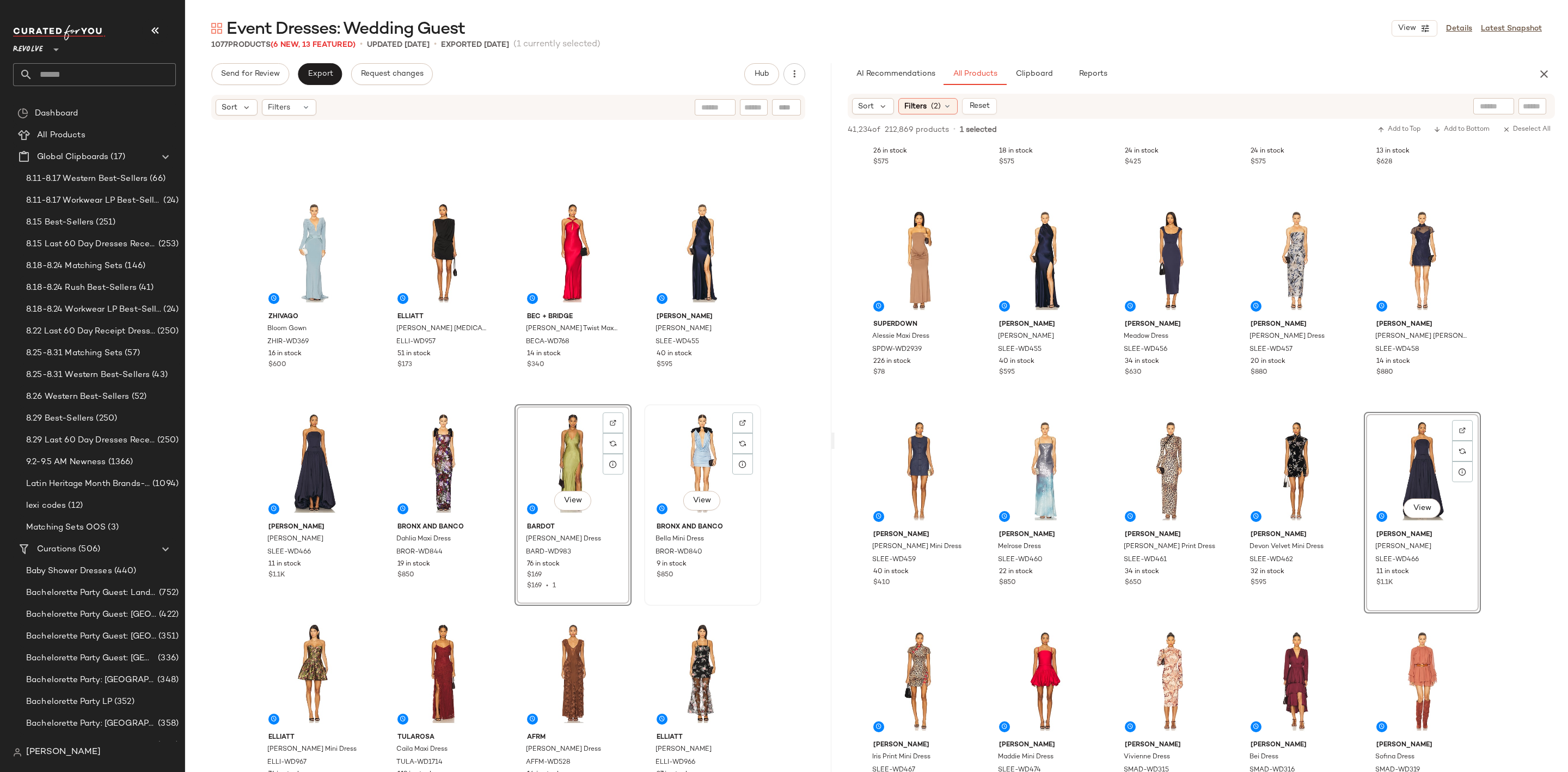
click at [699, 469] on div "View" at bounding box center [702, 463] width 109 height 110
click at [480, 420] on img at bounding box center [483, 423] width 7 height 7
click at [301, 476] on div at bounding box center [314, 463] width 109 height 110
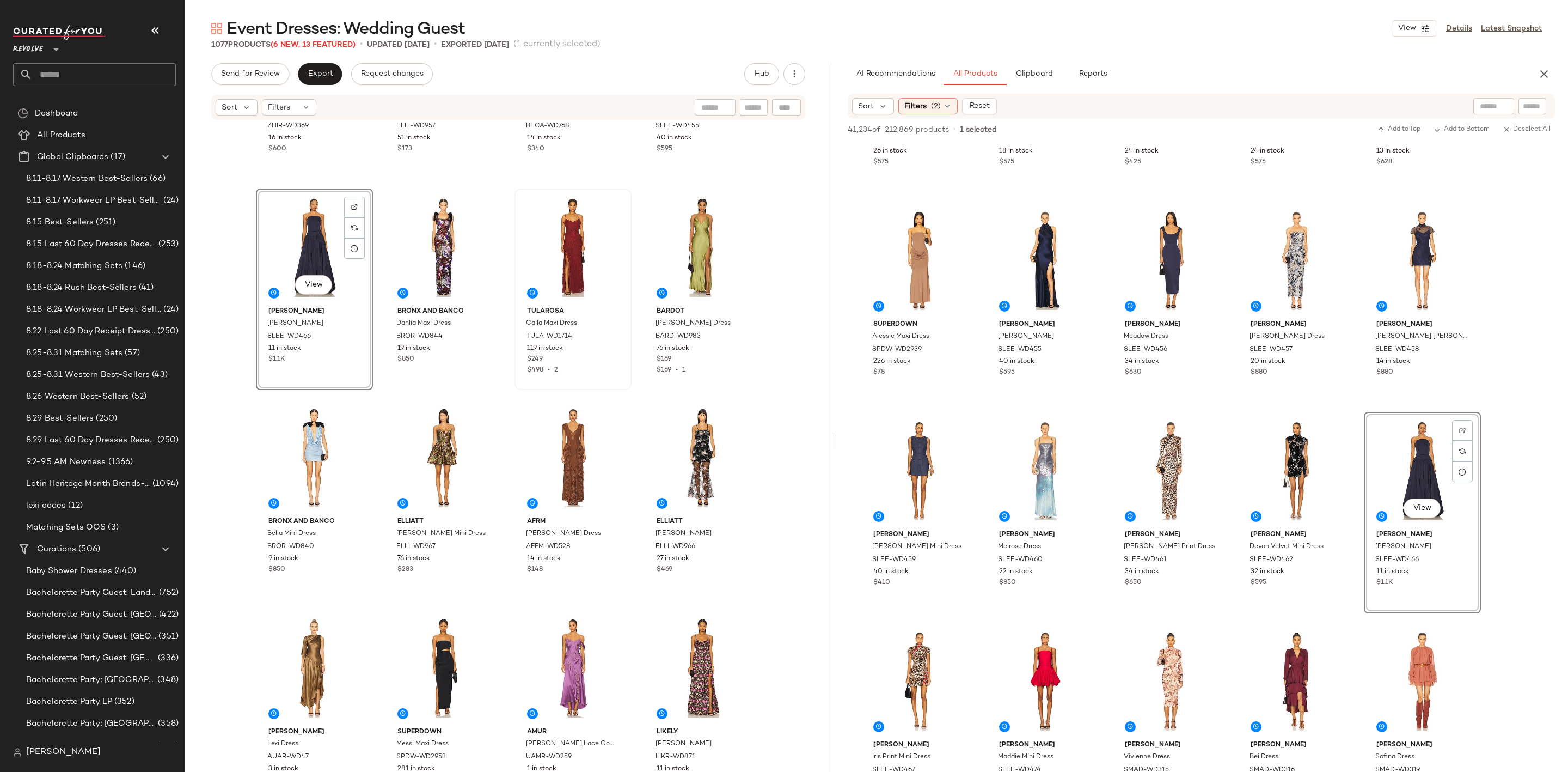
scroll to position [1234, 0]
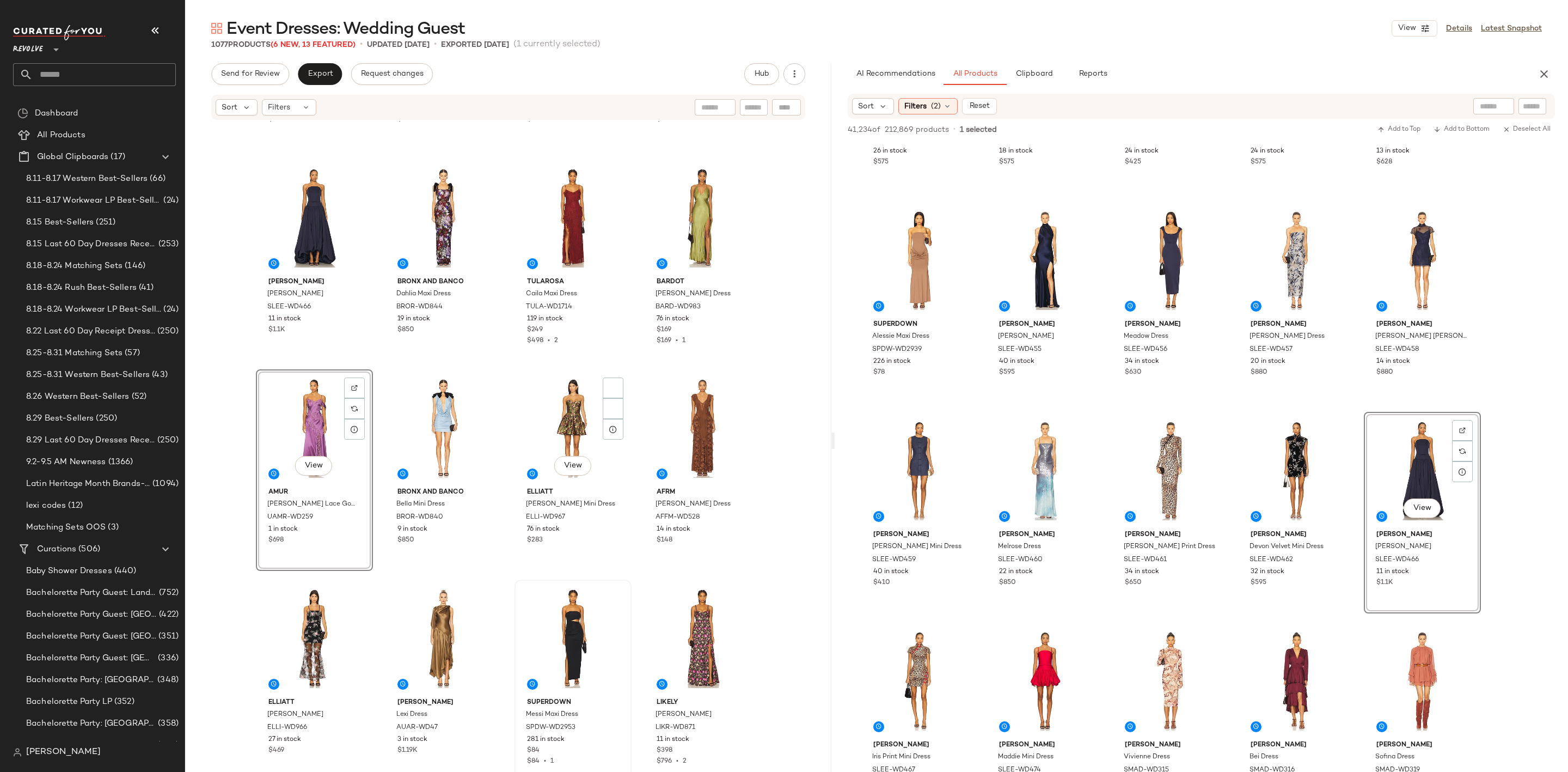
click at [559, 625] on div at bounding box center [573, 639] width 109 height 110
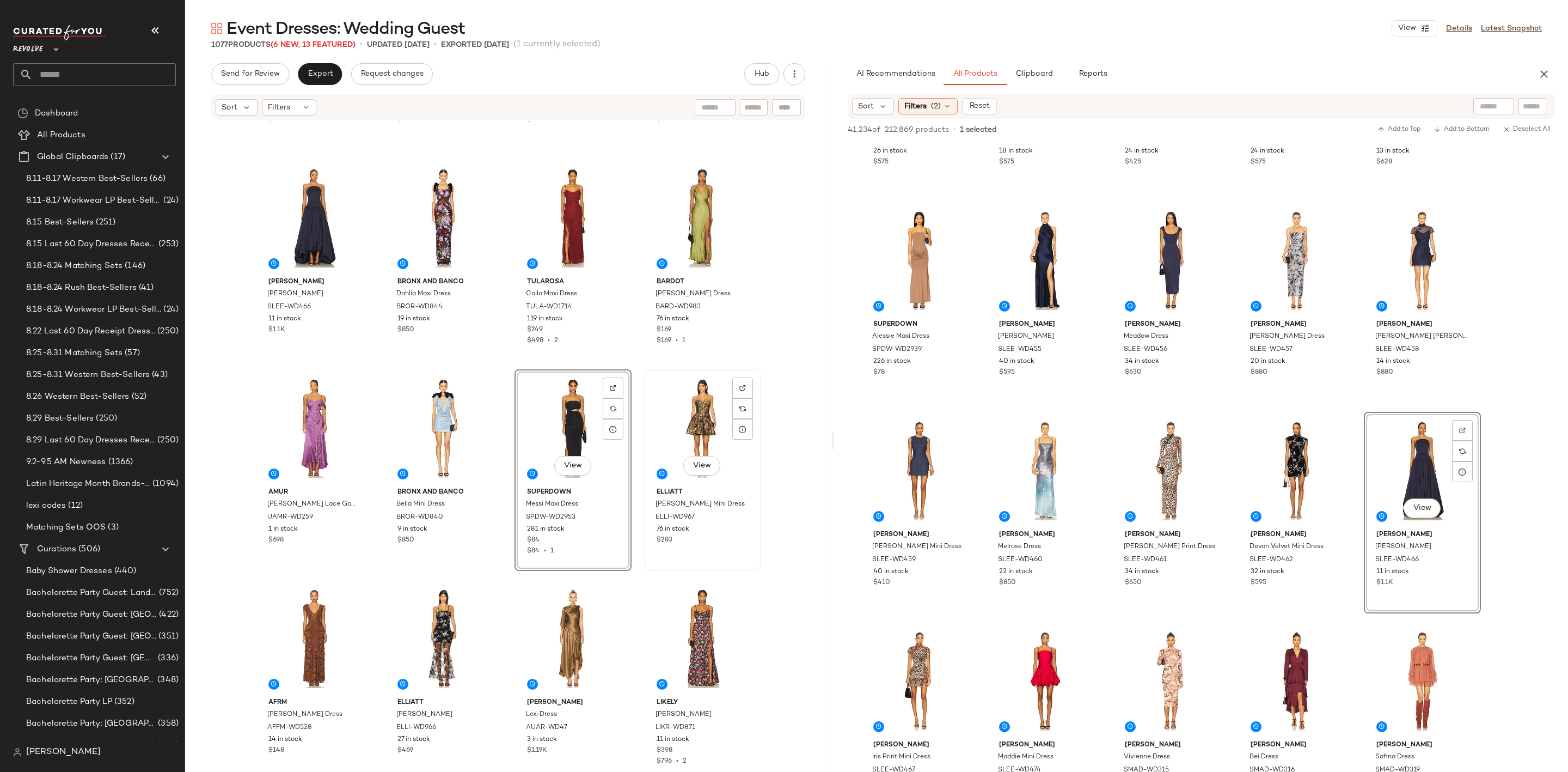
click at [692, 418] on div "View" at bounding box center [702, 428] width 109 height 110
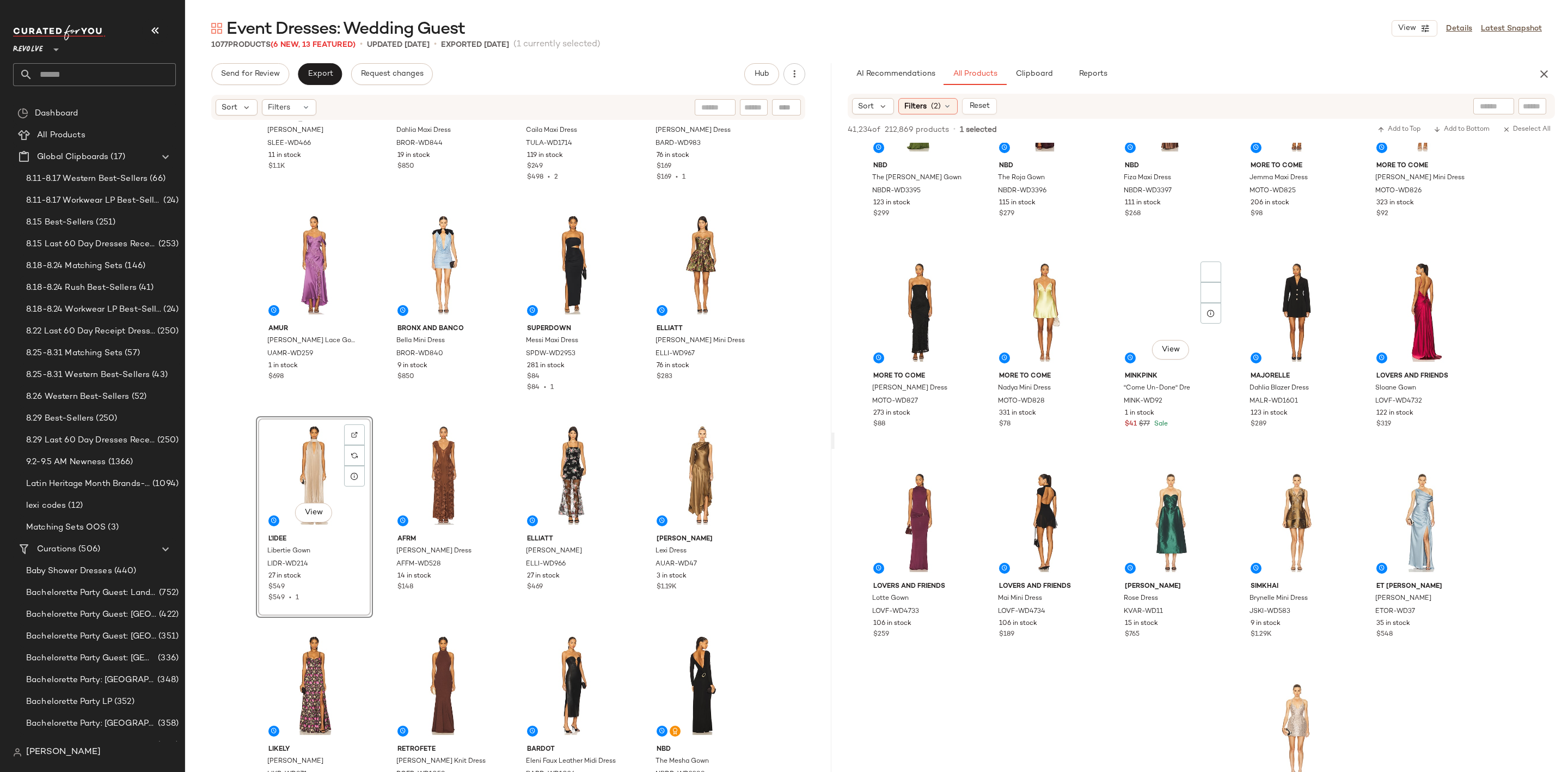
scroll to position [2043, 0]
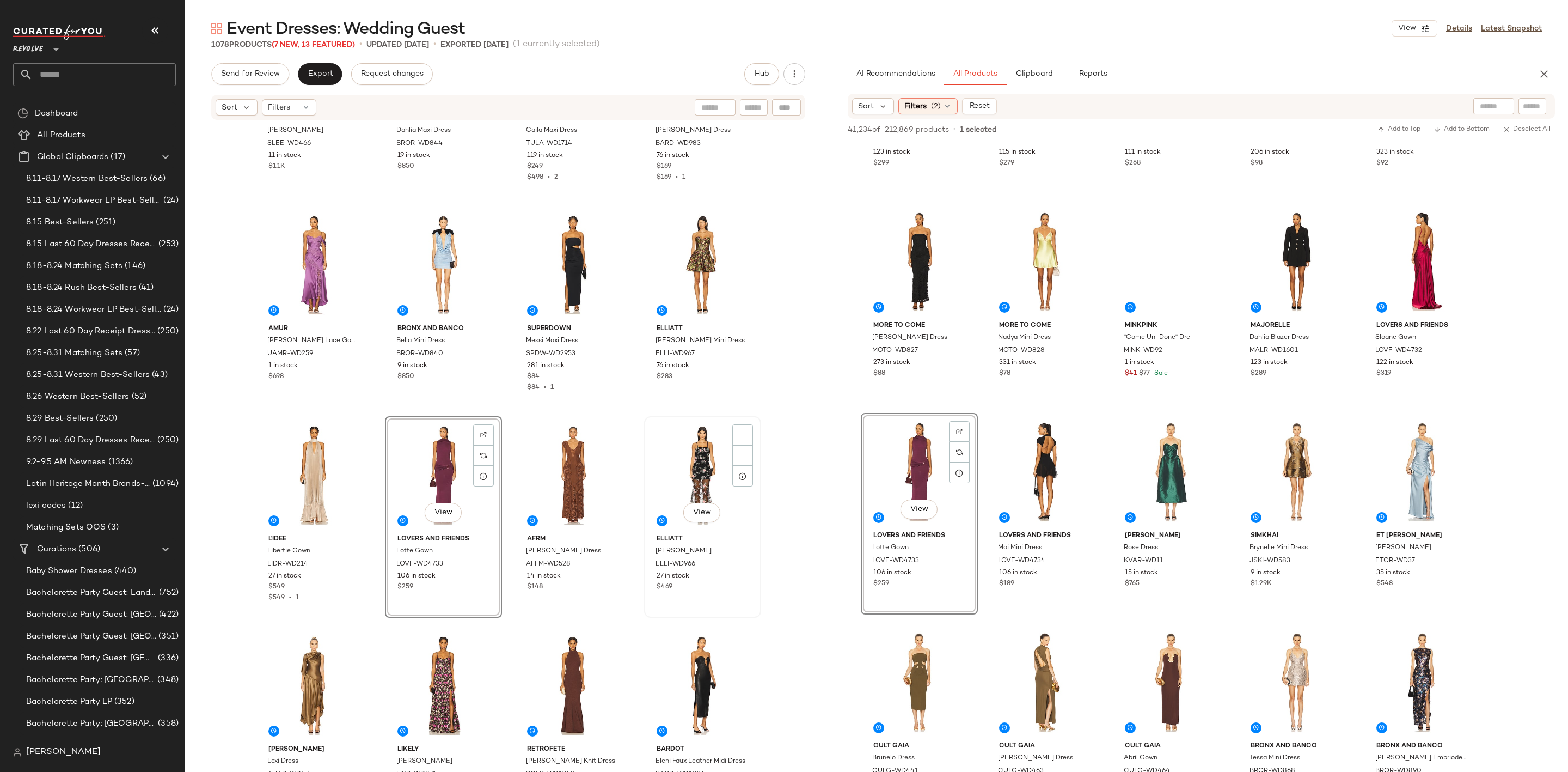
click at [679, 450] on div "View" at bounding box center [702, 475] width 109 height 110
click at [543, 473] on div "View" at bounding box center [573, 475] width 109 height 110
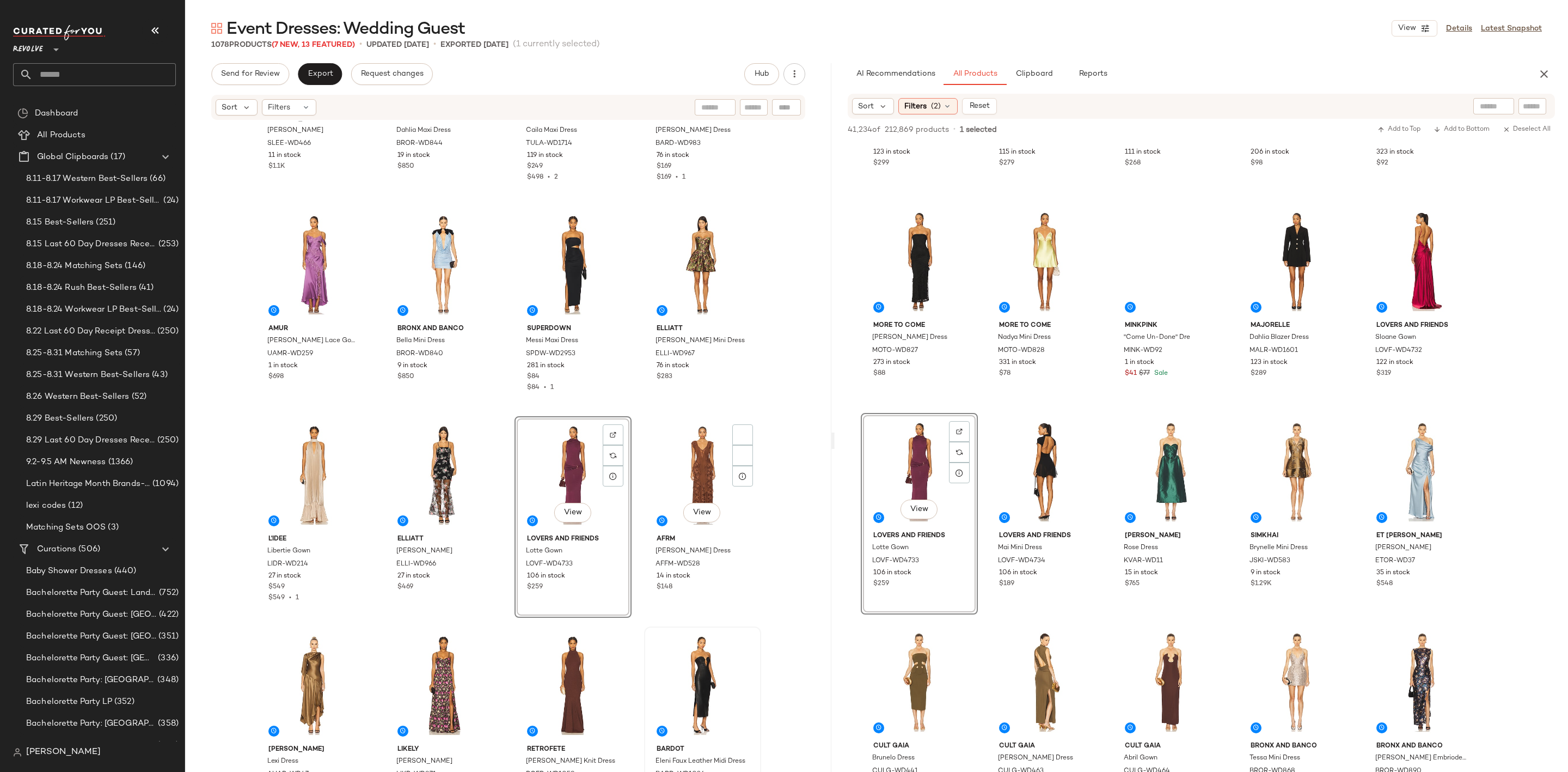
click at [689, 665] on div at bounding box center [702, 685] width 109 height 110
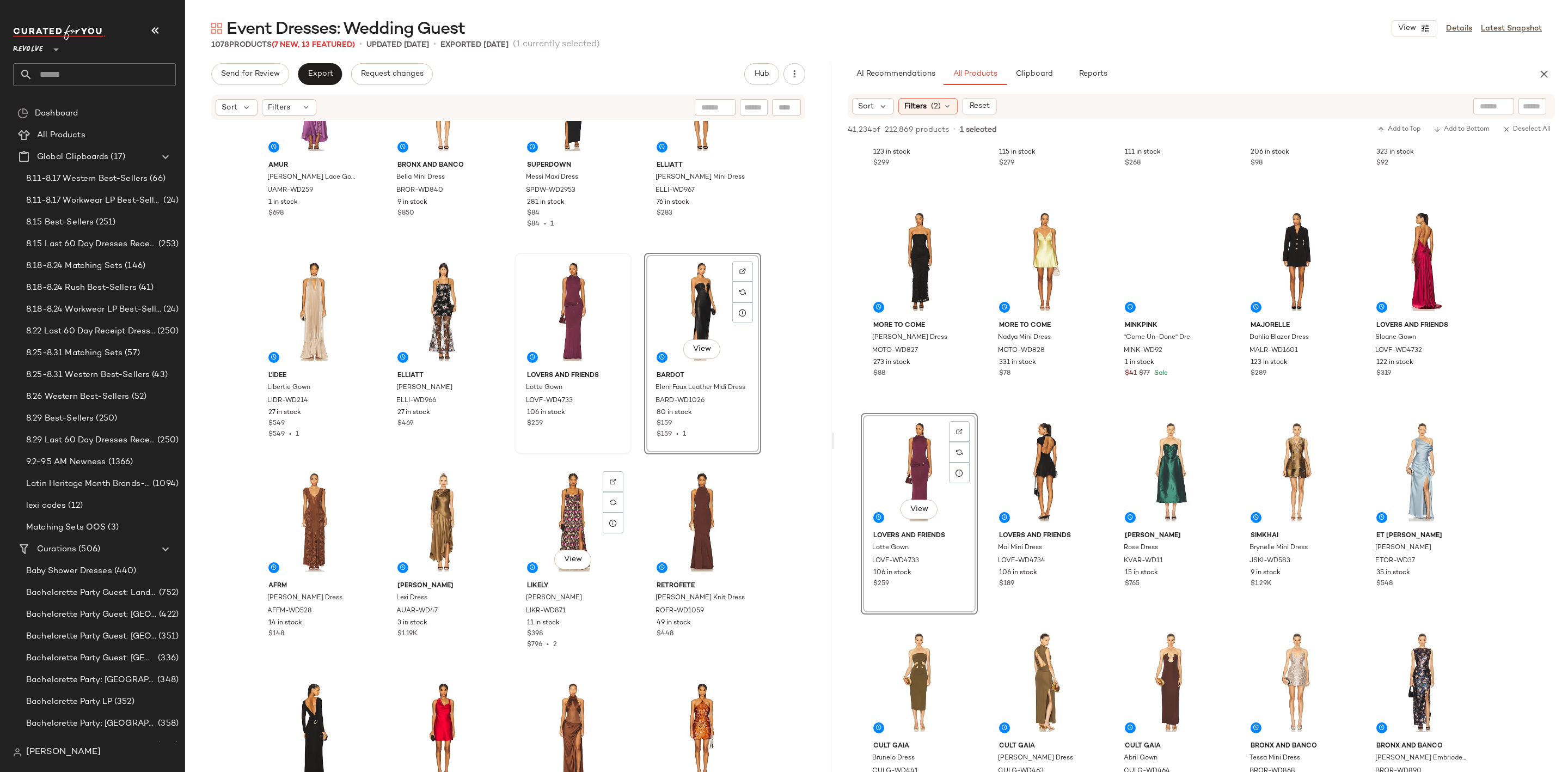
scroll to position [1643, 0]
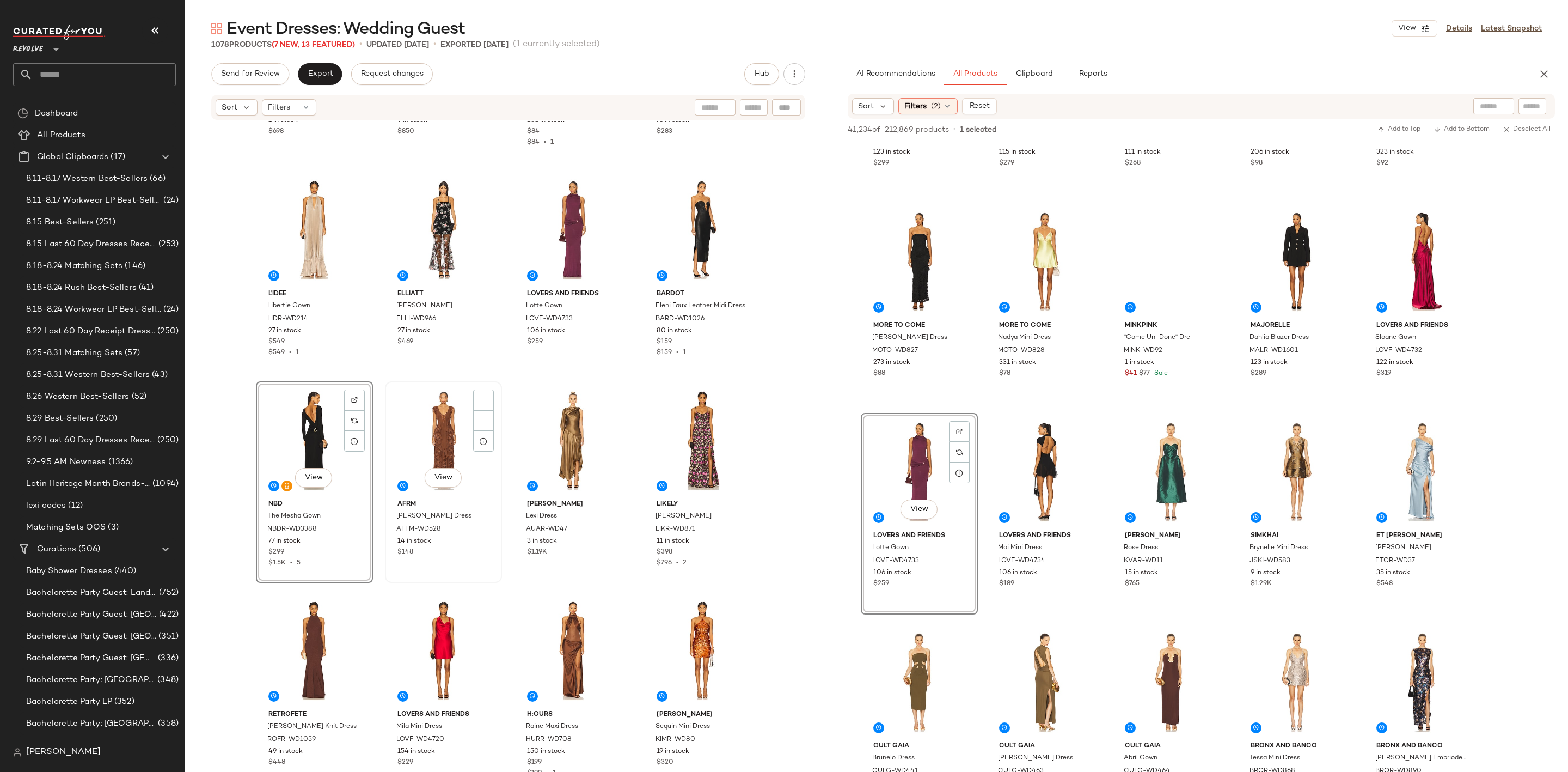
click at [420, 423] on div "View" at bounding box center [443, 440] width 109 height 110
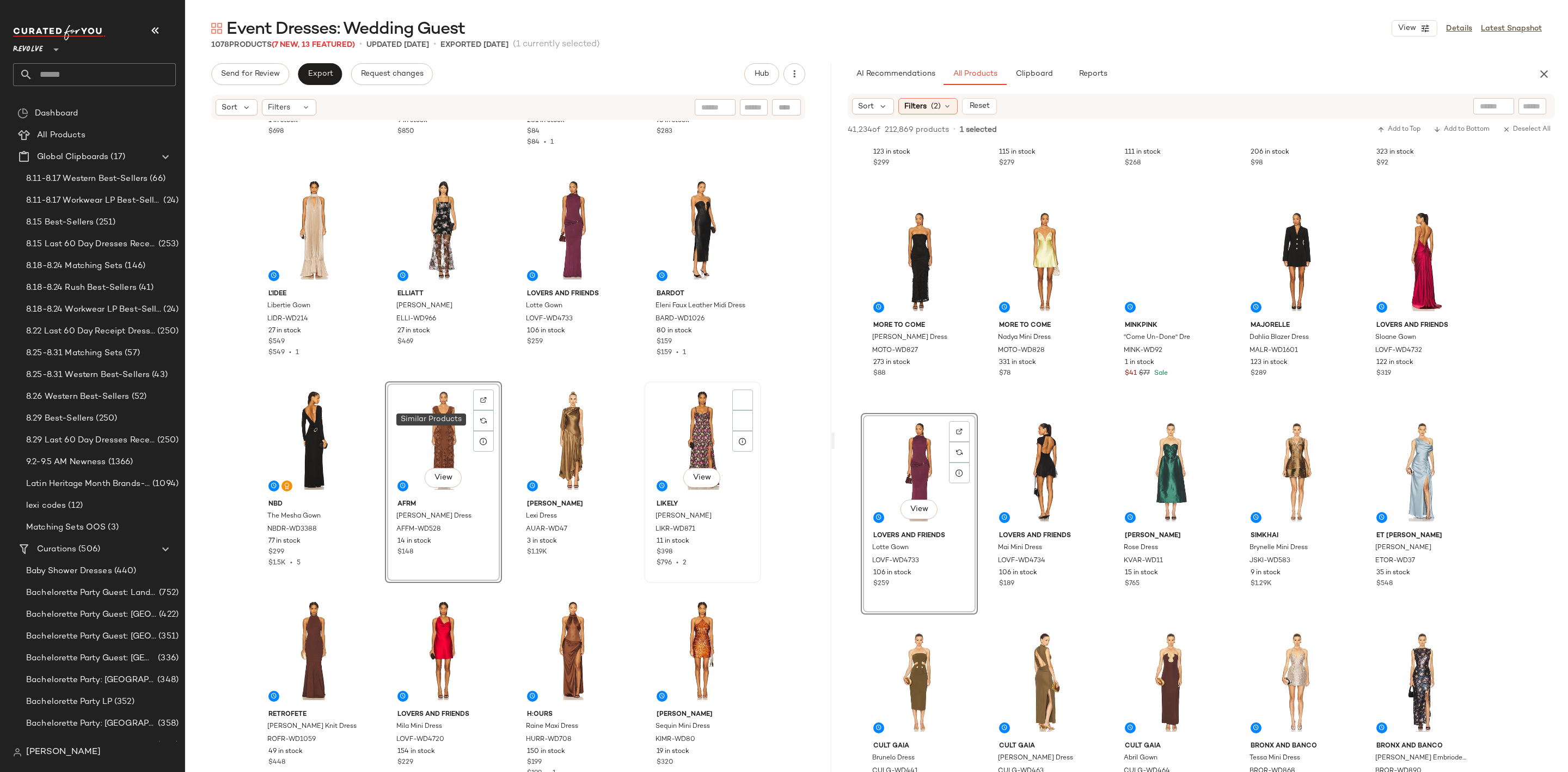
click at [693, 419] on div "View" at bounding box center [702, 440] width 109 height 110
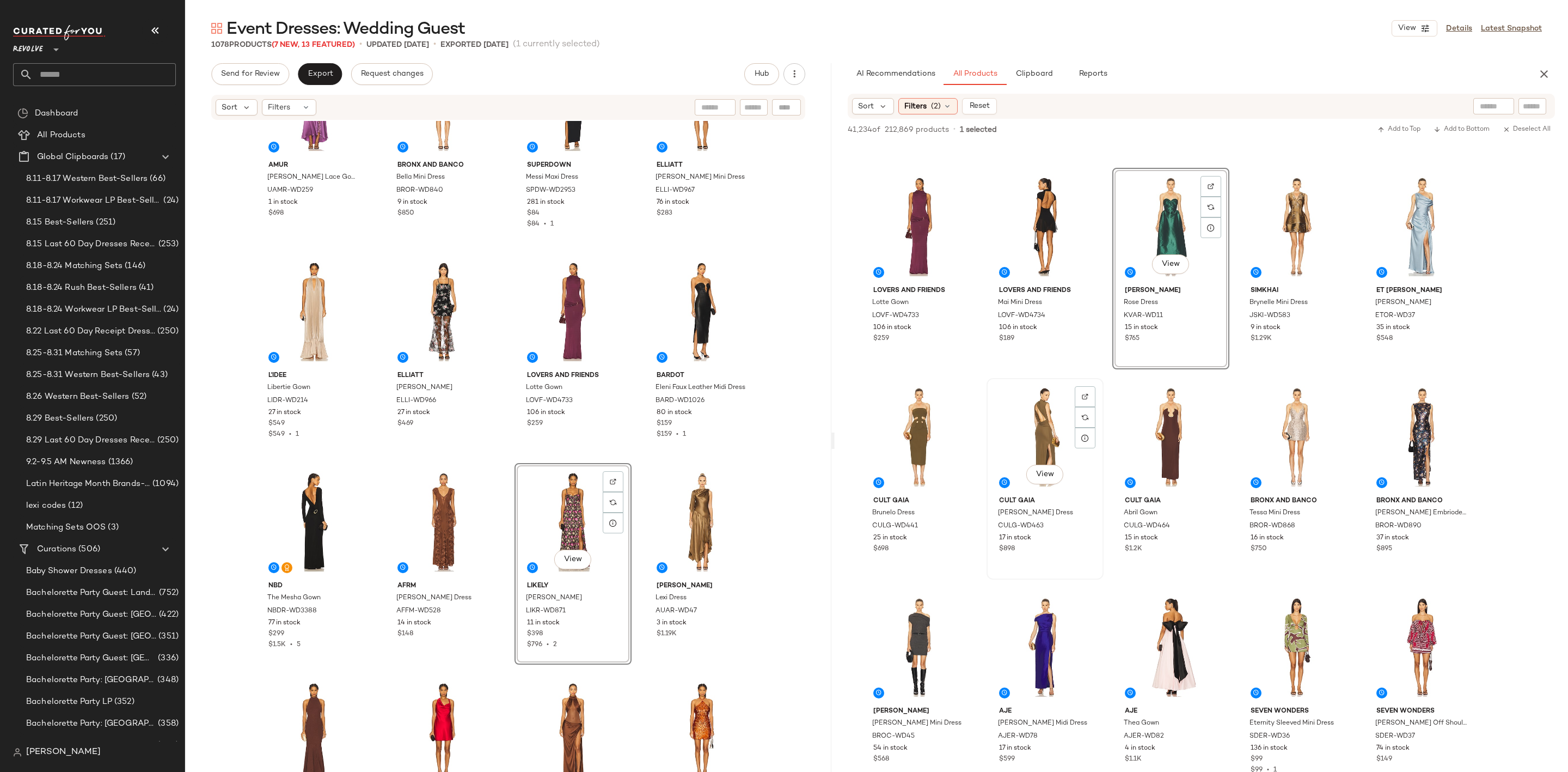
scroll to position [2370, 0]
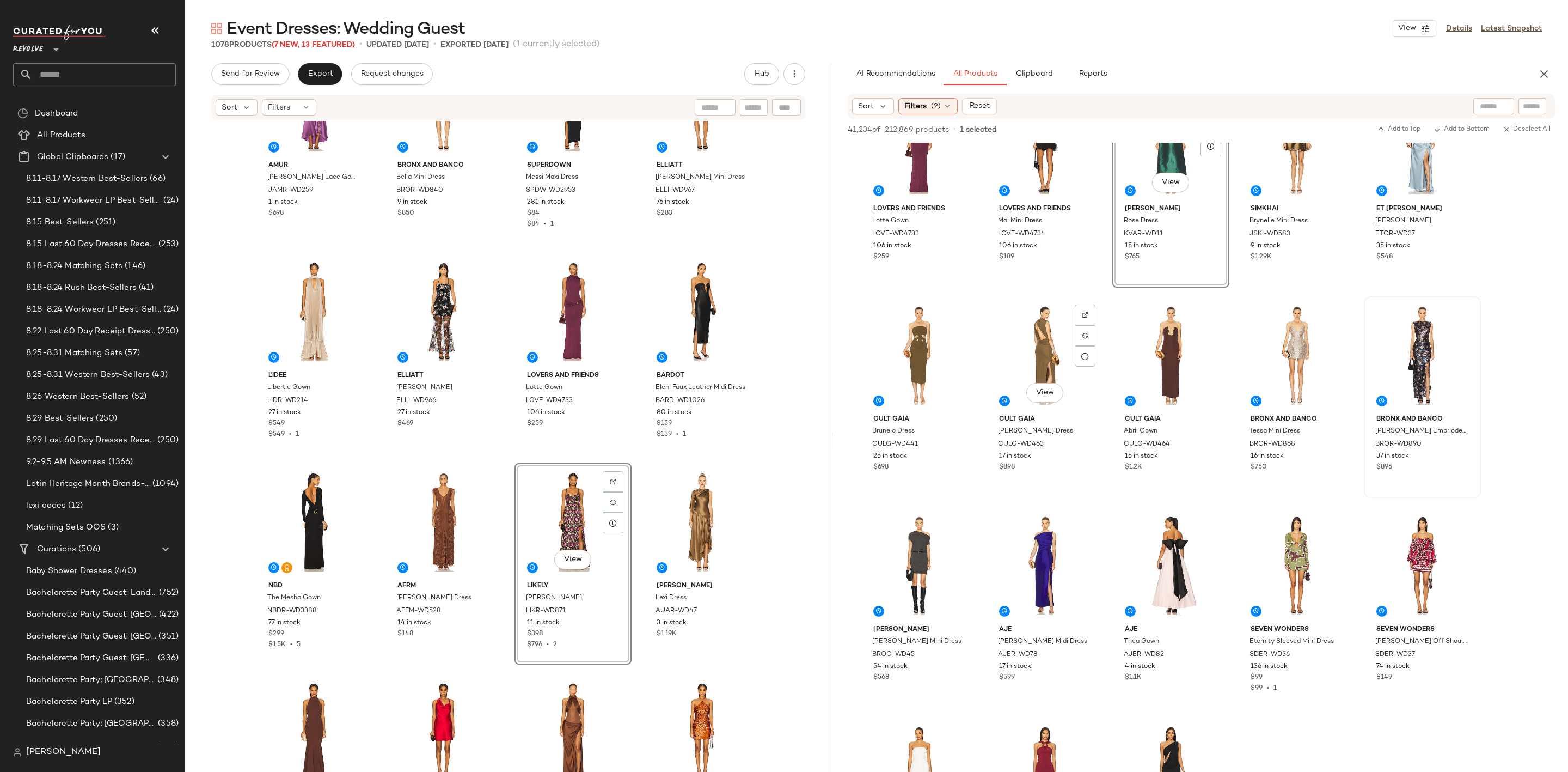
click at [1431, 336] on div at bounding box center [1422, 355] width 109 height 110
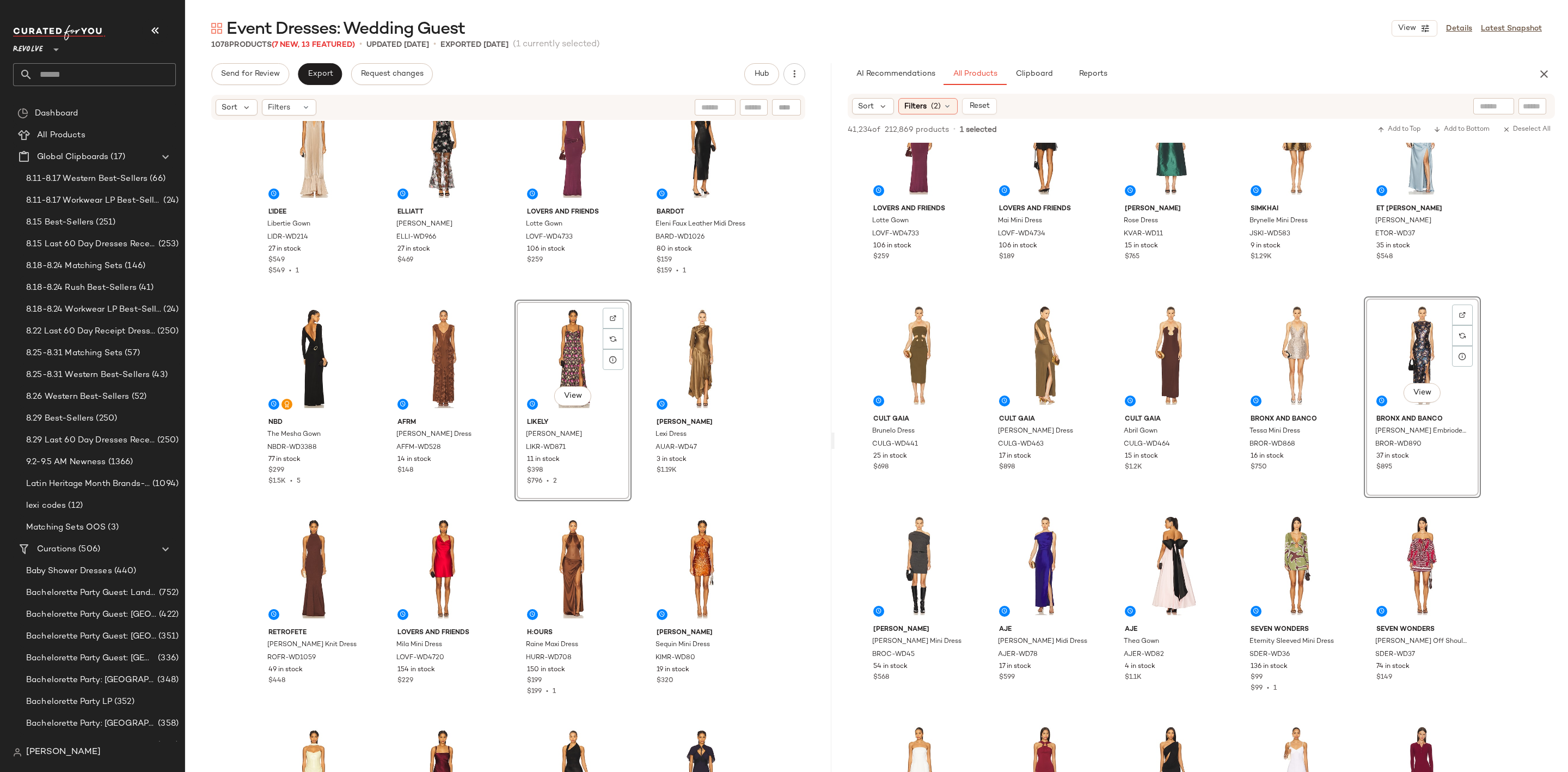
scroll to position [1888, 0]
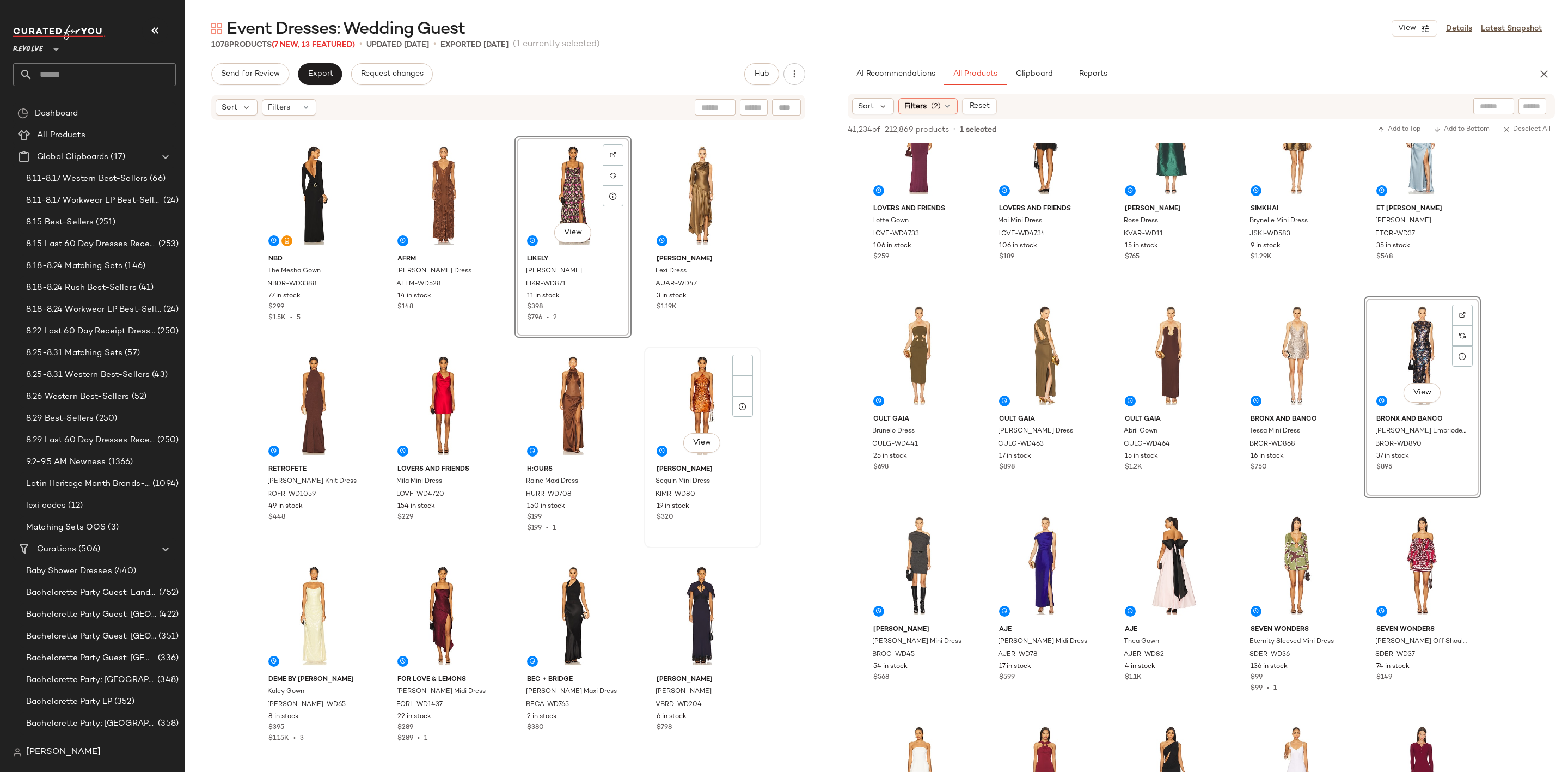
click at [688, 376] on div "View" at bounding box center [702, 405] width 109 height 110
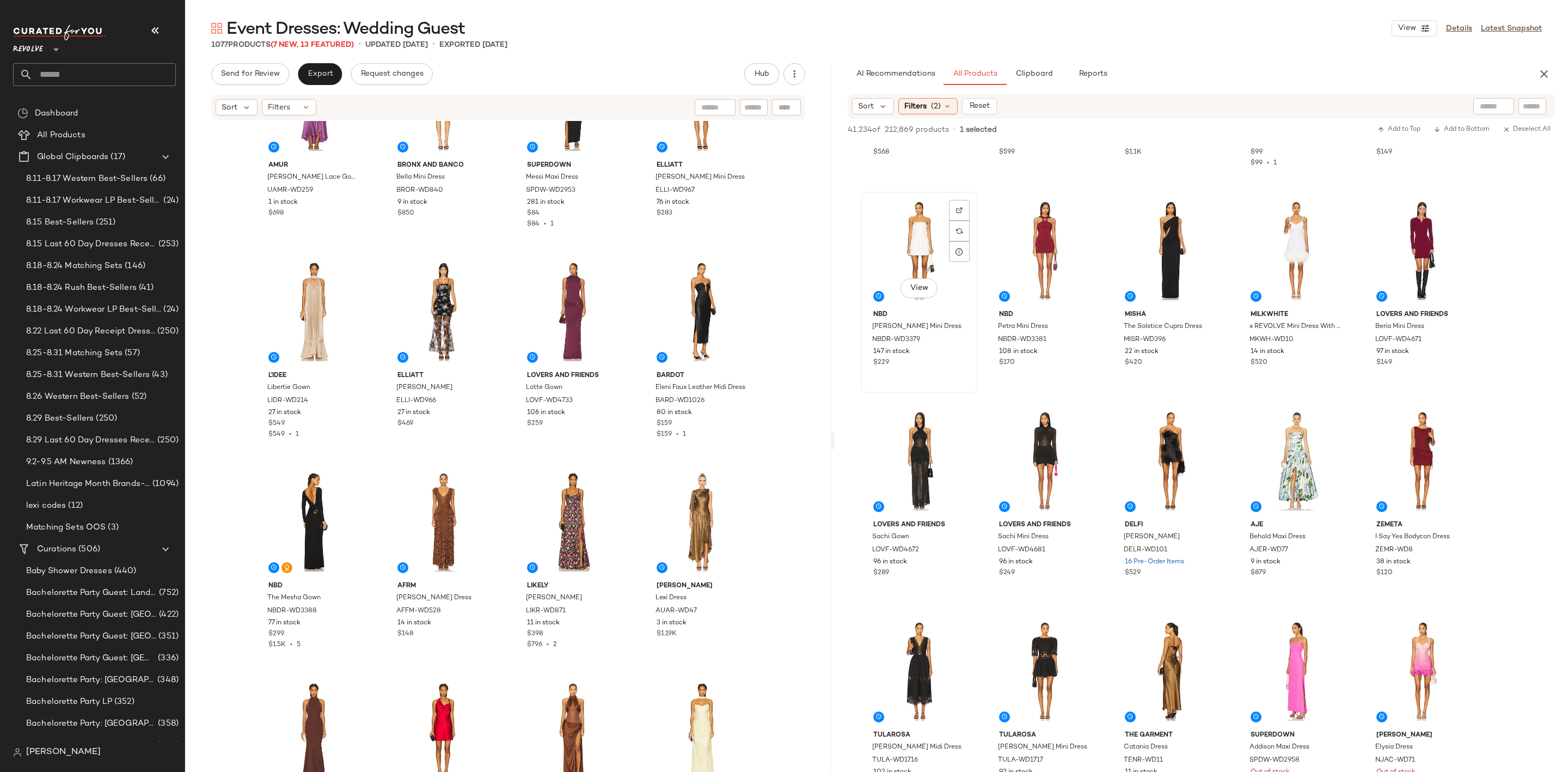
scroll to position [3023, 0]
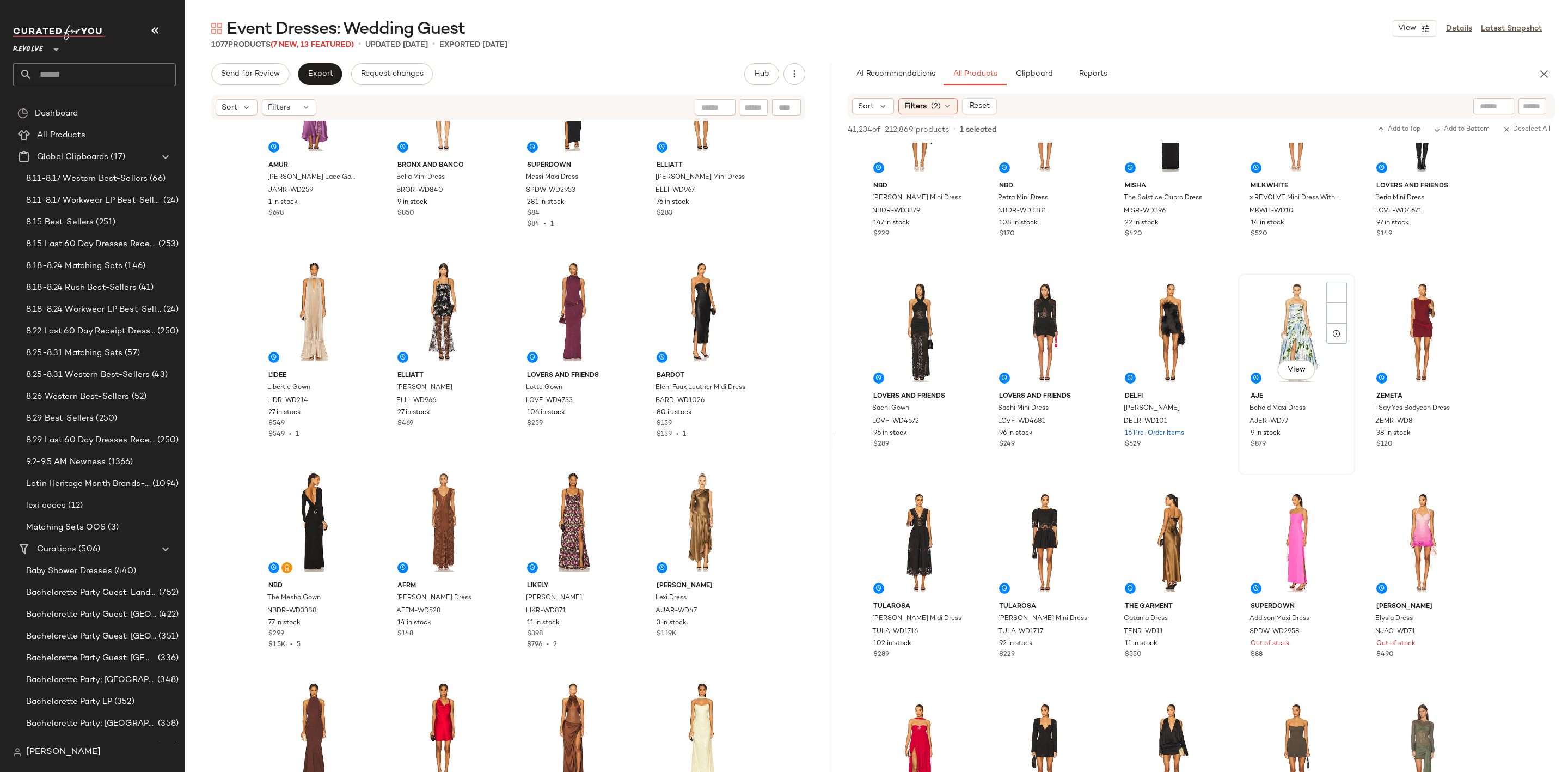
click at [1290, 329] on div "View" at bounding box center [1296, 332] width 109 height 110
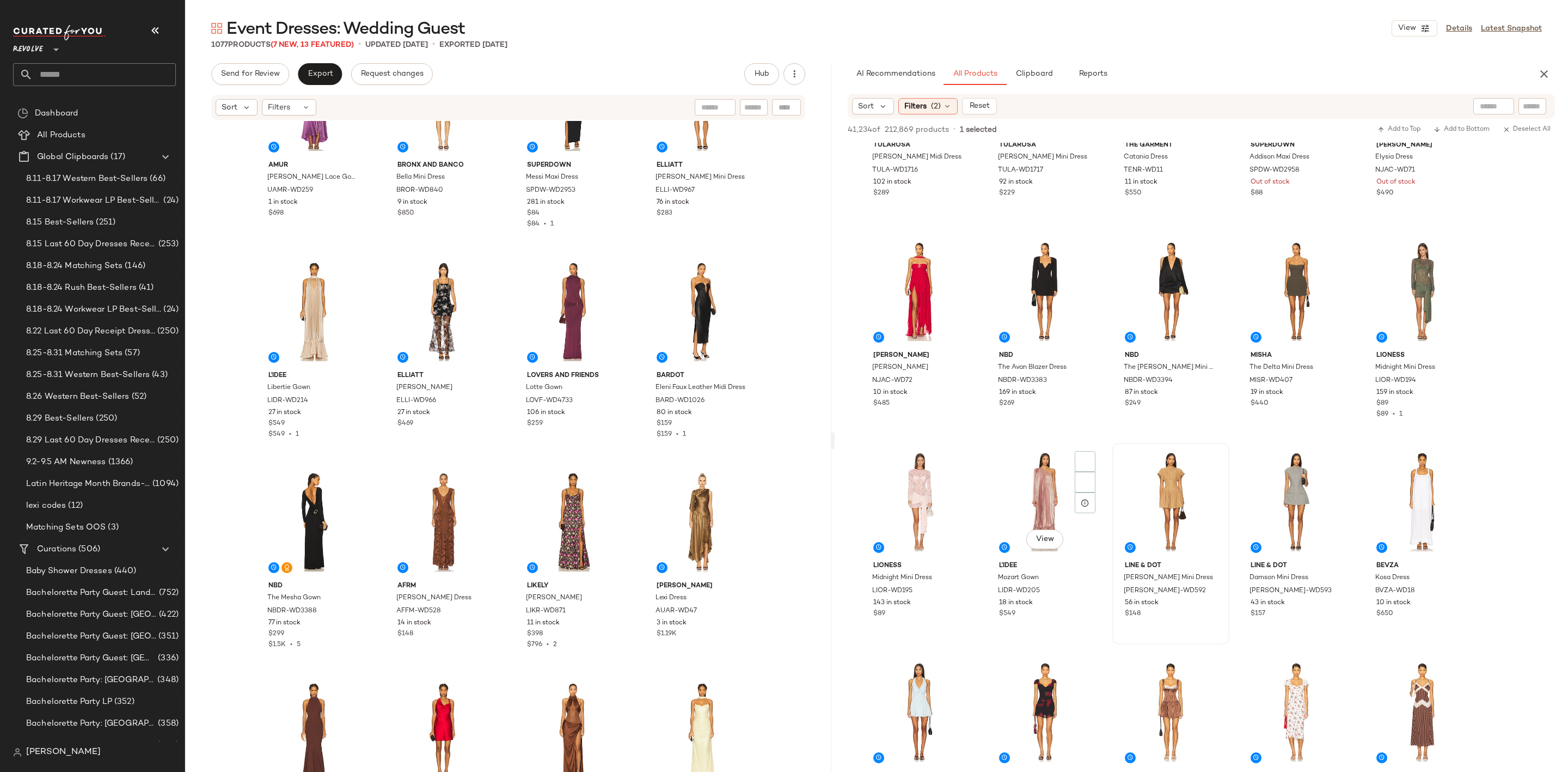
scroll to position [3677, 0]
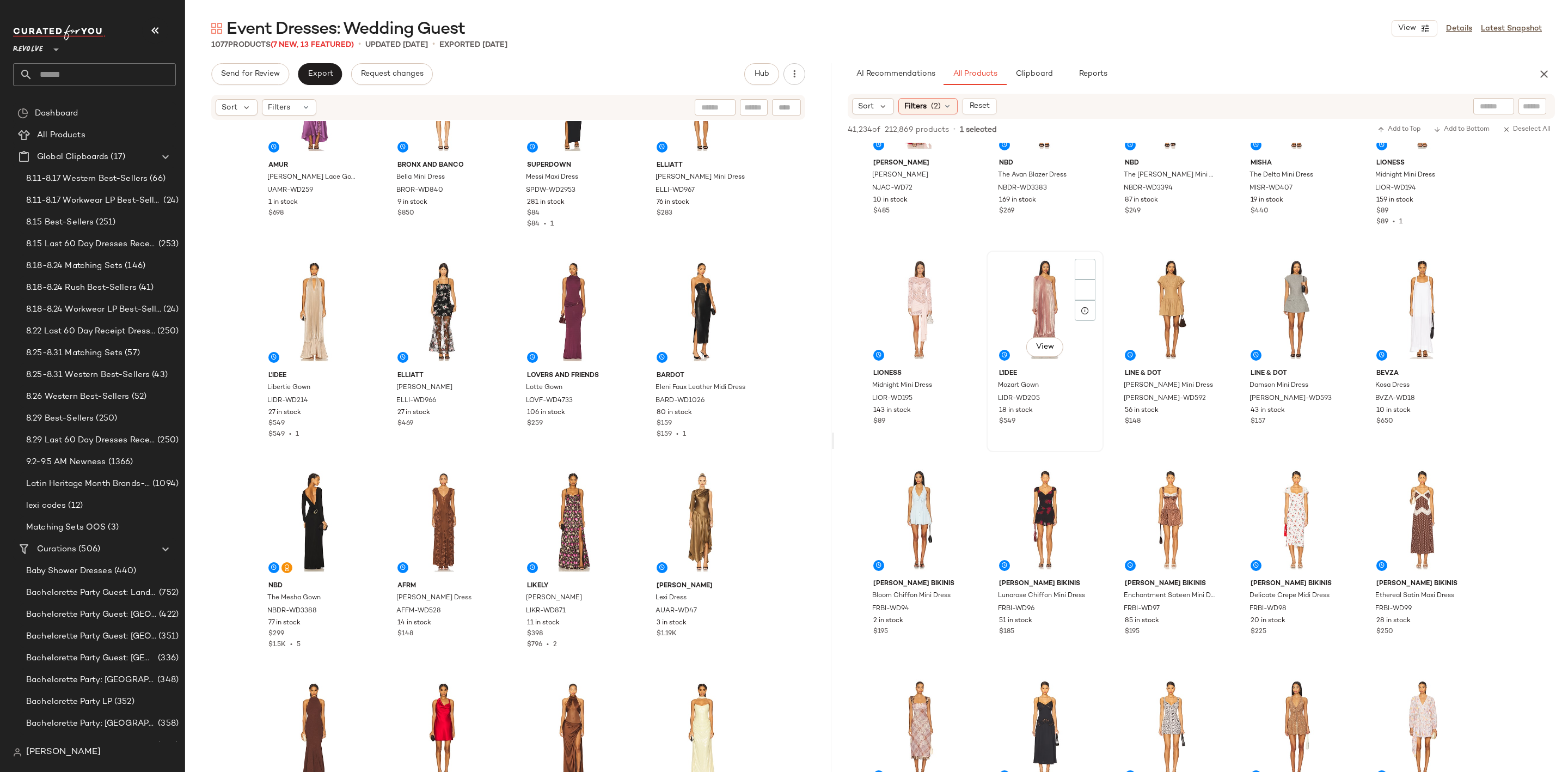
click at [1006, 291] on div "View" at bounding box center [1045, 310] width 109 height 110
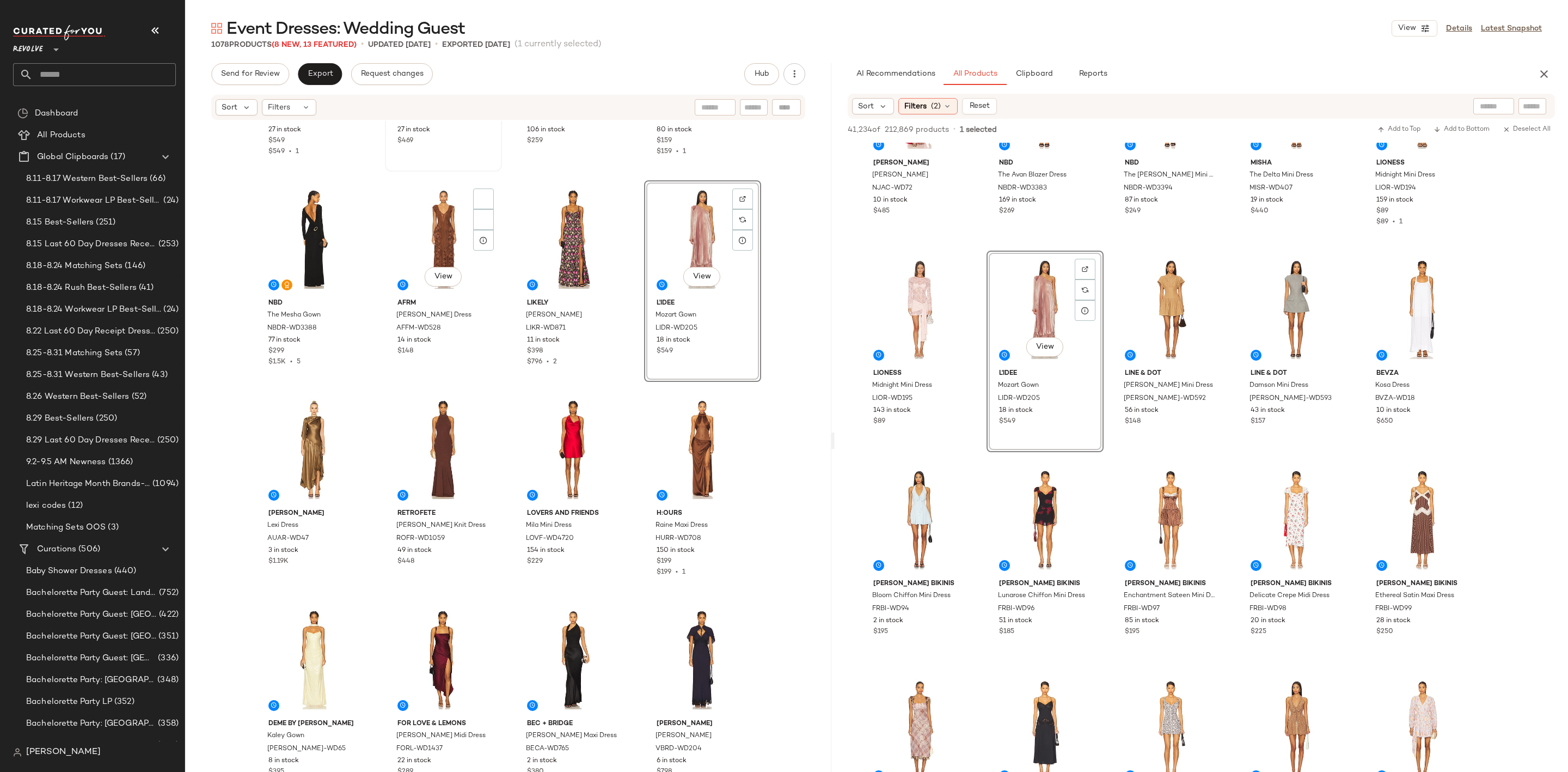
scroll to position [1888, 0]
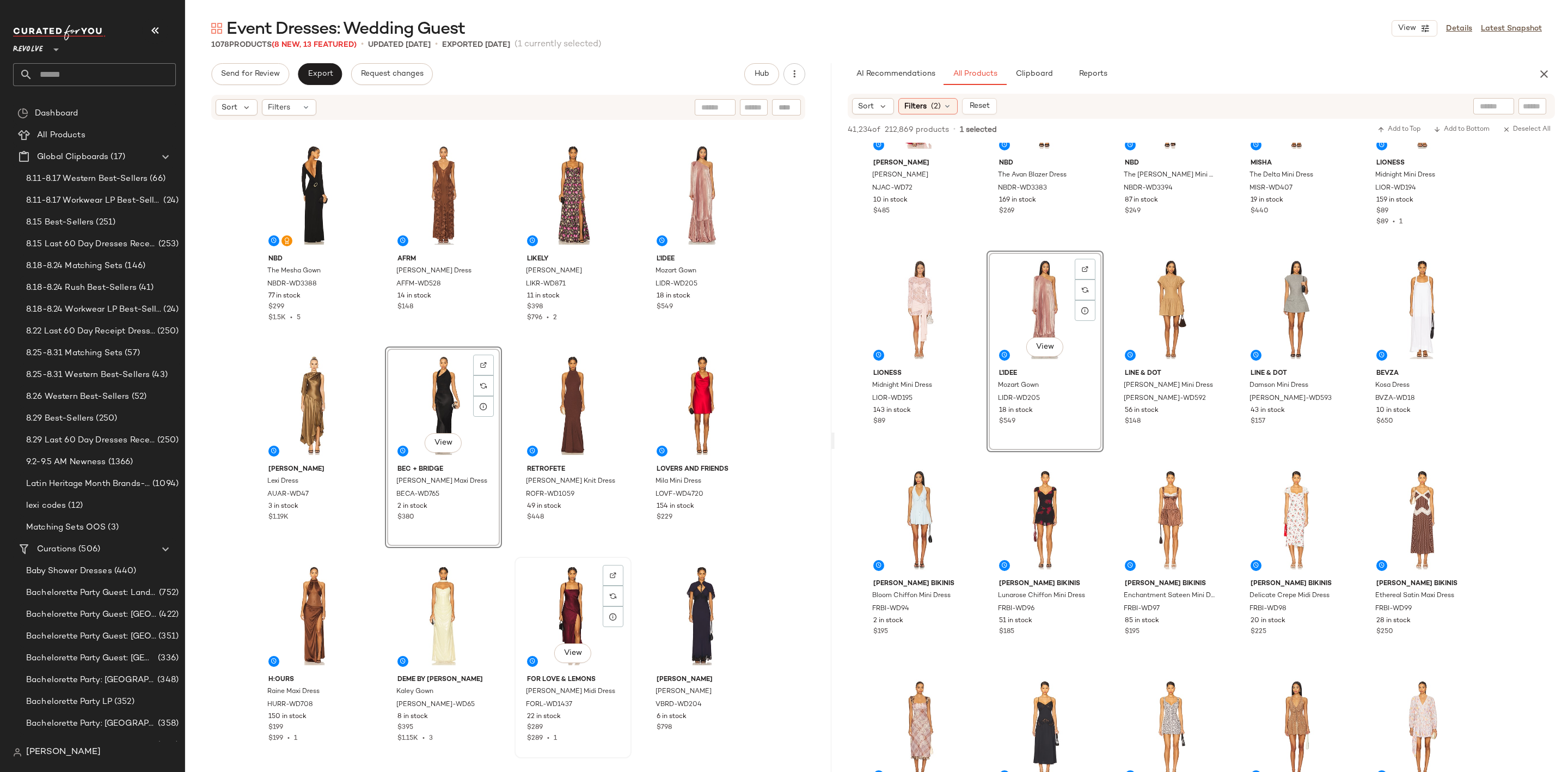
click at [553, 603] on div "View" at bounding box center [573, 616] width 109 height 110
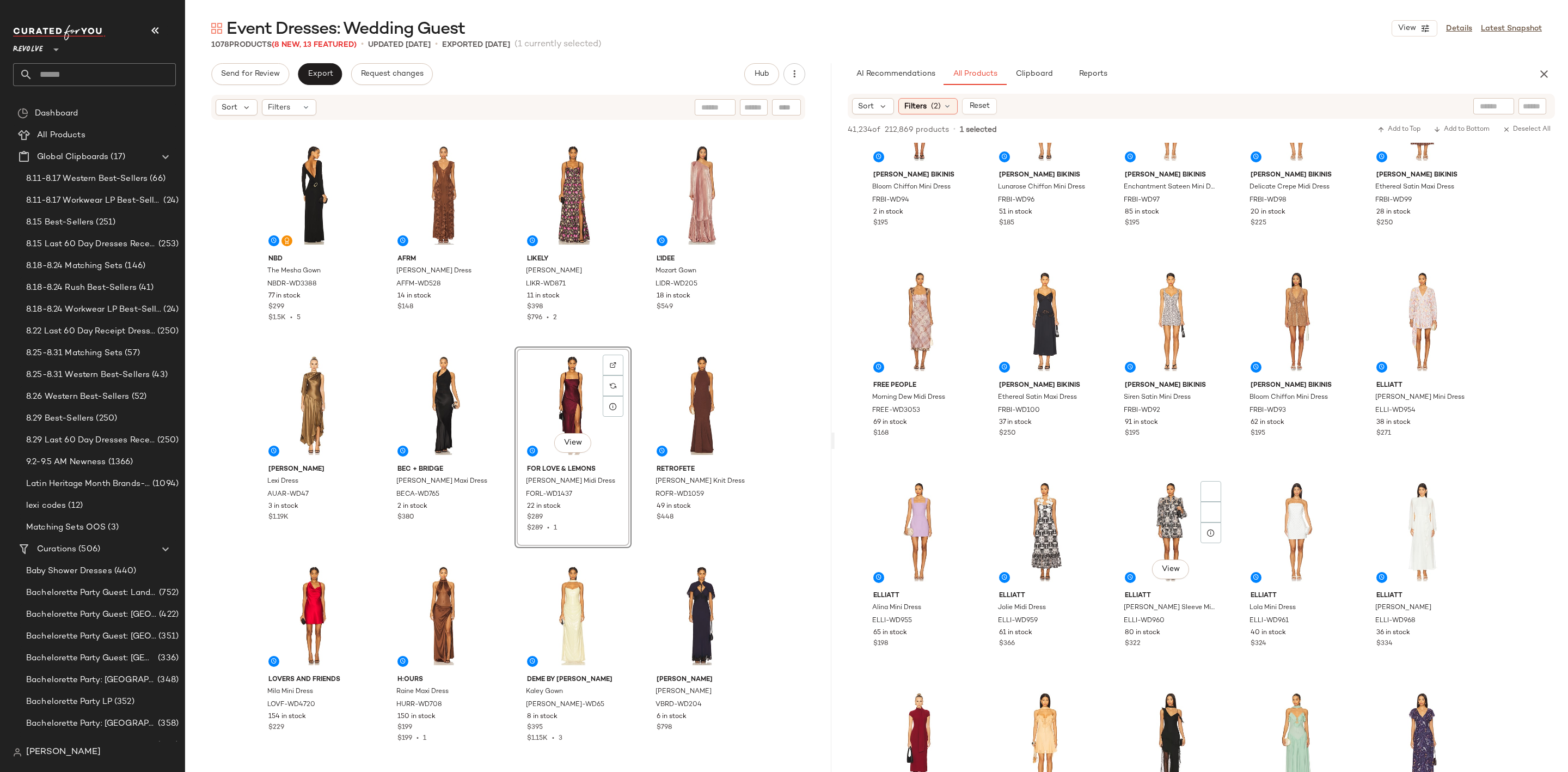
scroll to position [4331, 0]
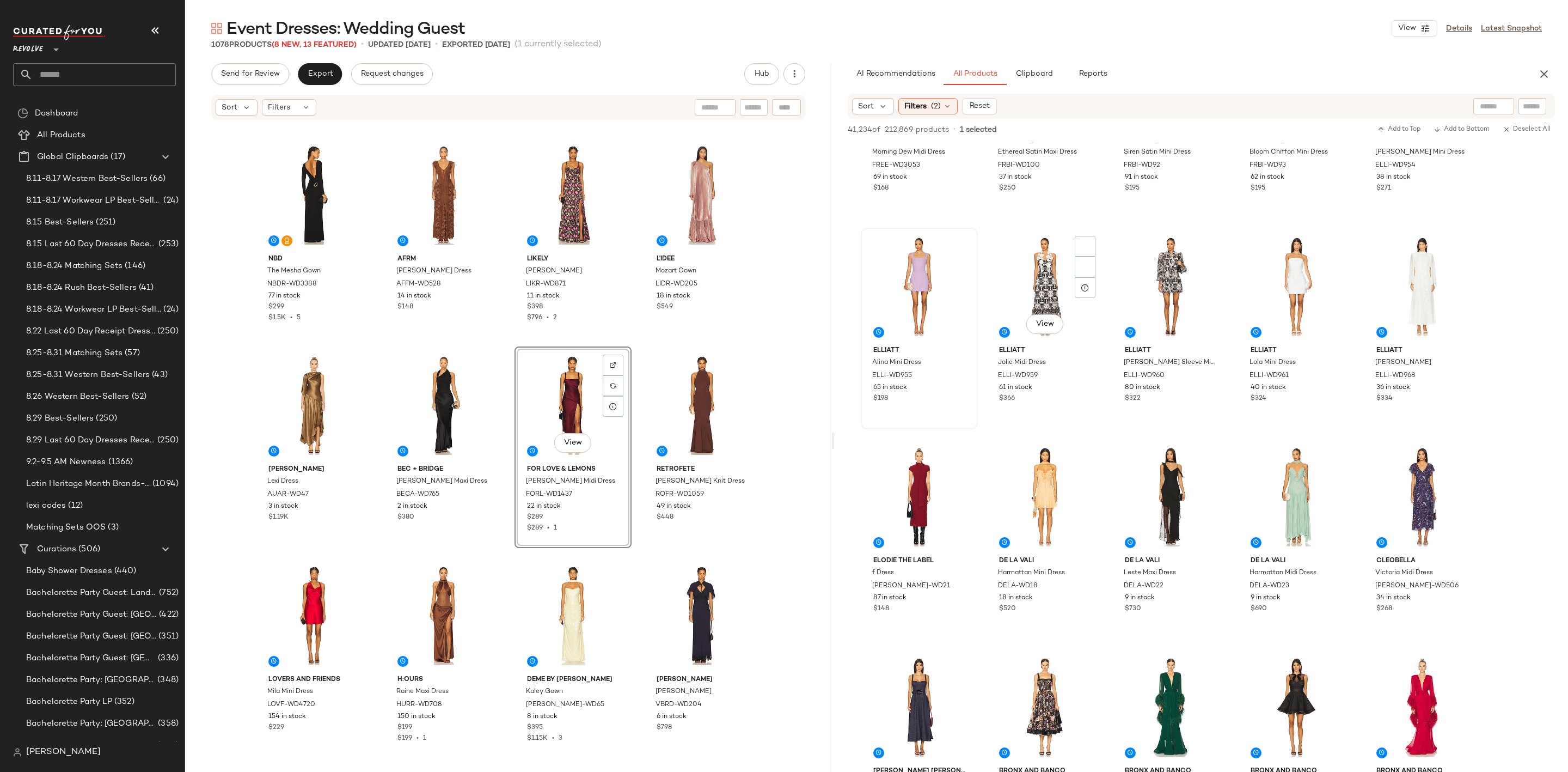
click at [928, 283] on div at bounding box center [919, 286] width 109 height 110
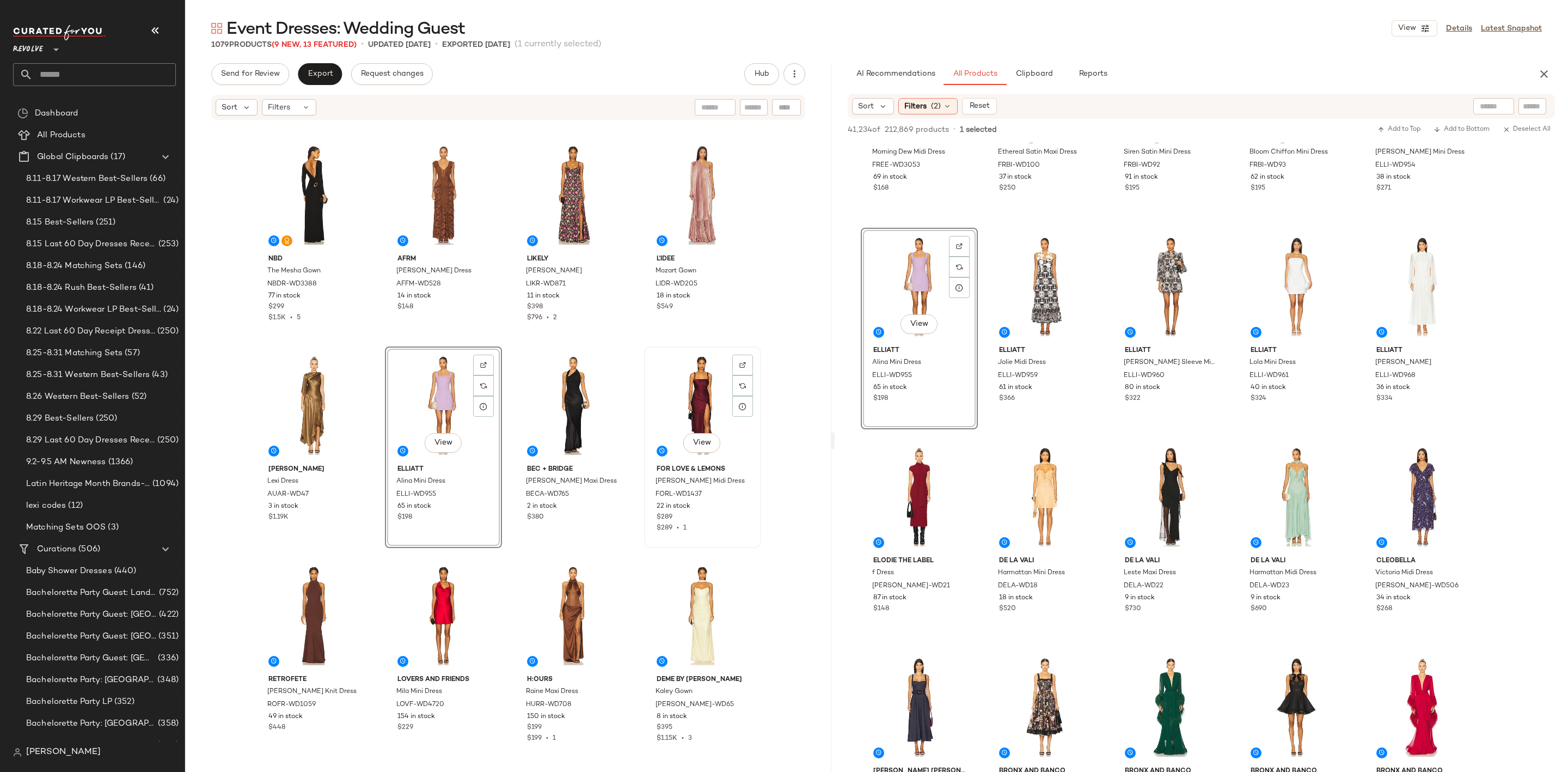
click at [688, 396] on div "View" at bounding box center [702, 405] width 109 height 110
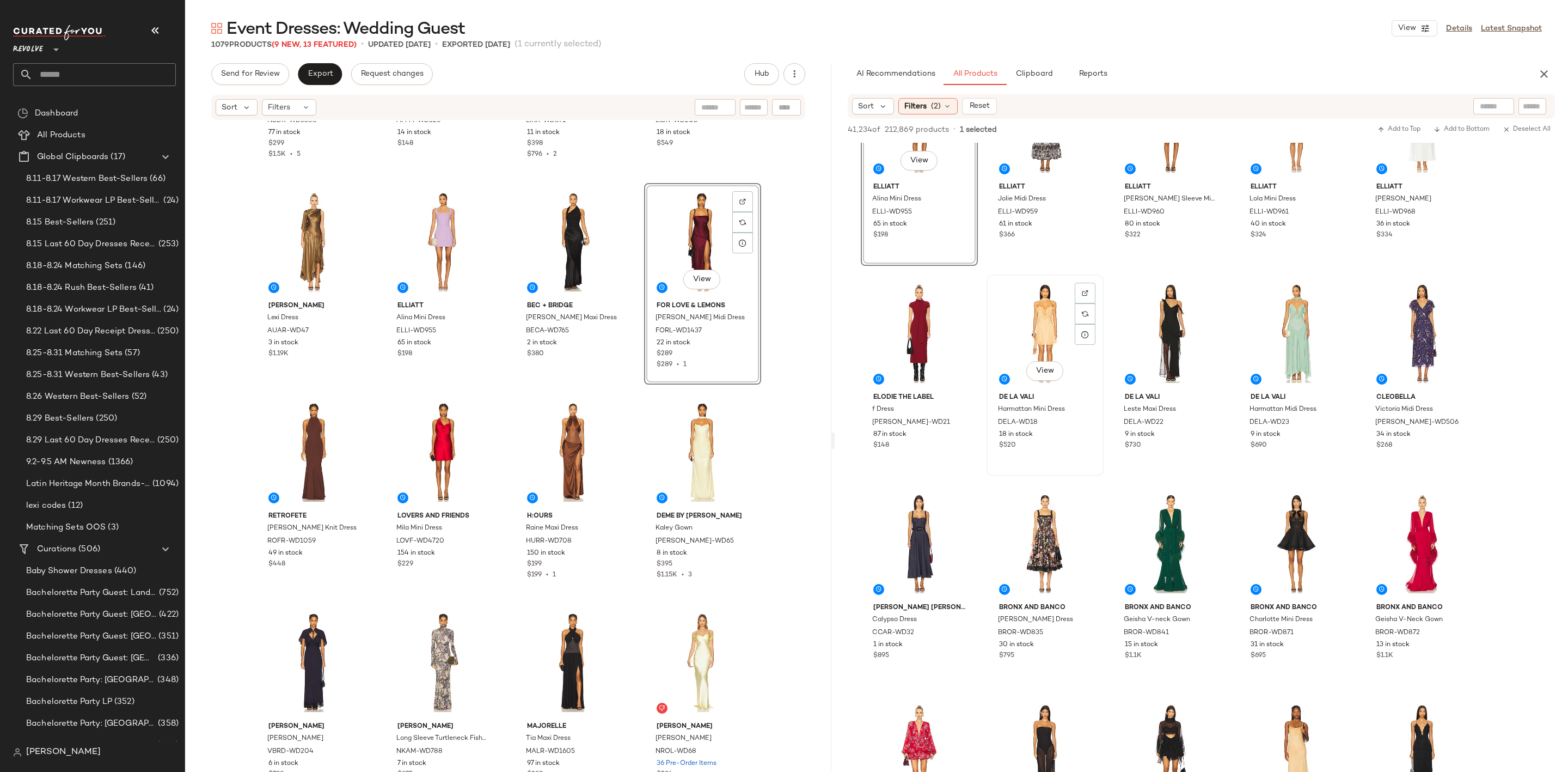
scroll to position [4576, 0]
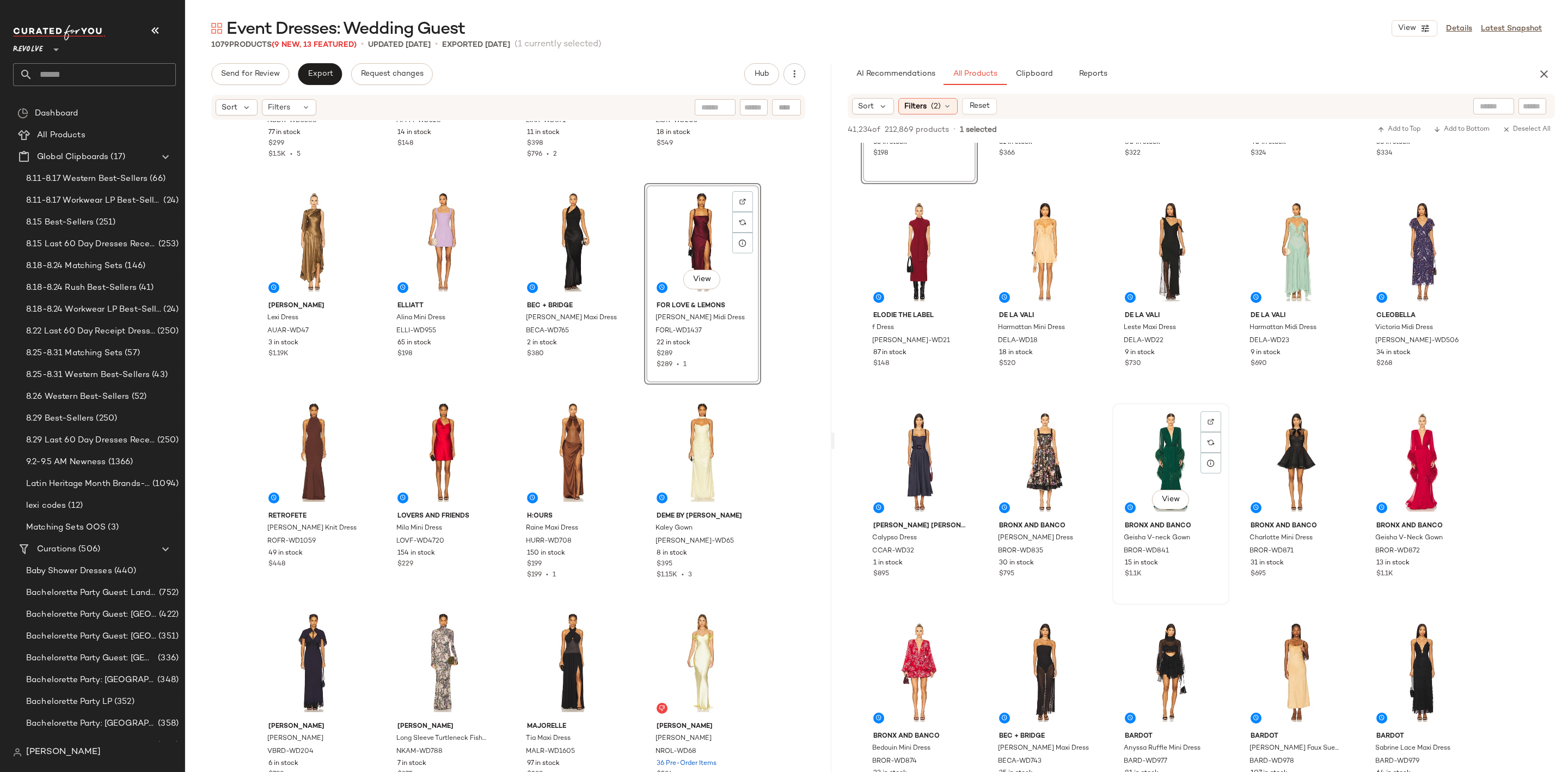
drag, startPoint x: 1152, startPoint y: 449, endPoint x: 1153, endPoint y: 478, distance: 29.0
click at [1152, 449] on div "View" at bounding box center [1170, 462] width 109 height 110
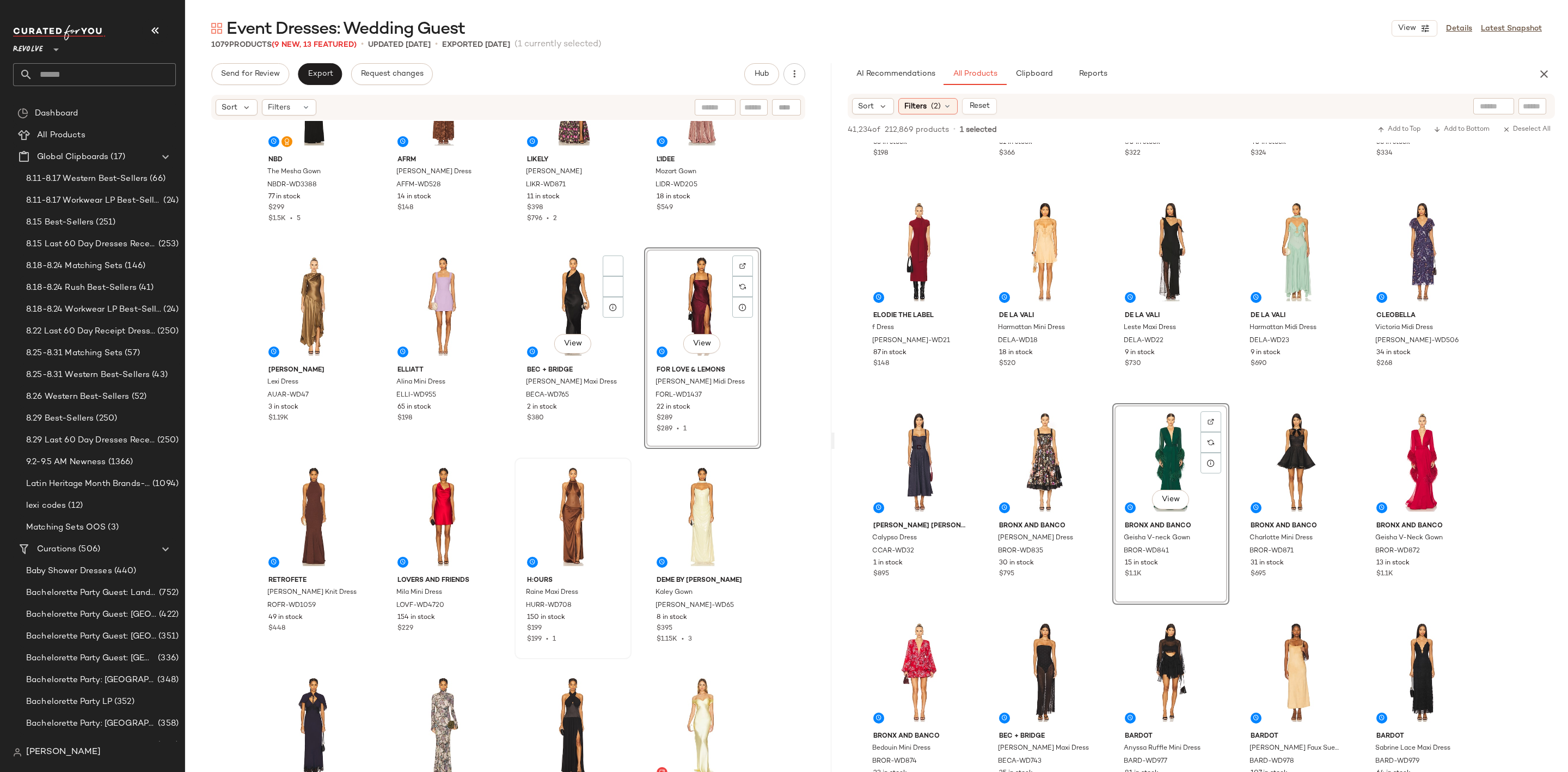
scroll to position [1970, 0]
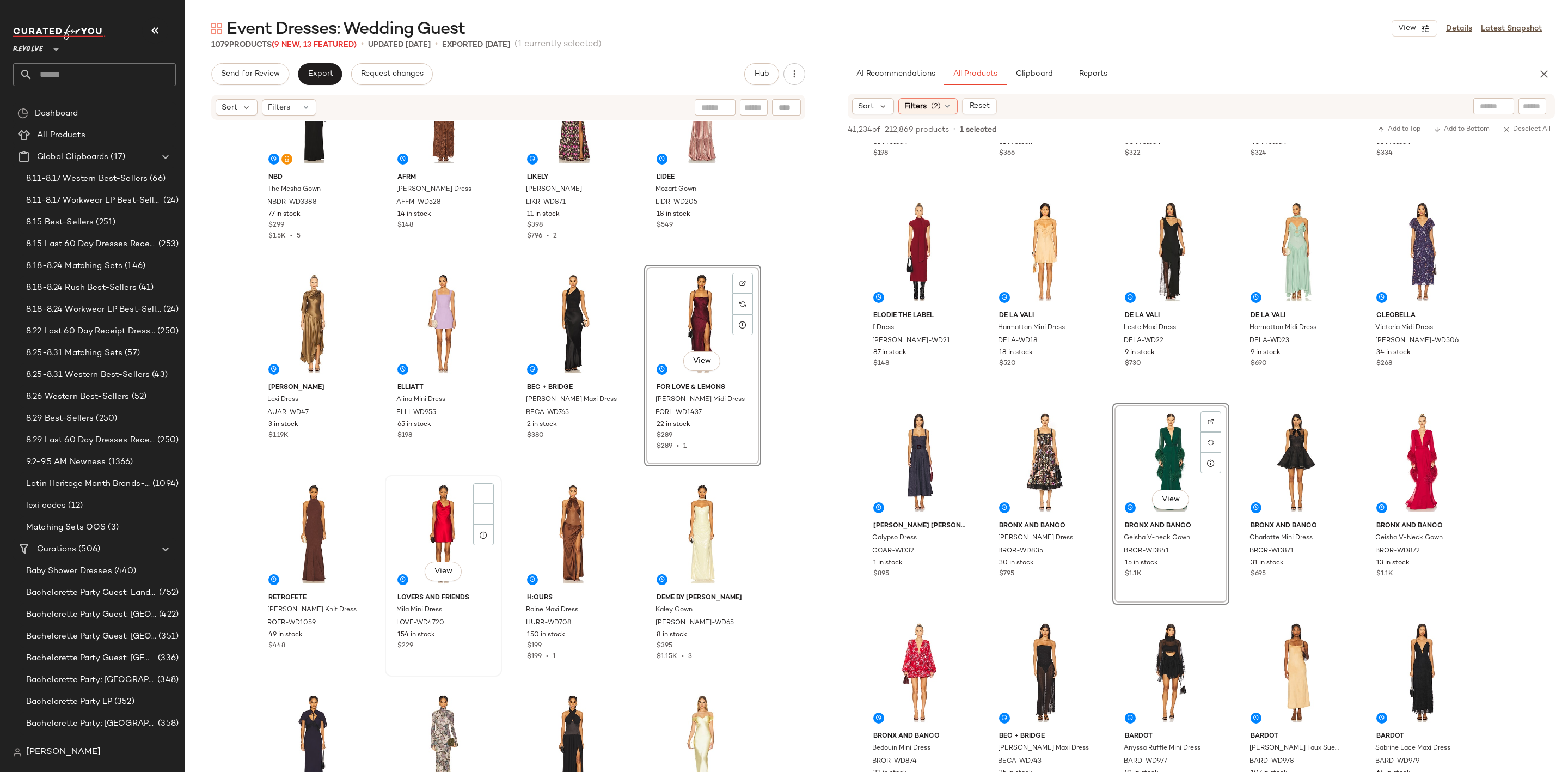
click at [437, 520] on div "View" at bounding box center [443, 534] width 109 height 110
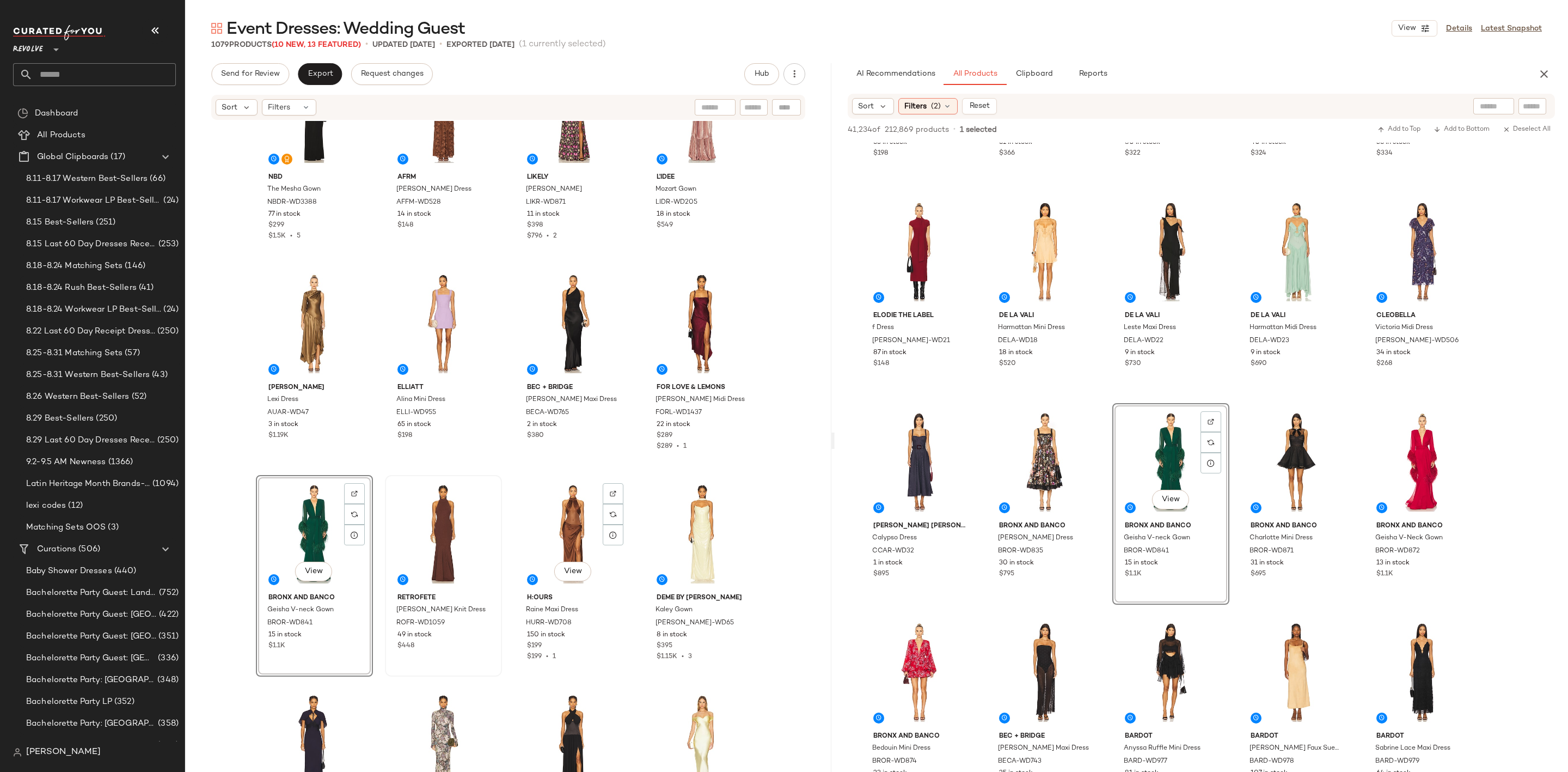
click at [431, 527] on div at bounding box center [443, 534] width 109 height 110
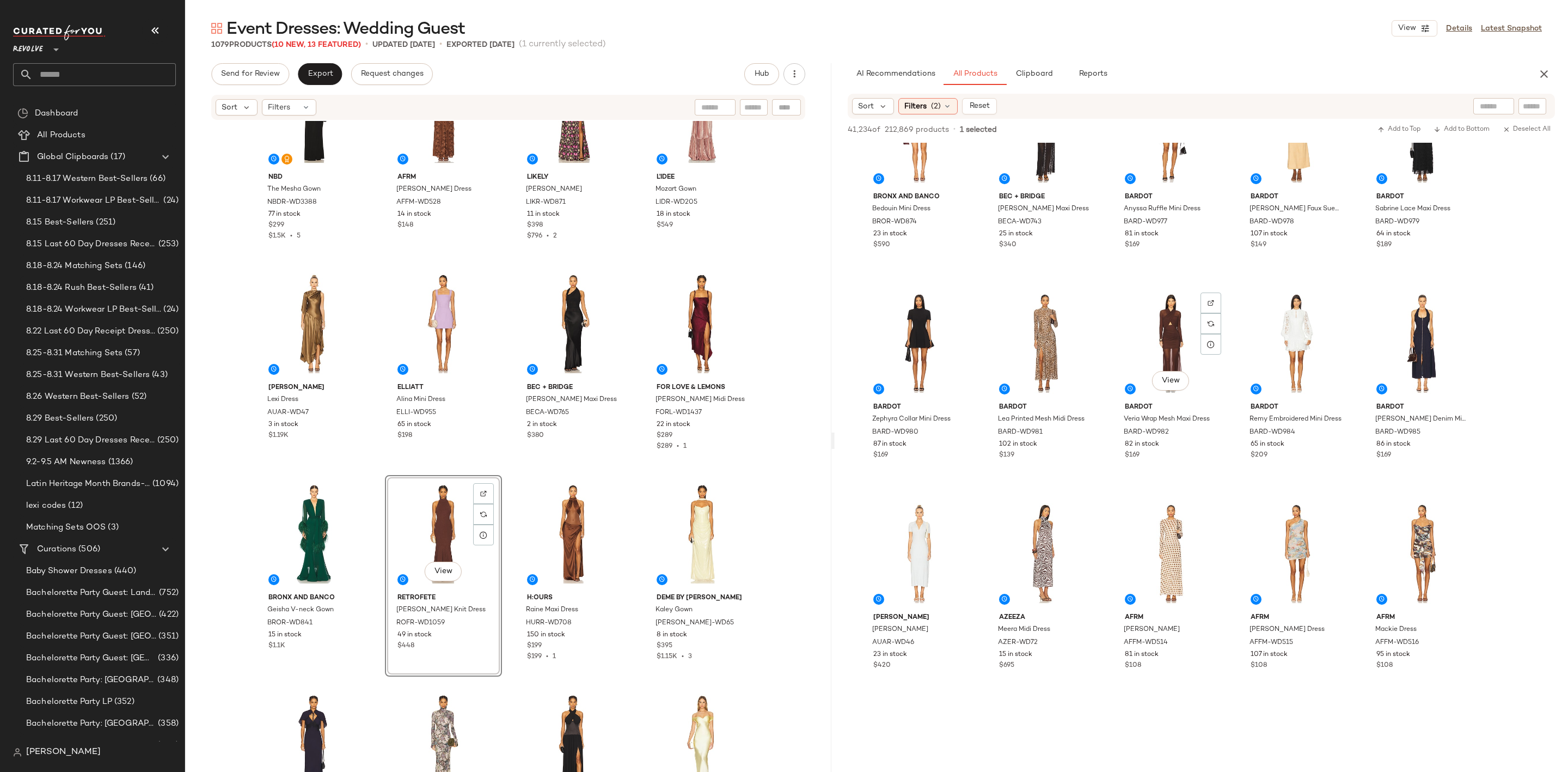
scroll to position [5148, 0]
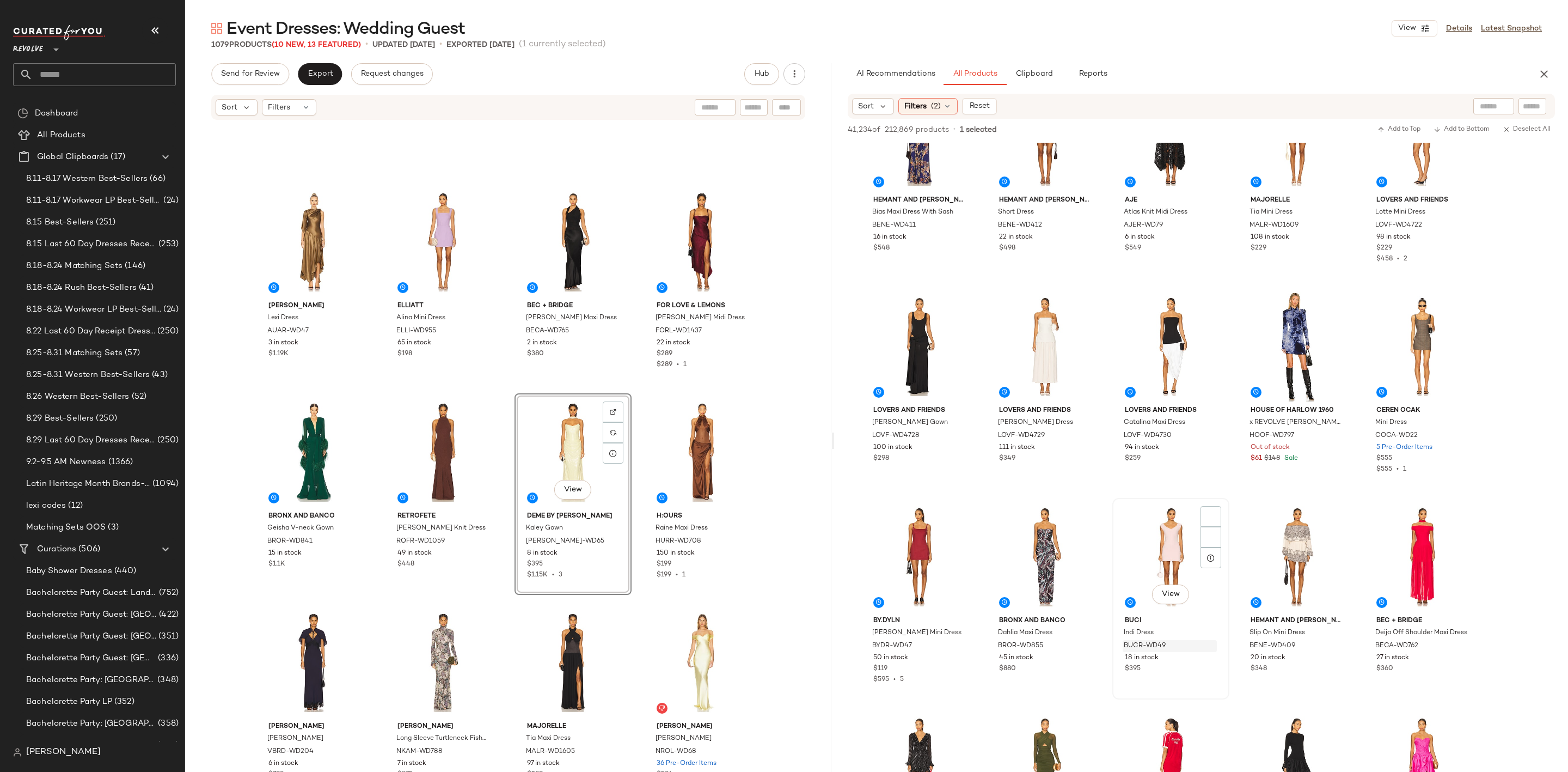
scroll to position [6619, 0]
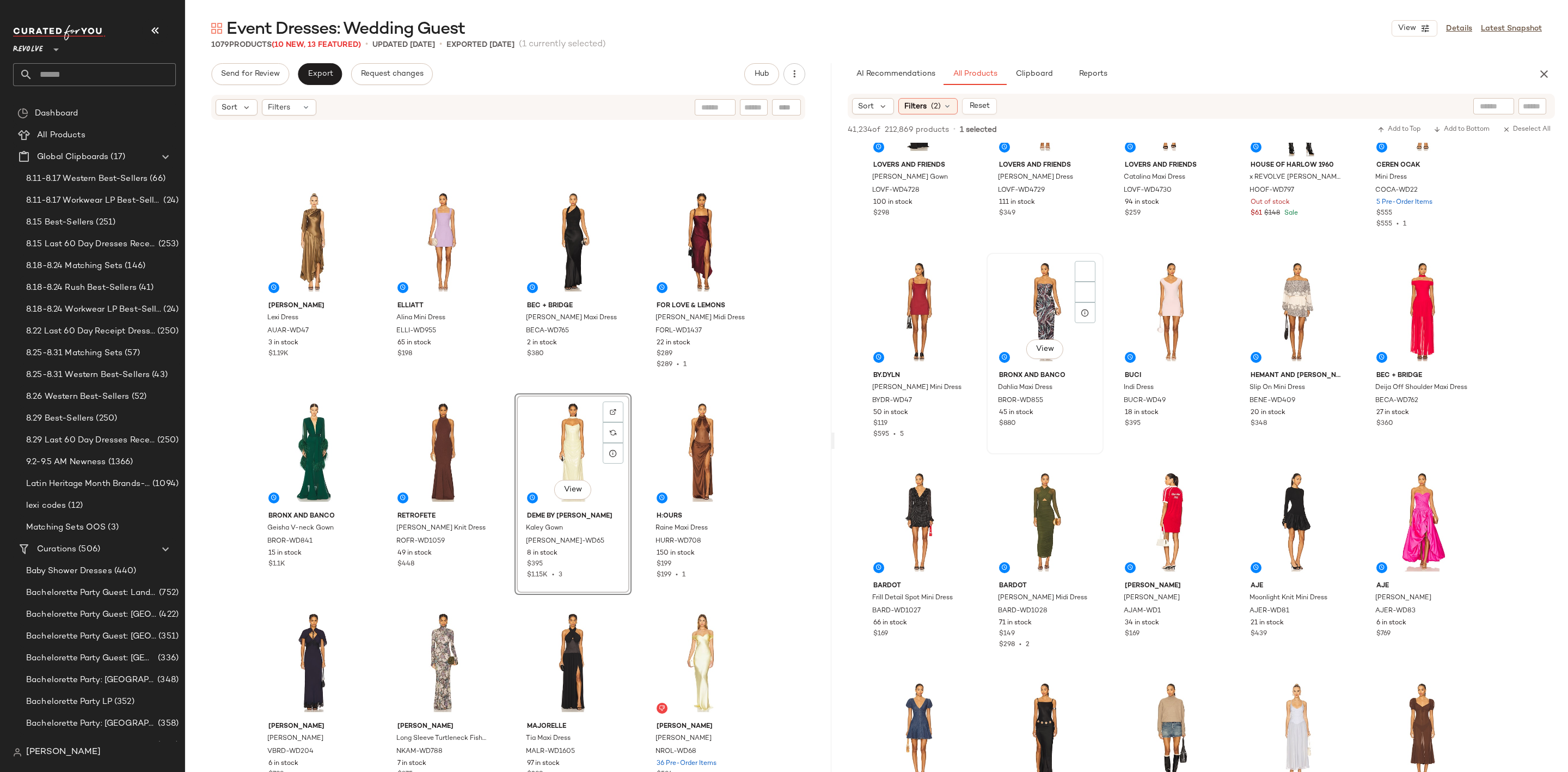
click at [1043, 292] on div "View" at bounding box center [1045, 312] width 109 height 110
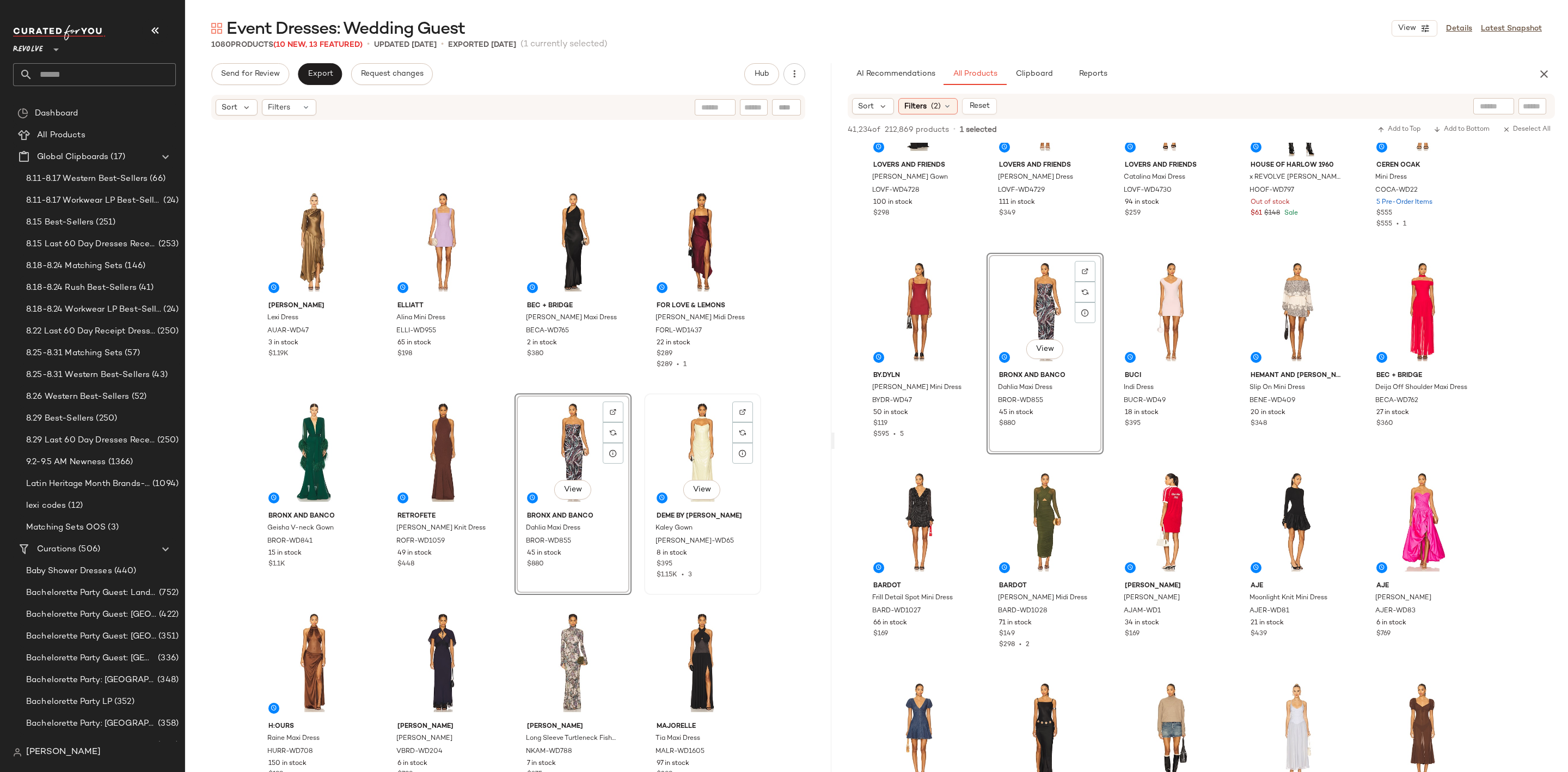
click at [697, 451] on div "View" at bounding box center [702, 452] width 109 height 110
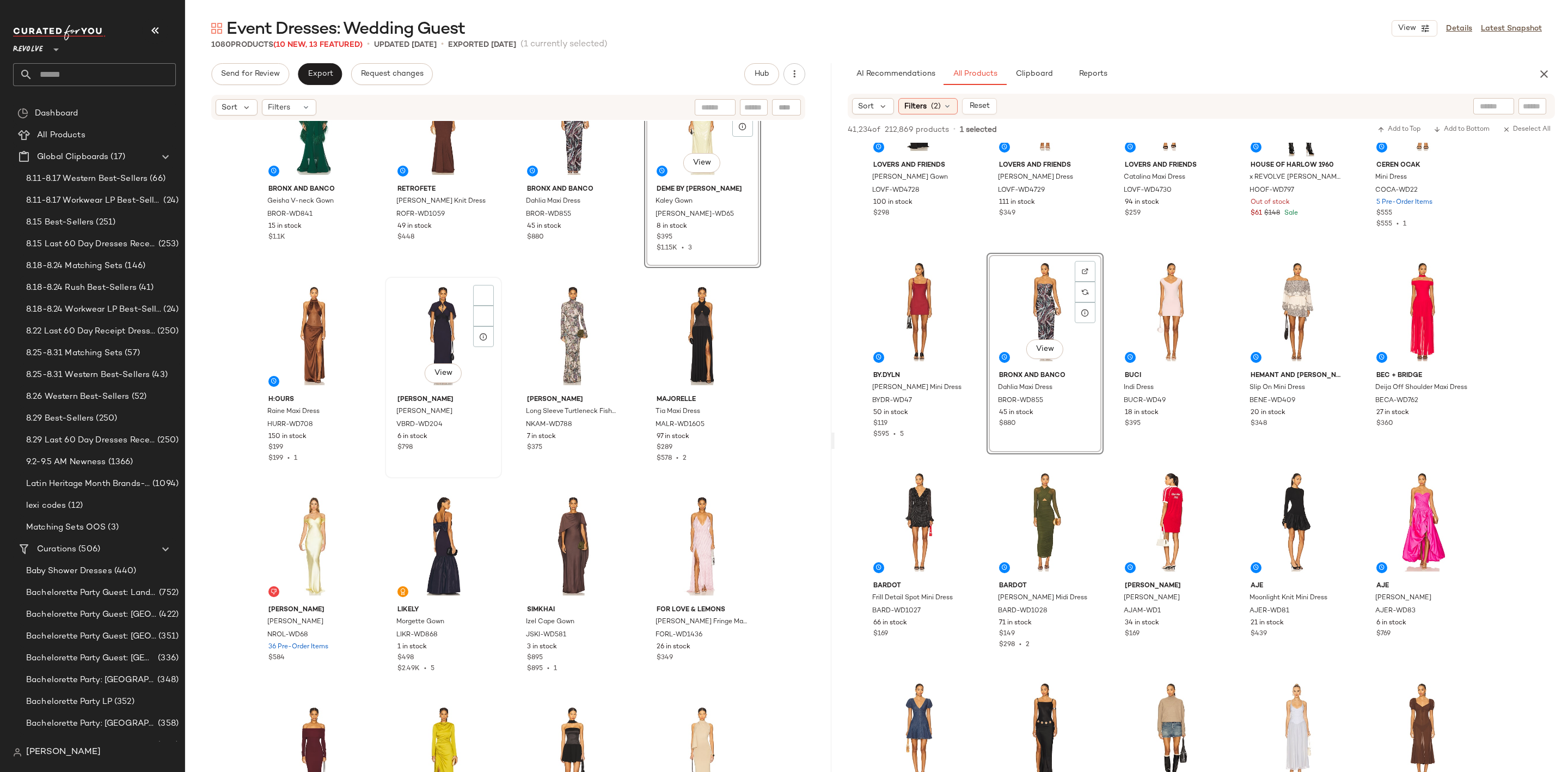
scroll to position [2297, 0]
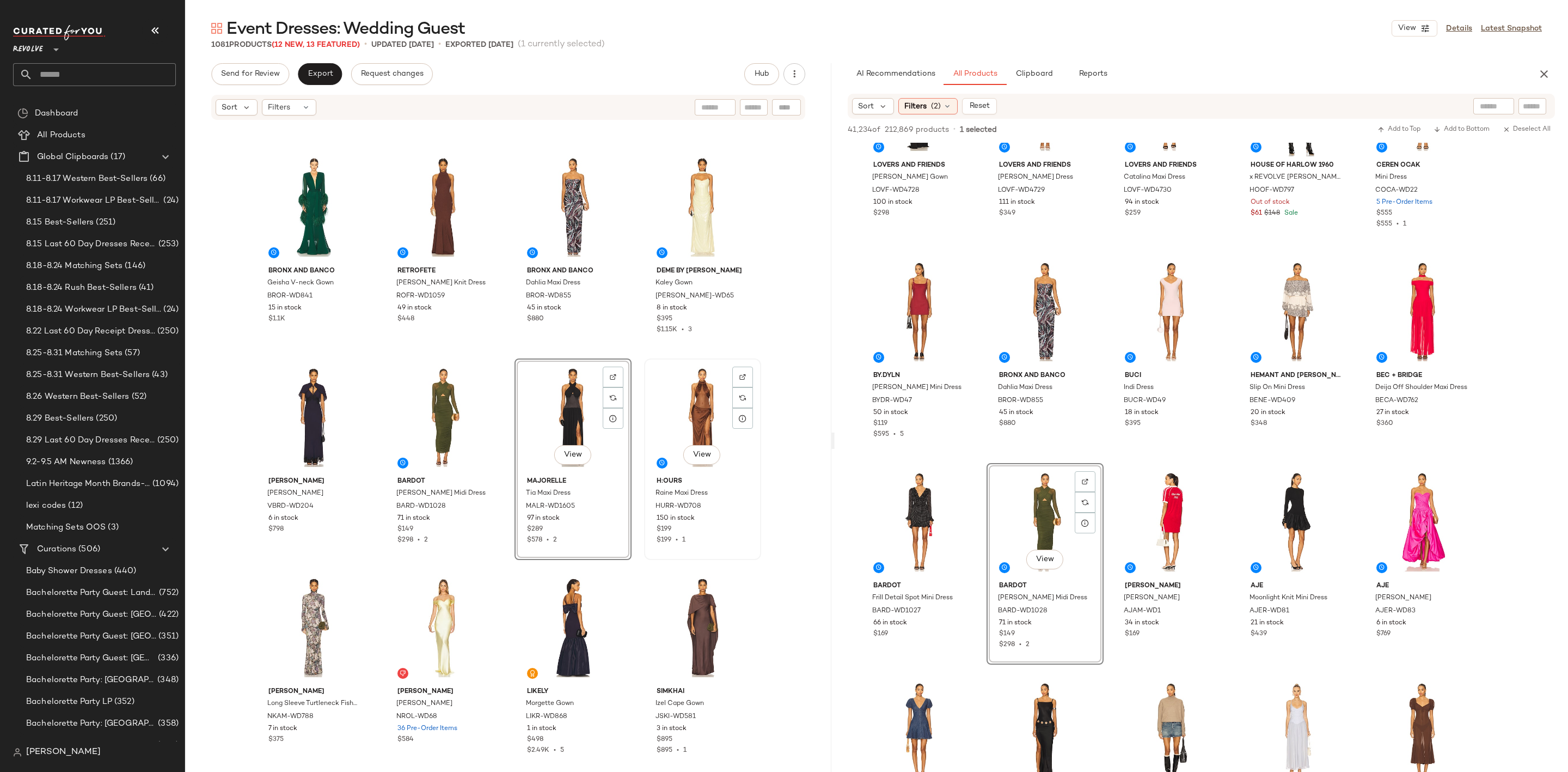
click at [696, 409] on div "View" at bounding box center [702, 418] width 109 height 110
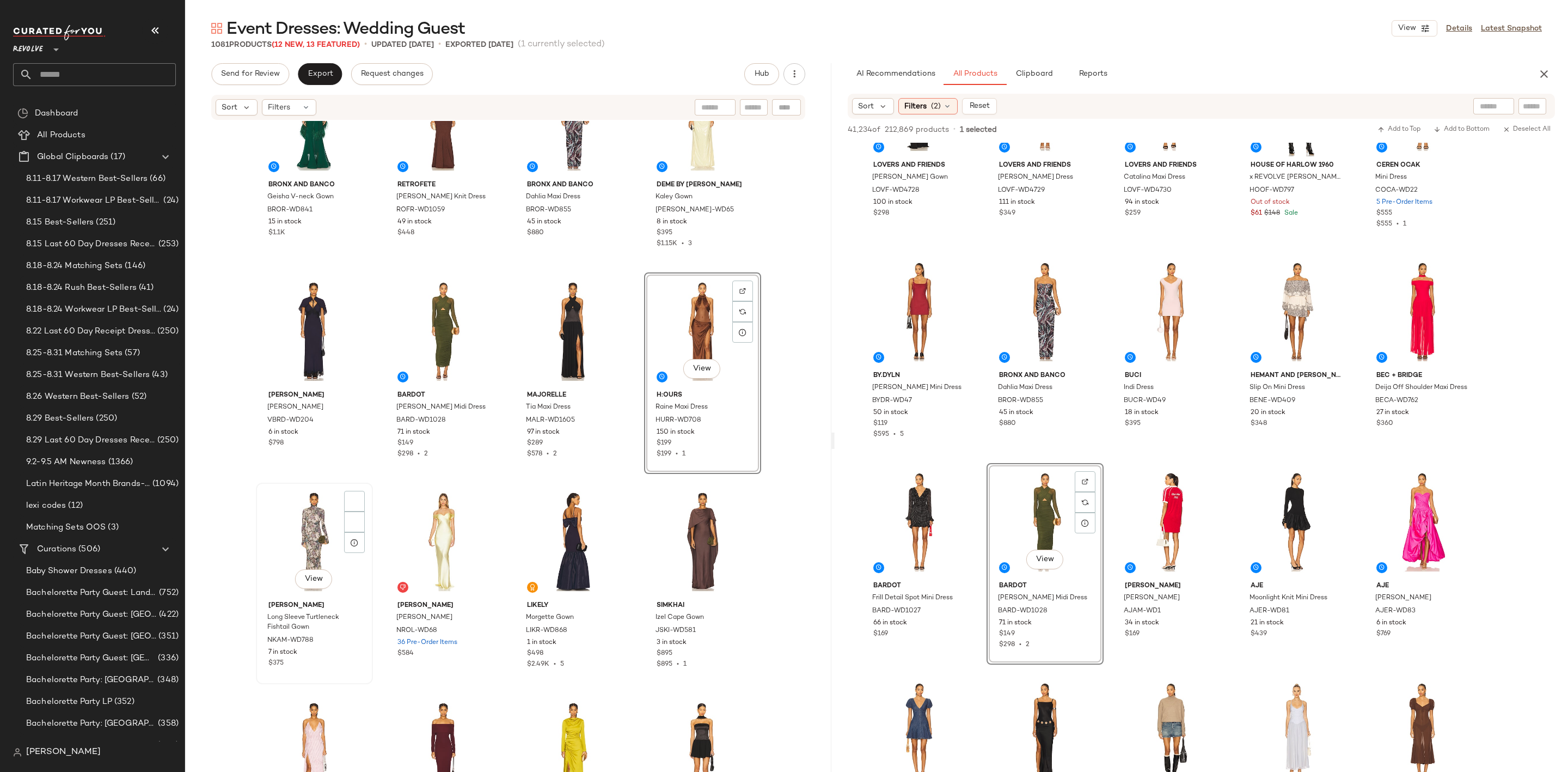
click at [302, 486] on div "View" at bounding box center [314, 542] width 109 height 110
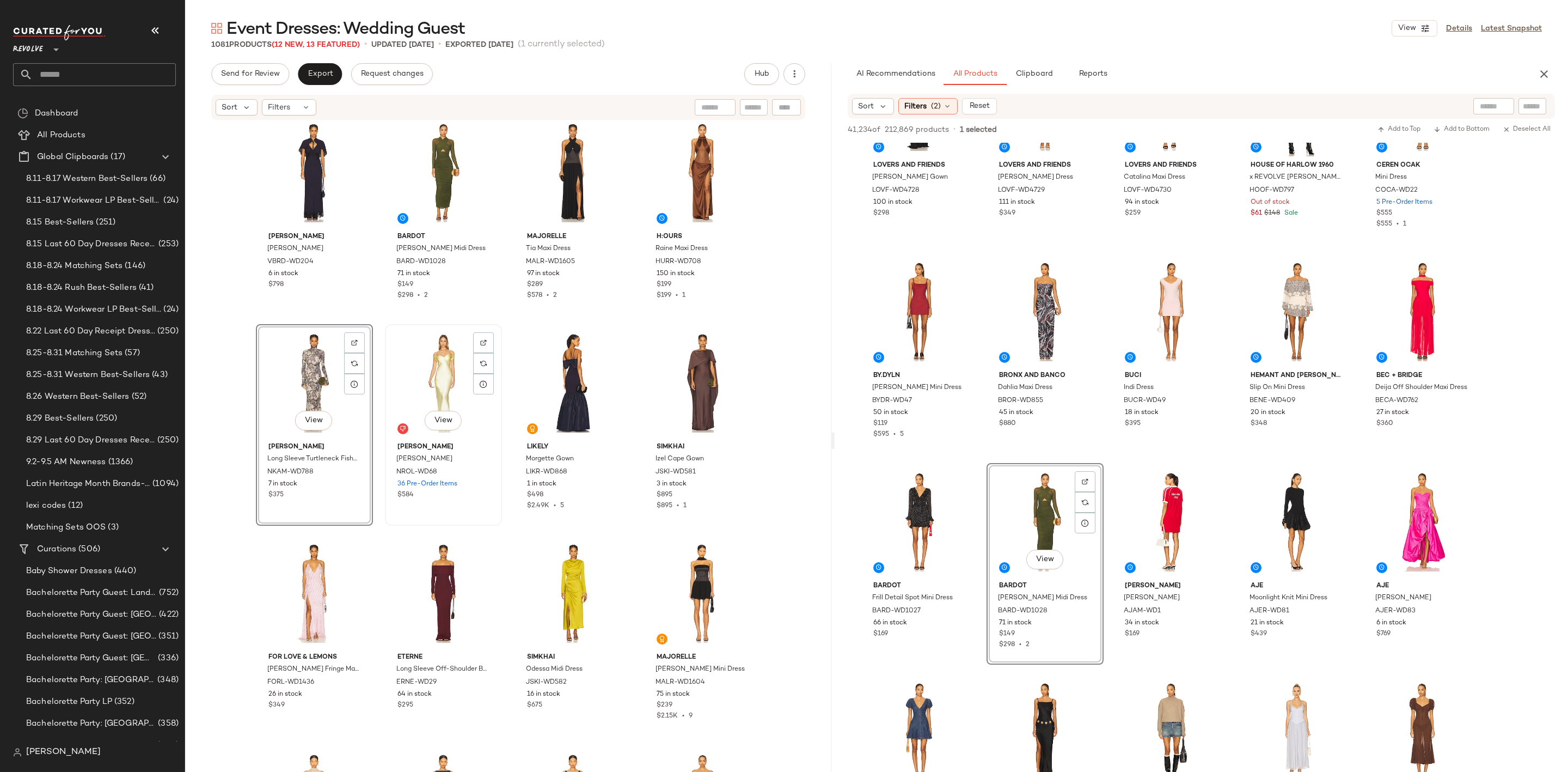
click at [430, 371] on div "View" at bounding box center [443, 383] width 109 height 110
click at [565, 566] on div "View" at bounding box center [573, 593] width 109 height 110
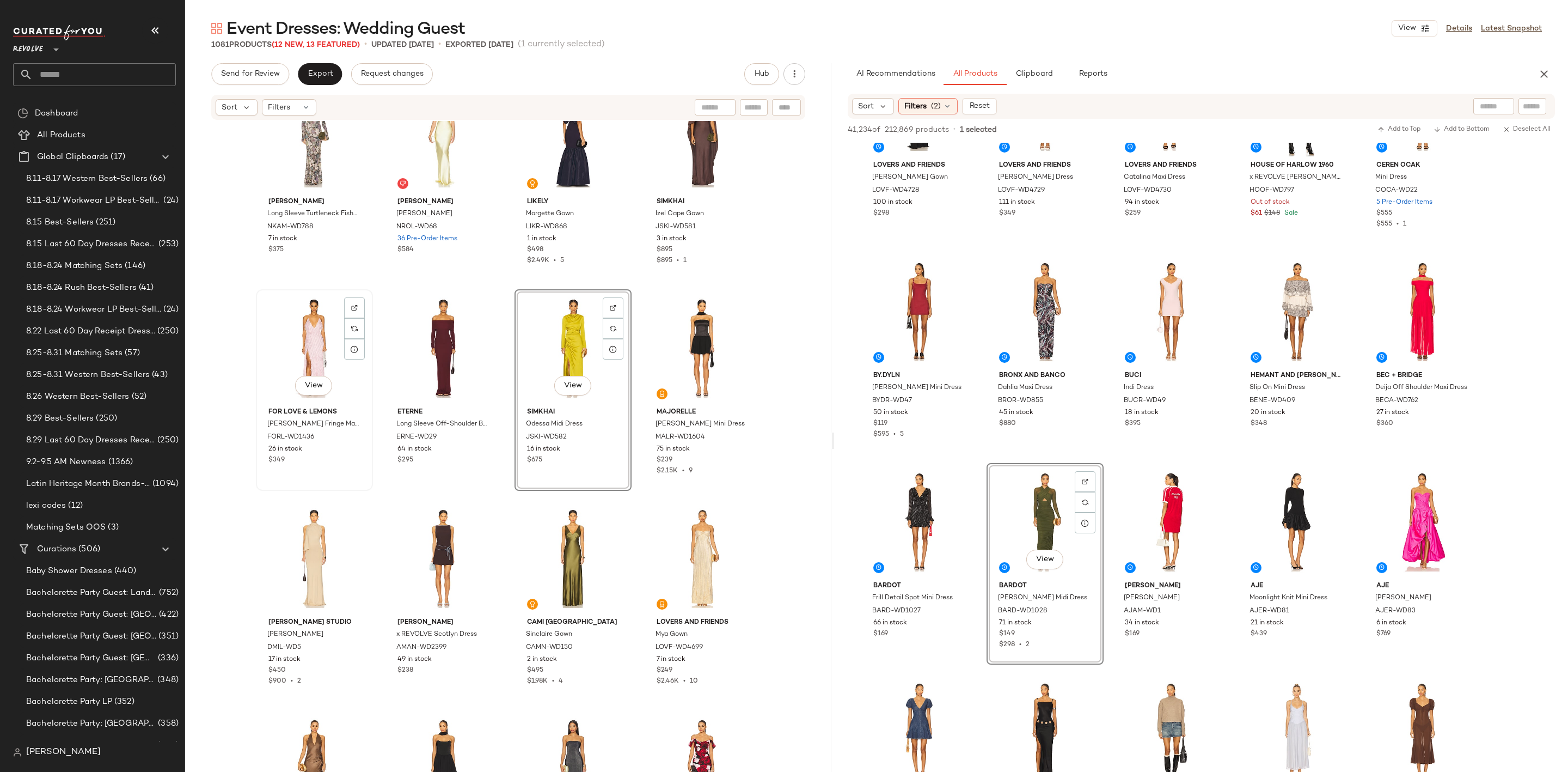
scroll to position [2705, 0]
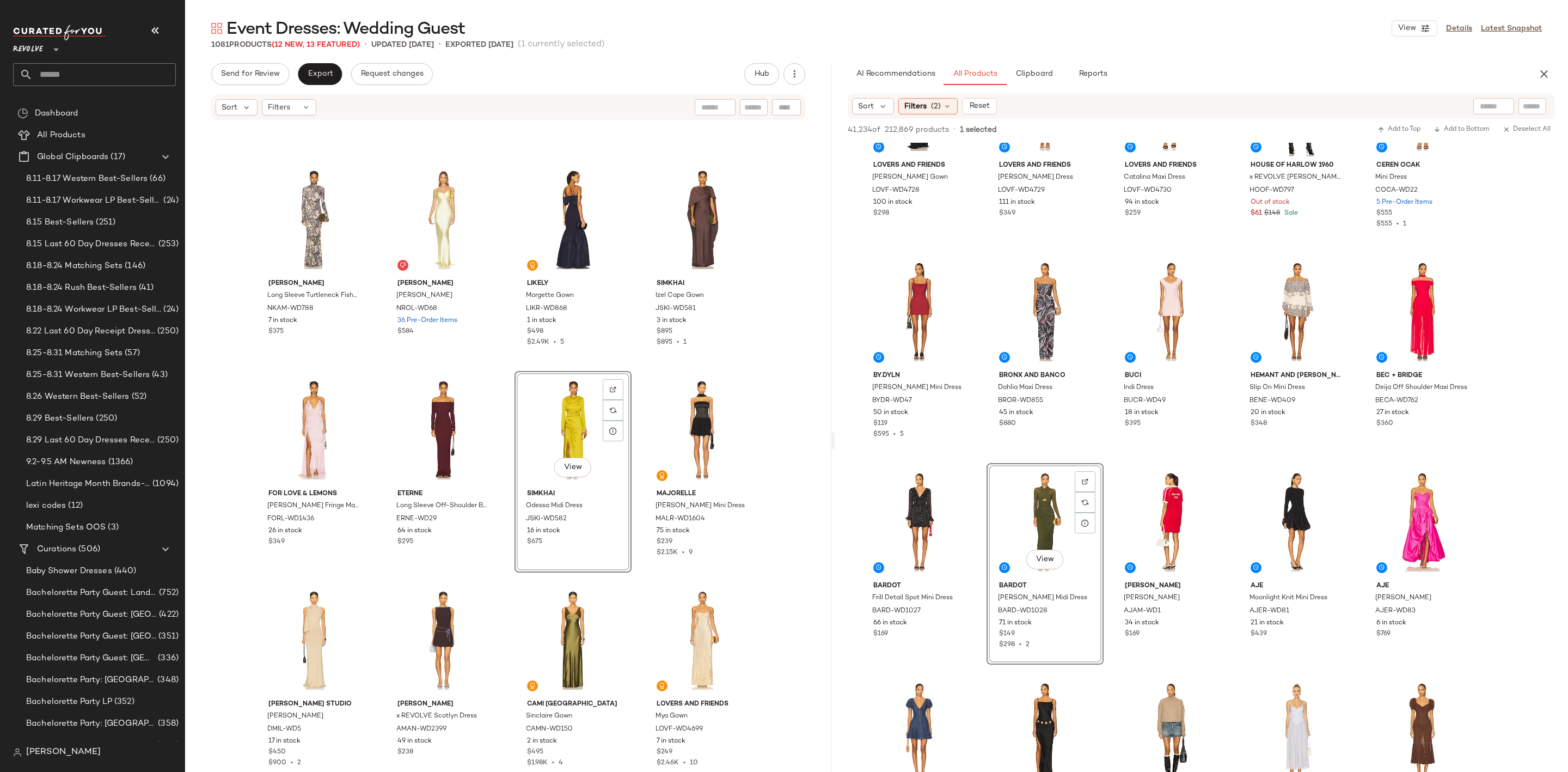
click at [539, 420] on div "View" at bounding box center [573, 430] width 109 height 110
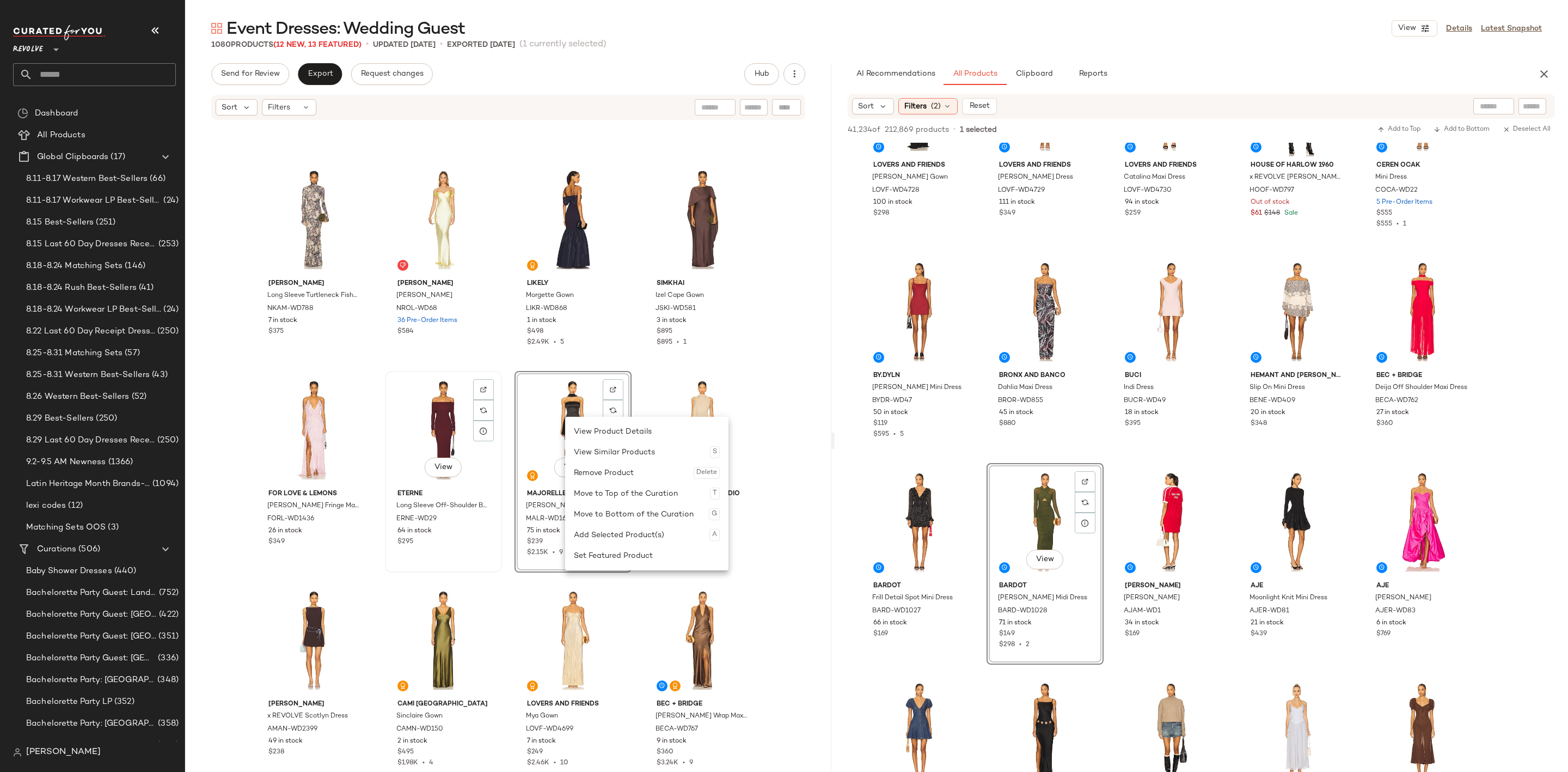
click at [412, 425] on div "View" at bounding box center [443, 430] width 109 height 110
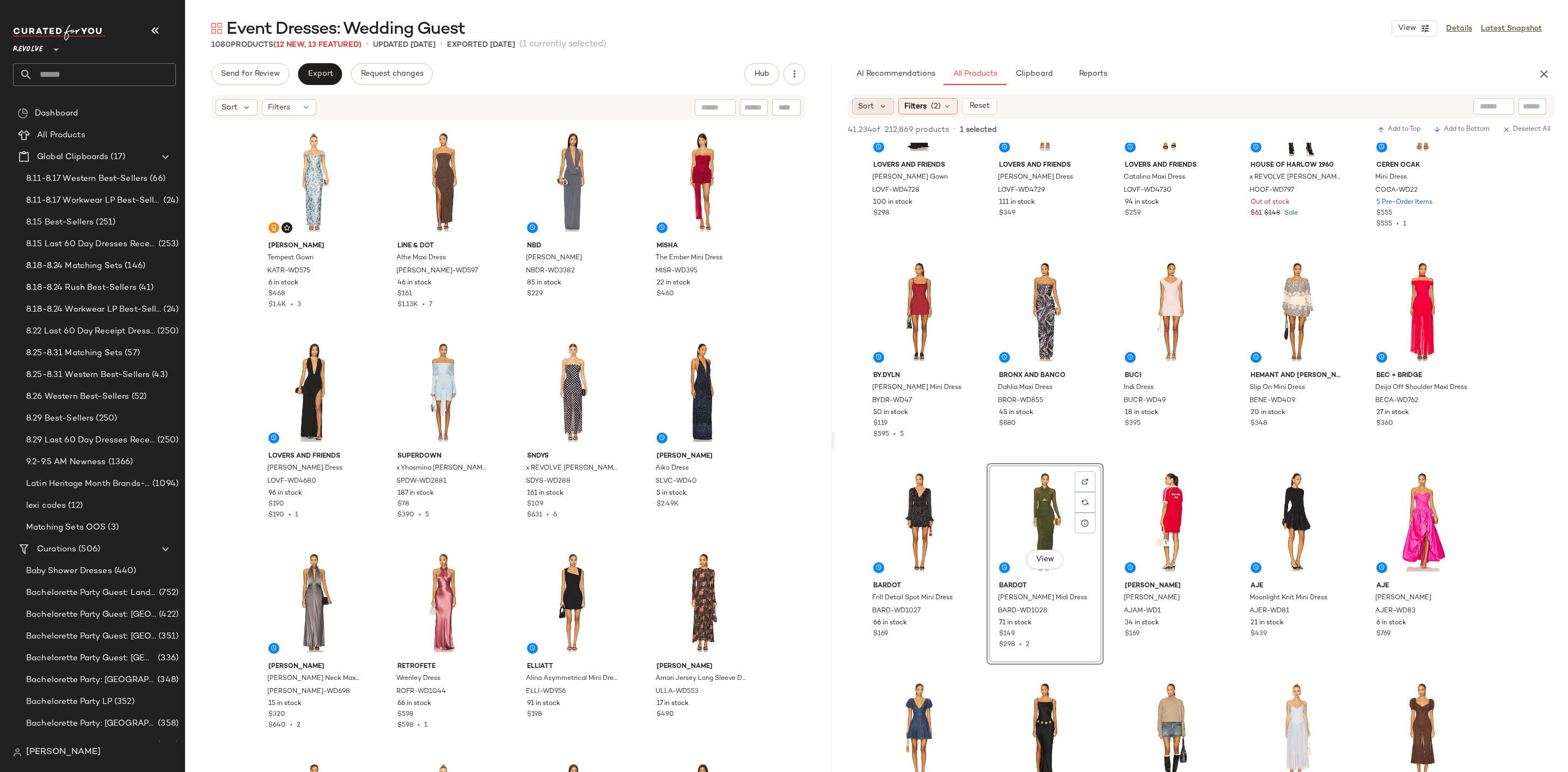
click at [875, 110] on div "Sort" at bounding box center [873, 107] width 42 height 17
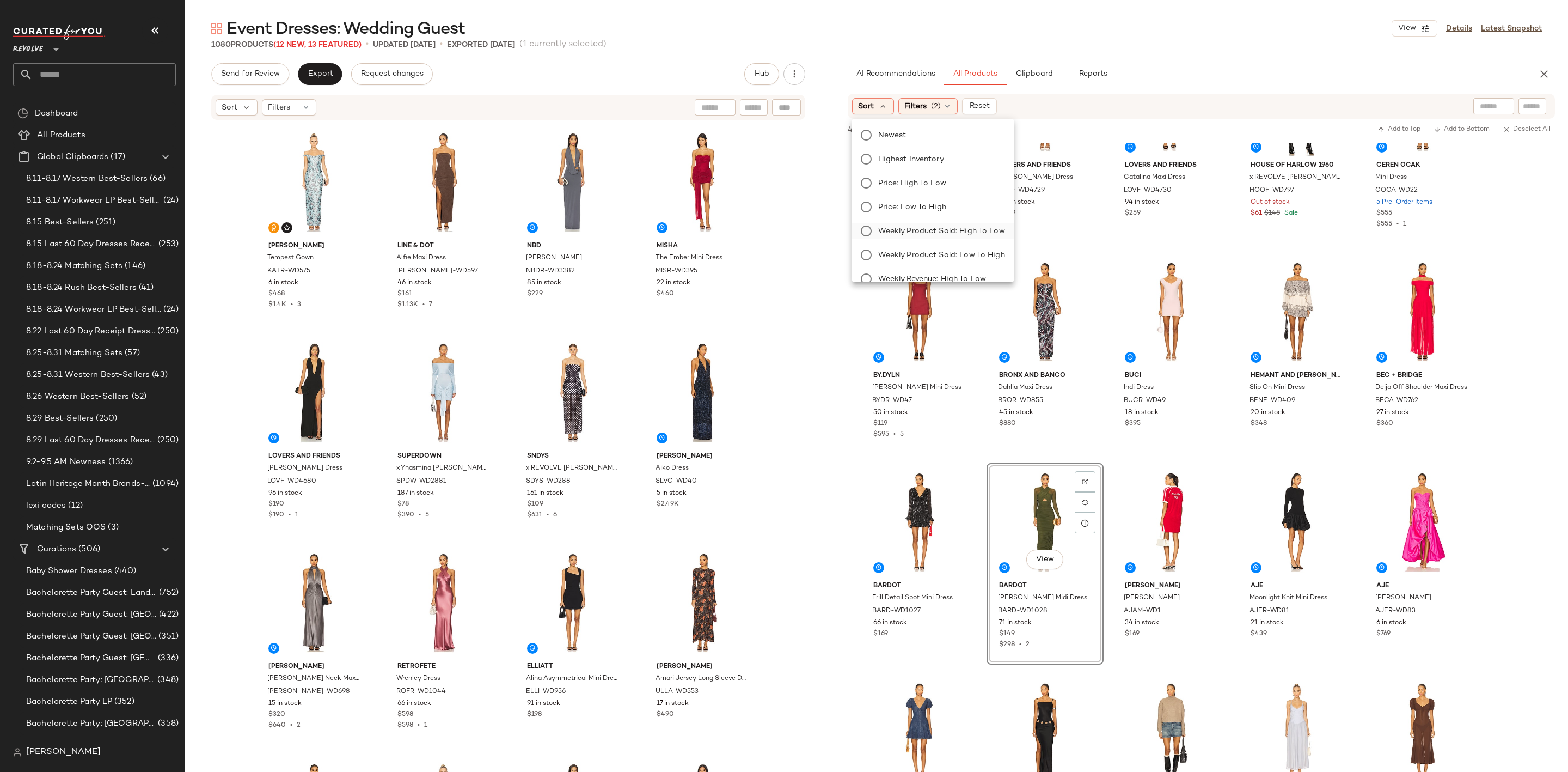
click at [941, 226] on span "Weekly Product Sold: High to Low" at bounding box center [941, 231] width 127 height 12
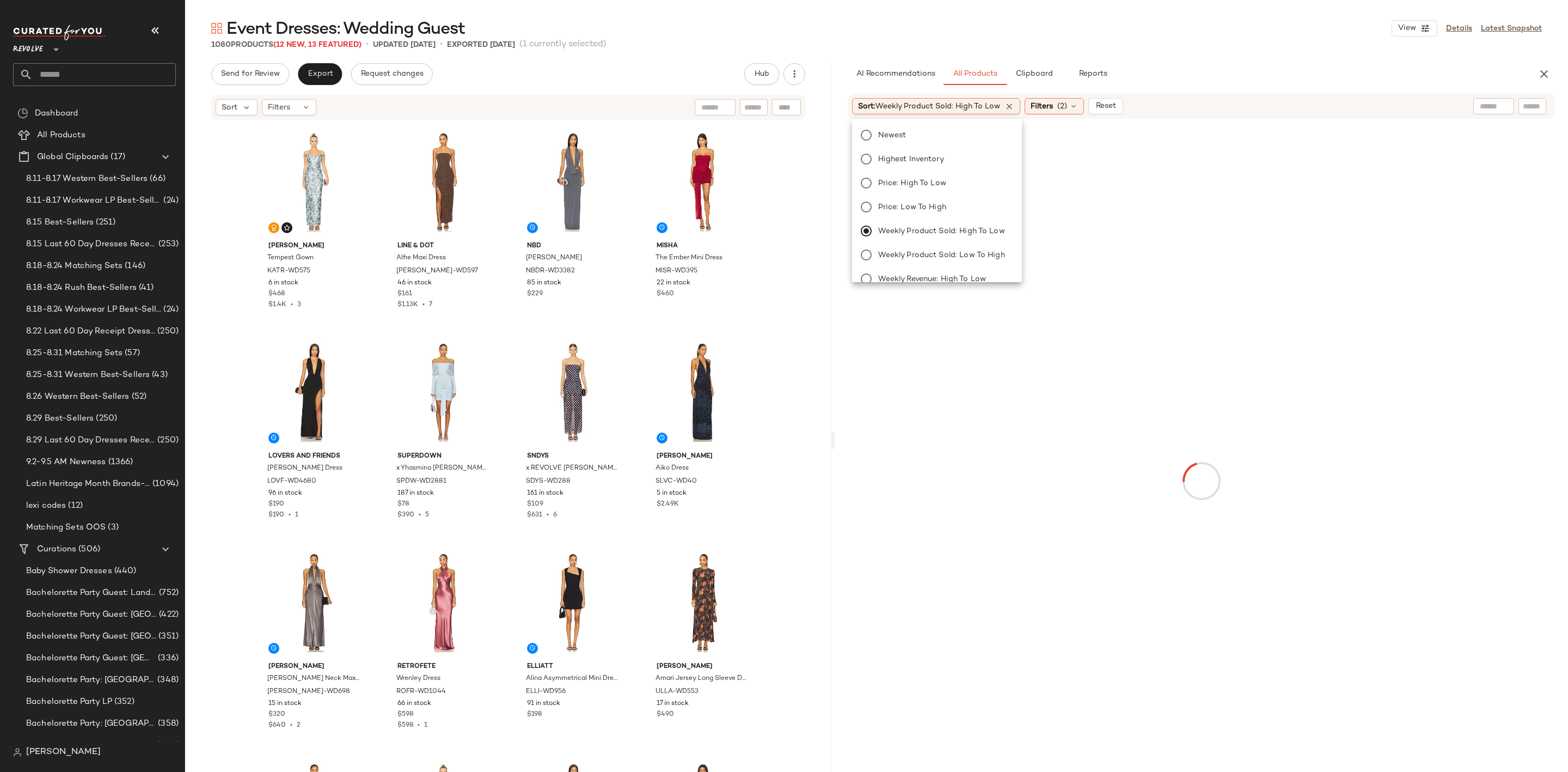
click at [1155, 38] on div "Event Dresses: Wedding Guest View Details Latest Snapshot" at bounding box center [876, 28] width 1383 height 22
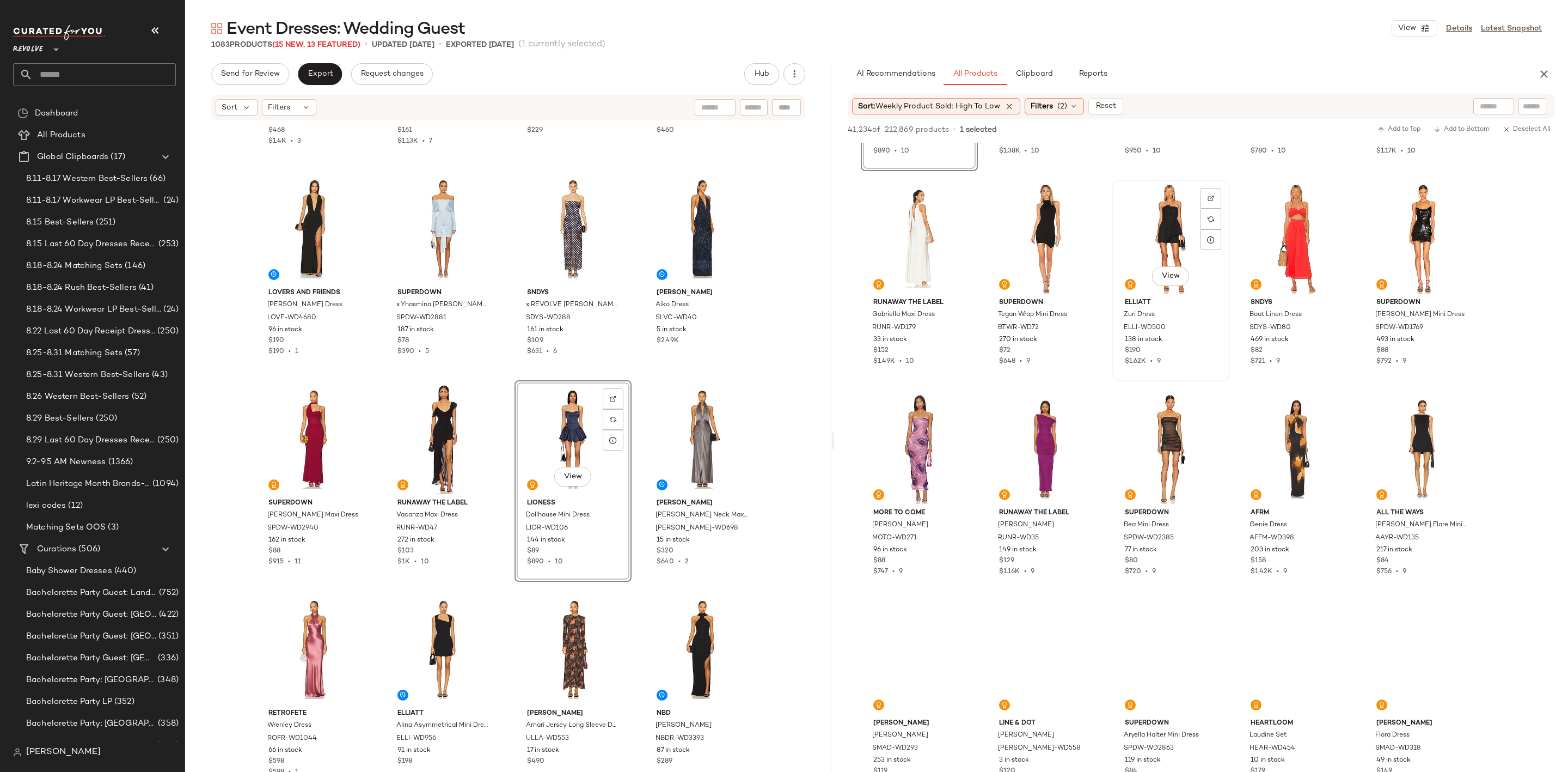
scroll to position [1879, 0]
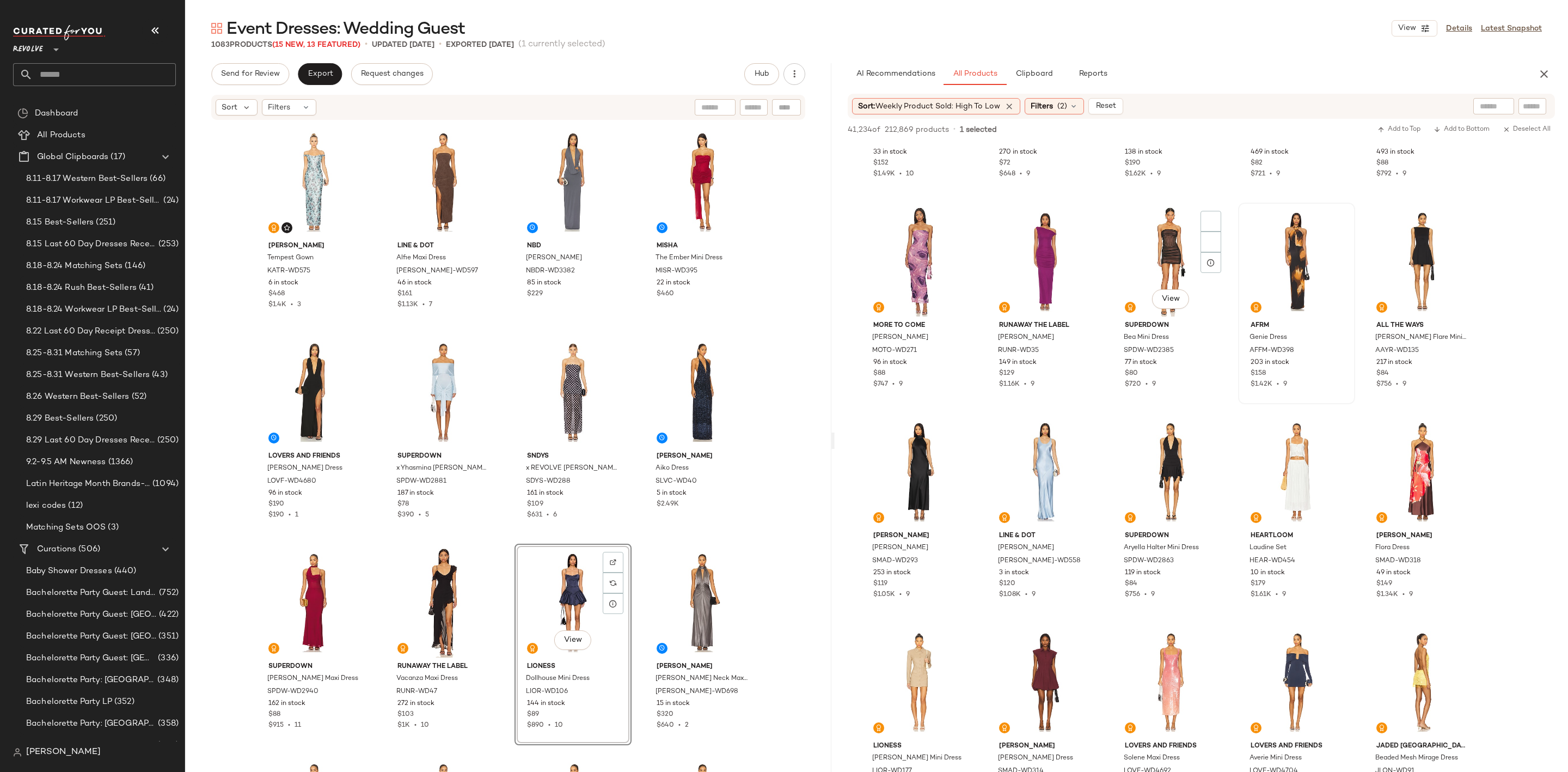
scroll to position [164, 0]
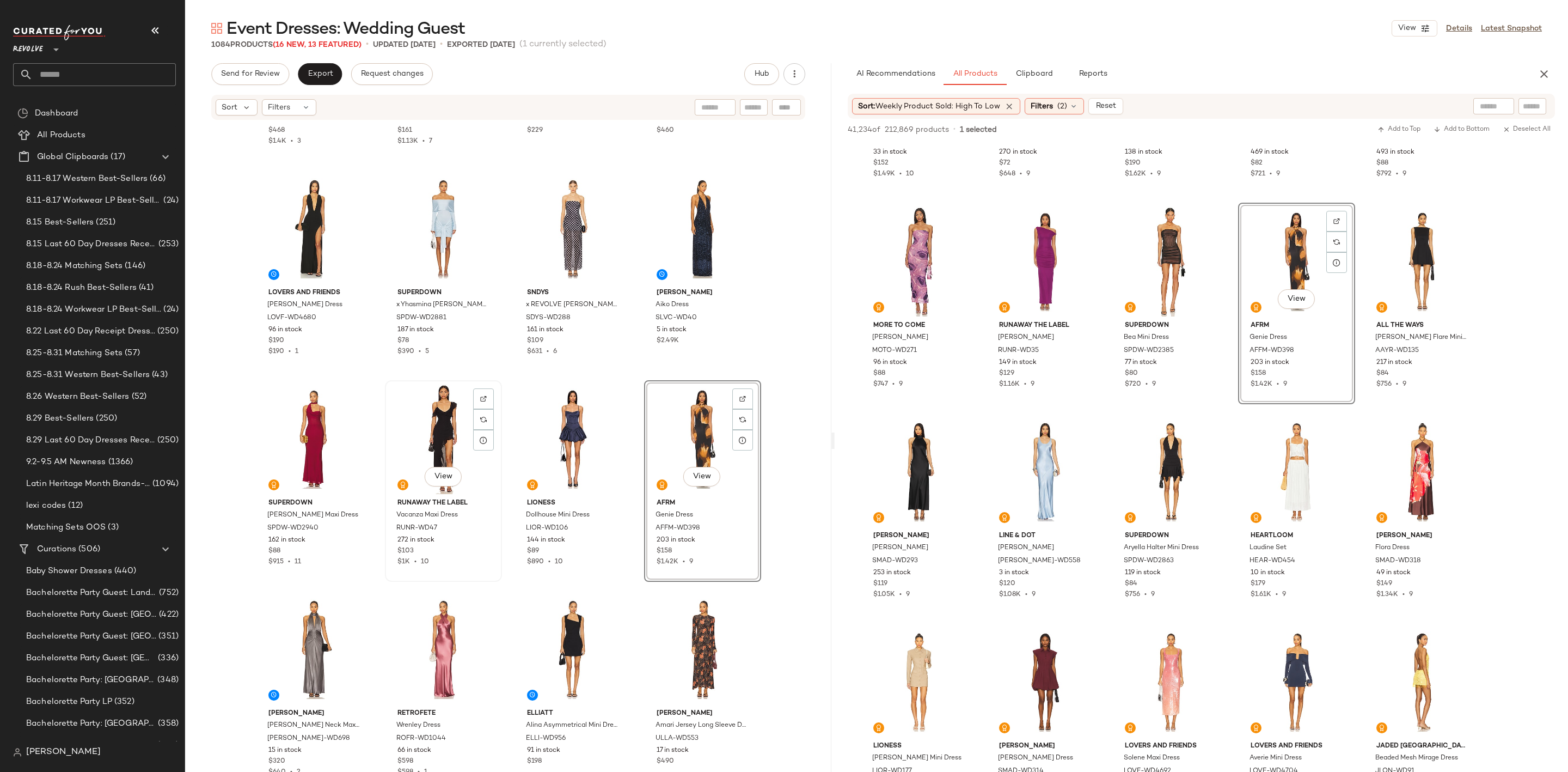
click at [424, 425] on div "View" at bounding box center [443, 439] width 109 height 110
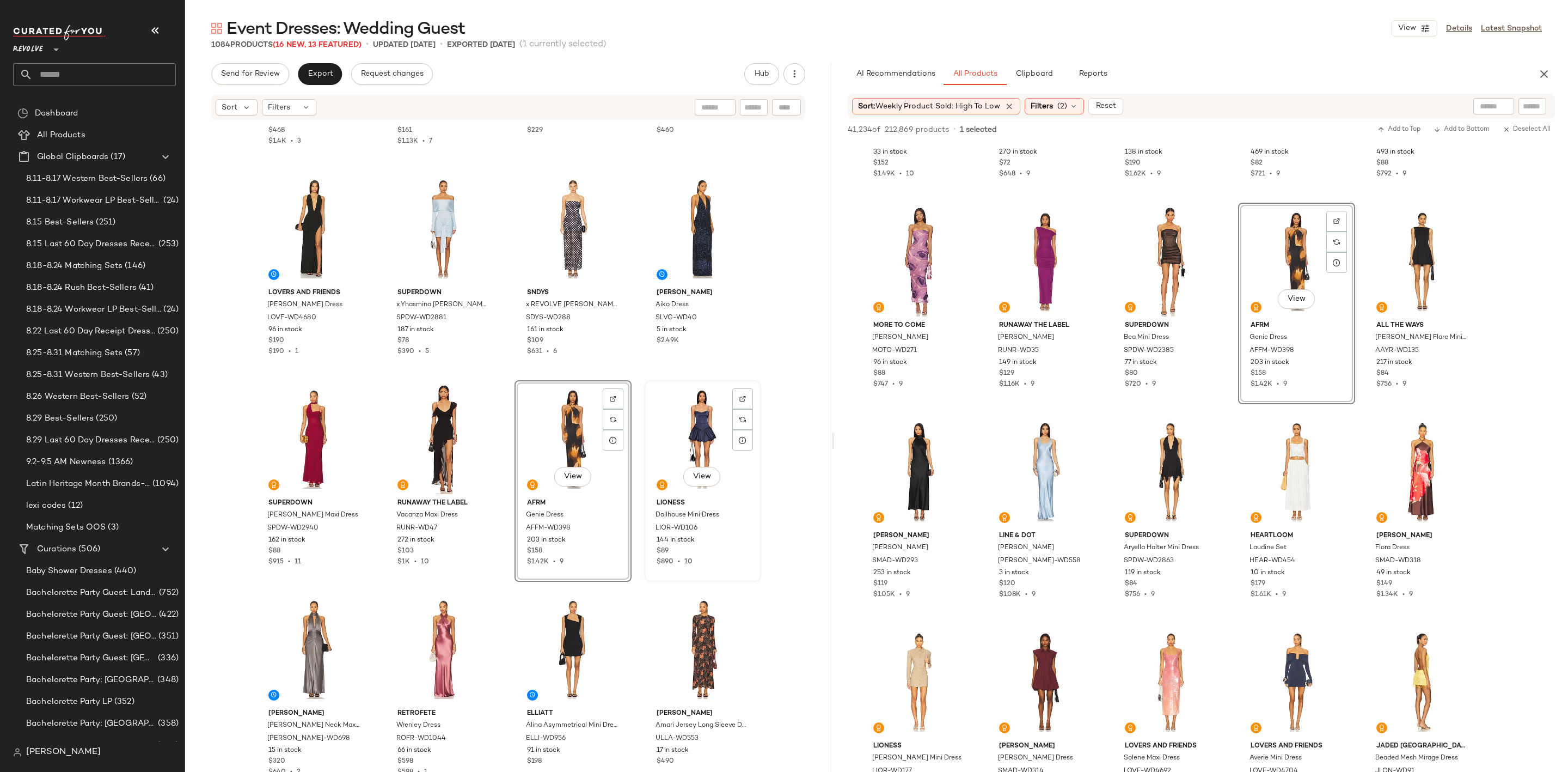
click at [693, 443] on div "View" at bounding box center [702, 439] width 109 height 110
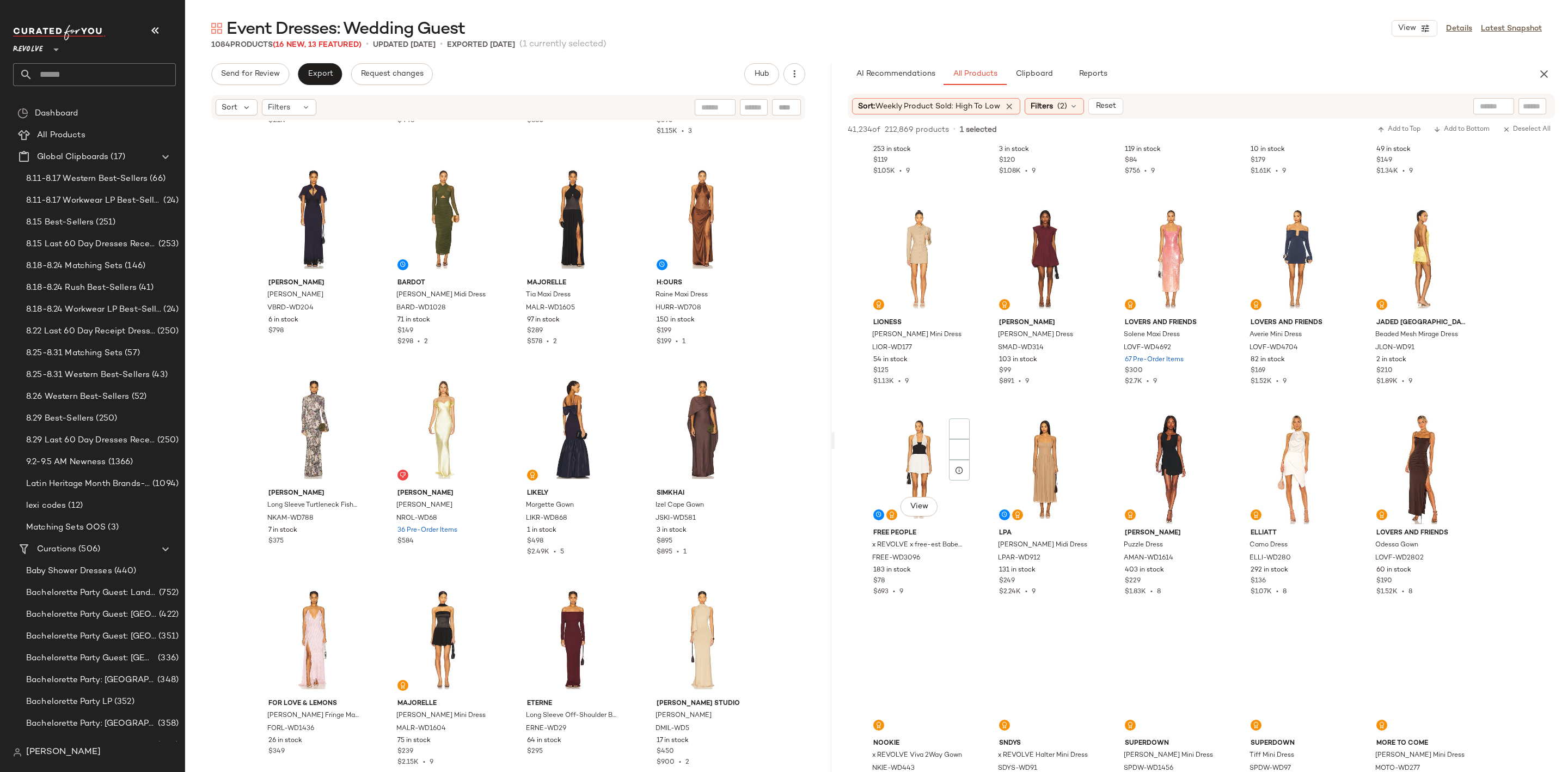
scroll to position [2533, 0]
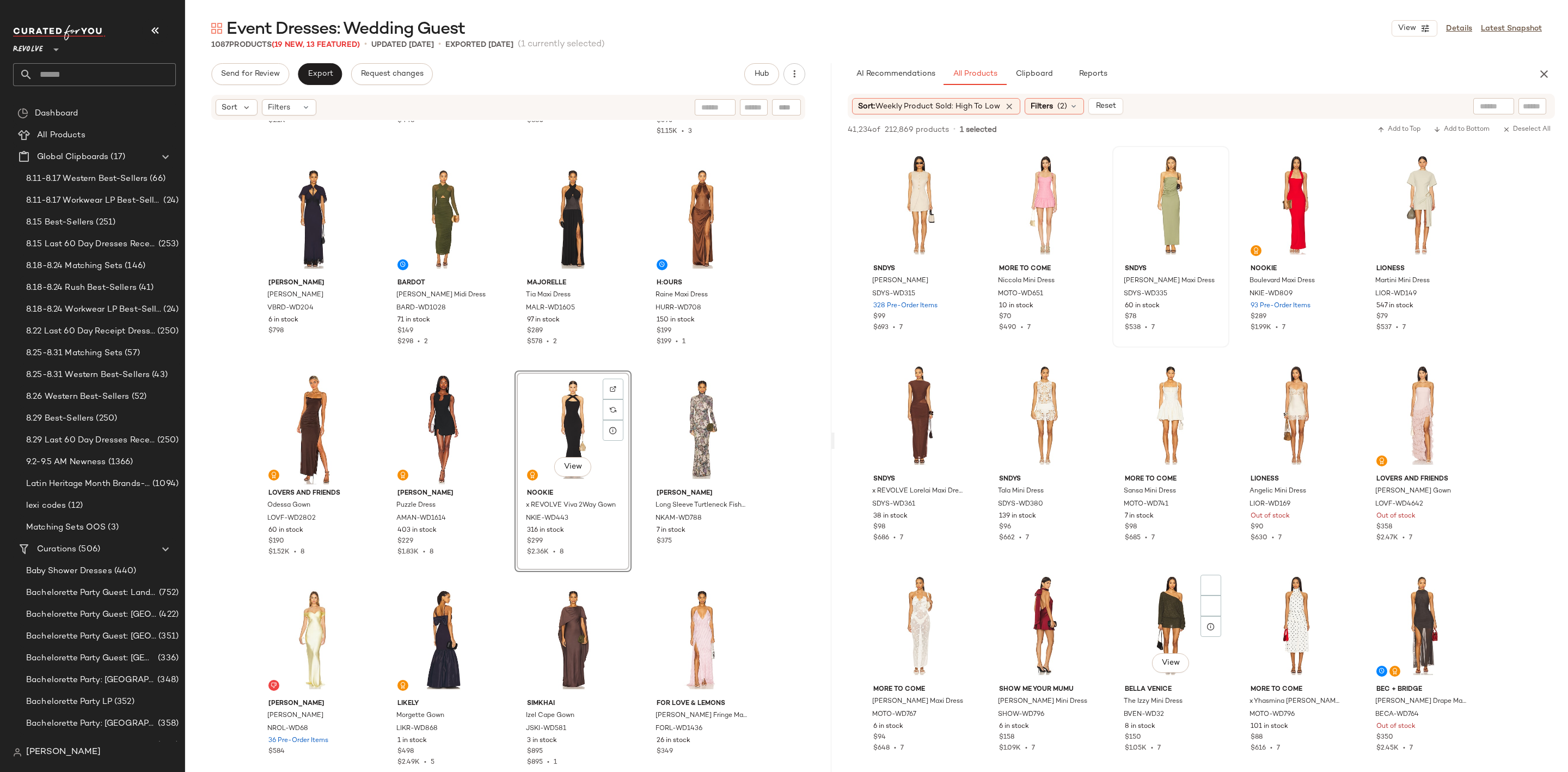
scroll to position [4657, 0]
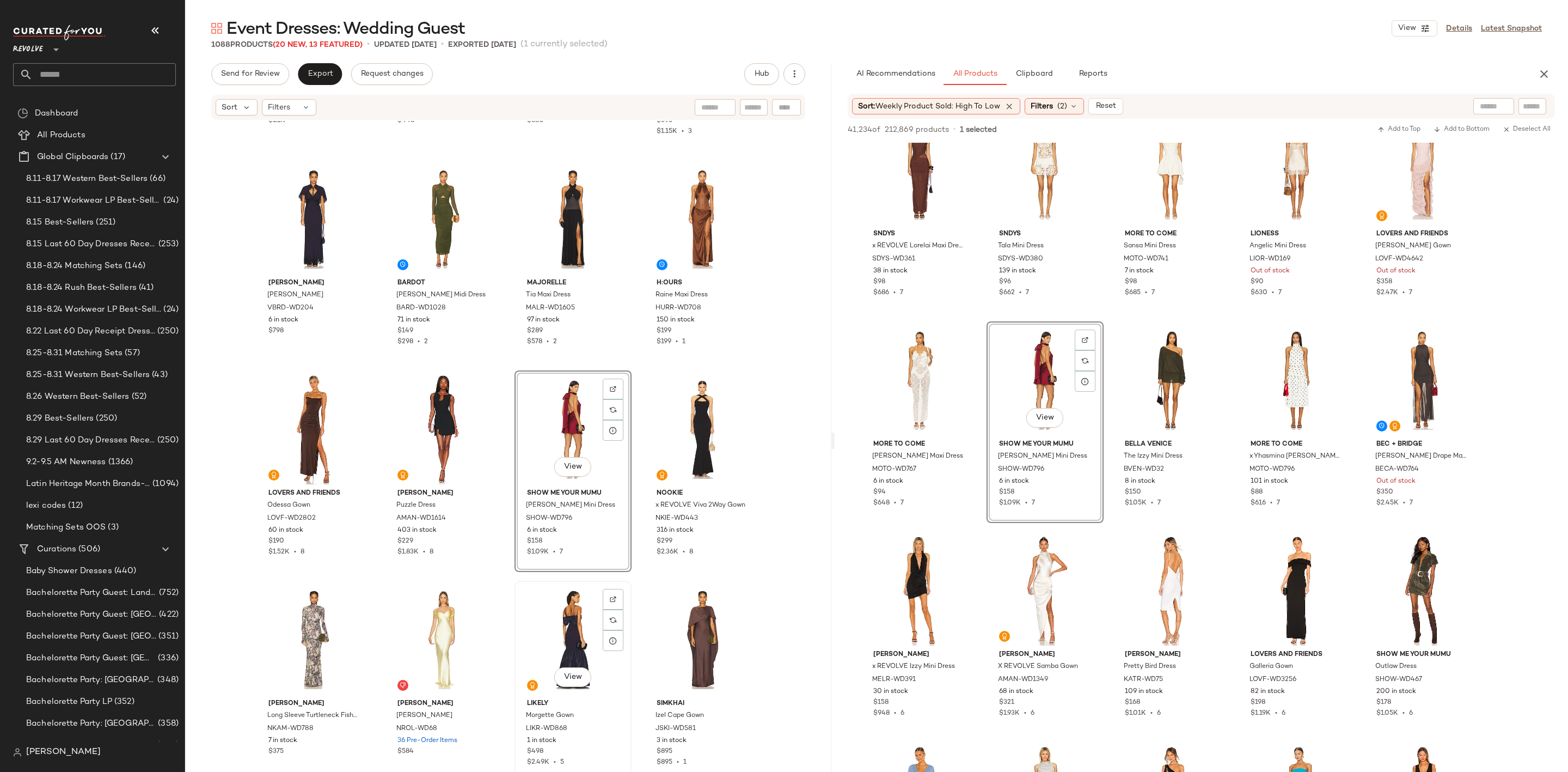
click at [537, 618] on div "View" at bounding box center [573, 640] width 109 height 110
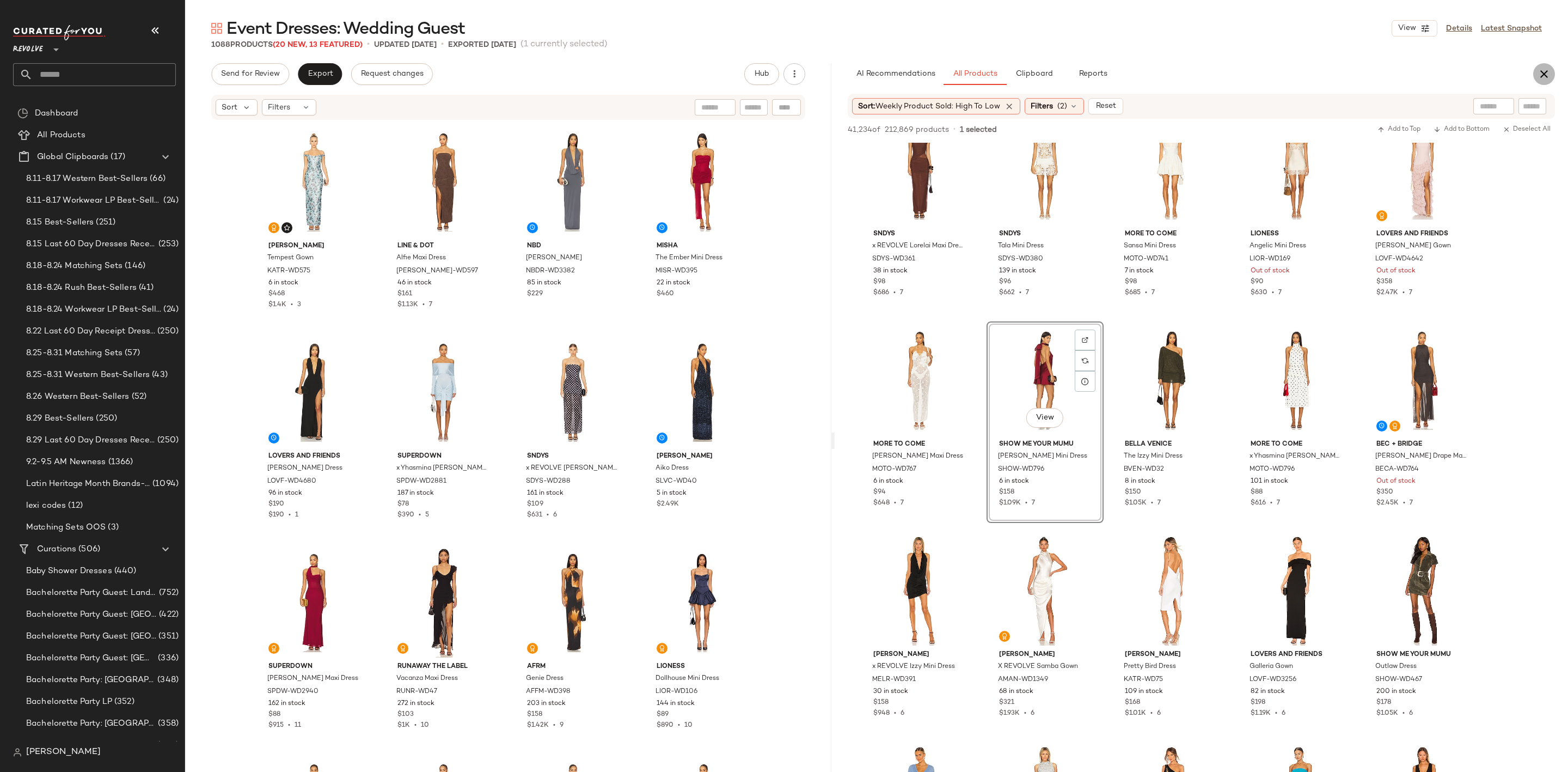
click at [1544, 72] on icon "button" at bounding box center [1544, 74] width 13 height 13
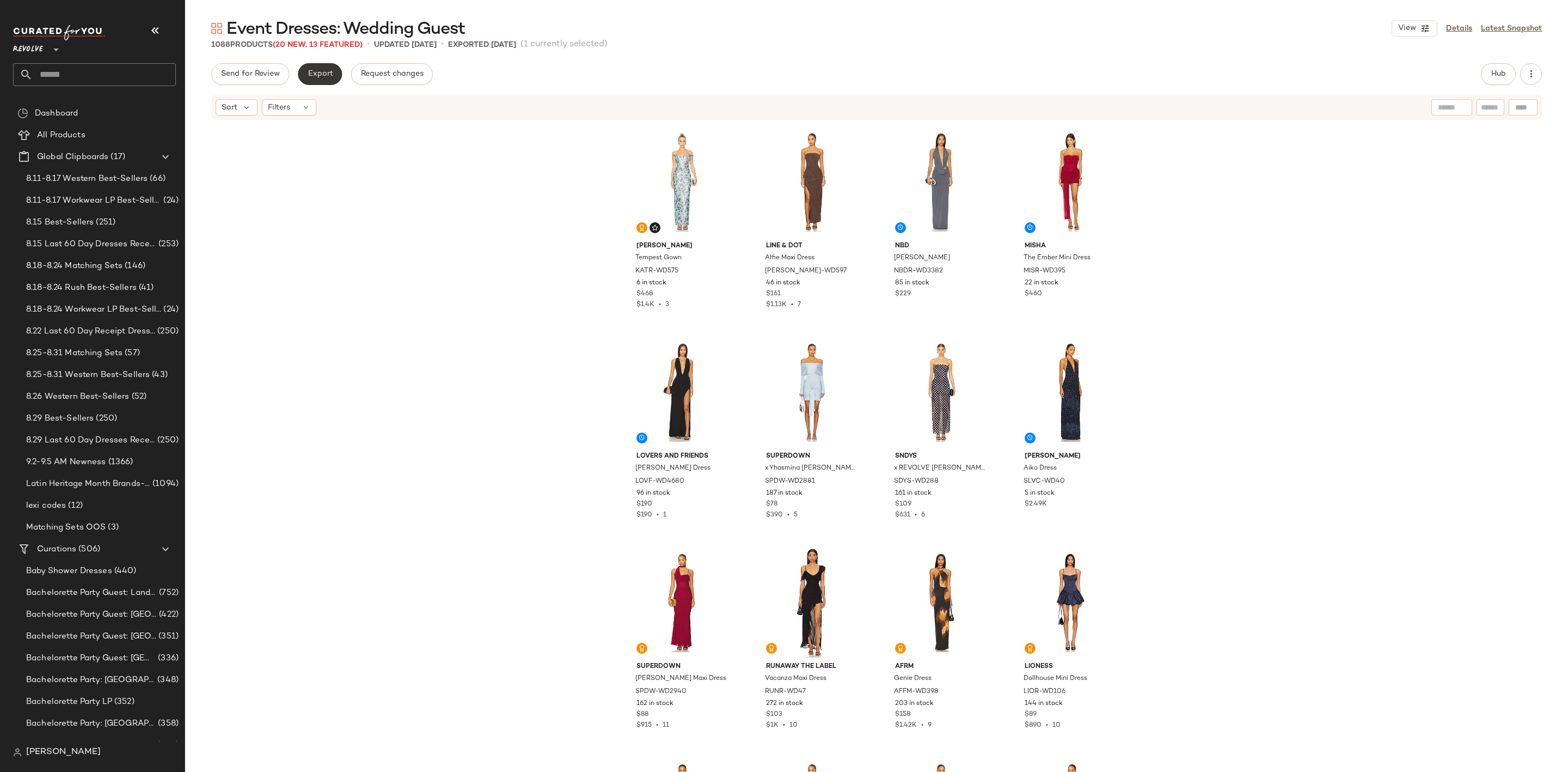
click at [320, 77] on span "Export" at bounding box center [320, 74] width 25 height 9
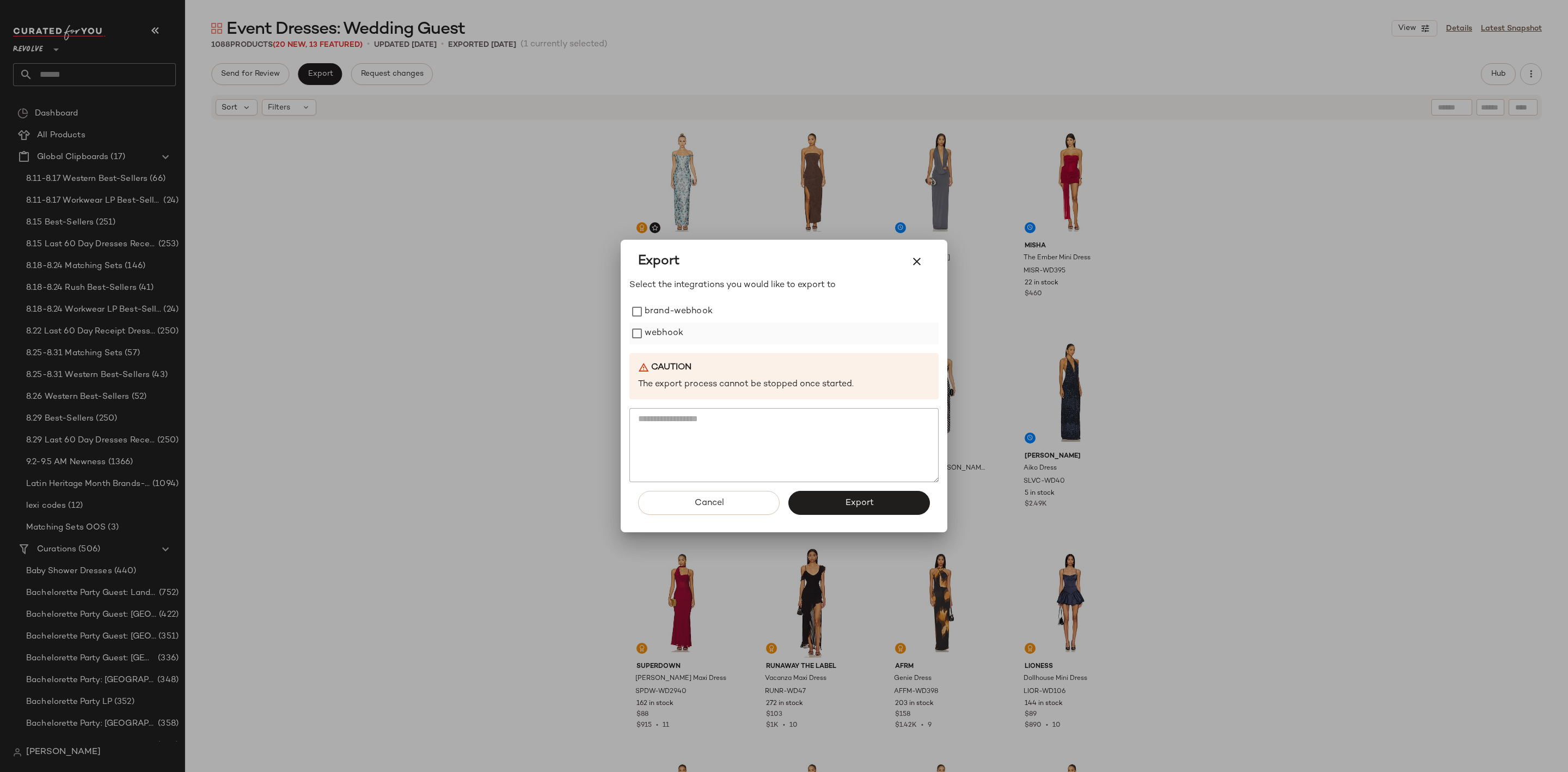
click at [652, 329] on label "webhook" at bounding box center [664, 334] width 39 height 22
click at [858, 495] on button "Export" at bounding box center [859, 502] width 142 height 24
